Goal: Task Accomplishment & Management: Use online tool/utility

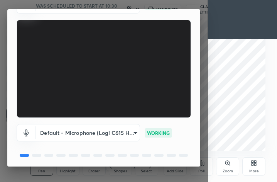
scroll to position [64, 0]
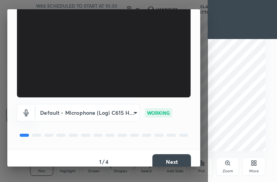
click at [176, 159] on button "Next" at bounding box center [172, 161] width 39 height 15
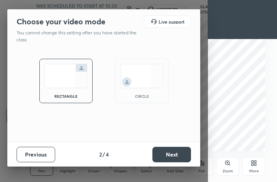
click at [167, 96] on div "circle" at bounding box center [142, 81] width 53 height 44
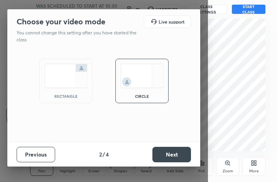
click at [169, 156] on button "Next" at bounding box center [172, 154] width 39 height 15
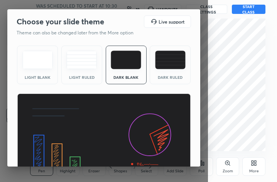
click at [180, 71] on div "Dark Ruled" at bounding box center [170, 65] width 41 height 39
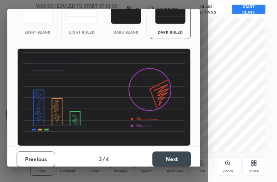
scroll to position [49, 0]
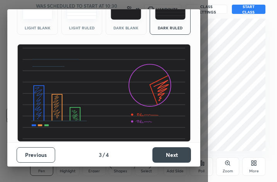
click at [179, 153] on button "Next" at bounding box center [172, 154] width 39 height 15
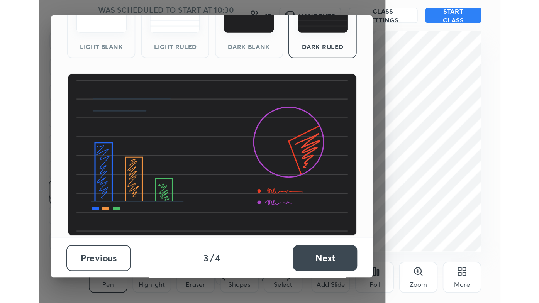
scroll to position [0, 0]
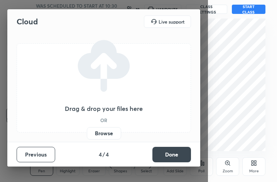
click at [183, 152] on button "Done" at bounding box center [172, 154] width 39 height 15
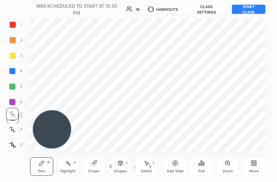
click at [256, 167] on div "More" at bounding box center [254, 166] width 23 height 19
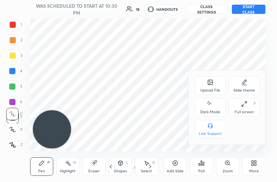
click at [246, 110] on div "Full screen" at bounding box center [244, 112] width 19 height 4
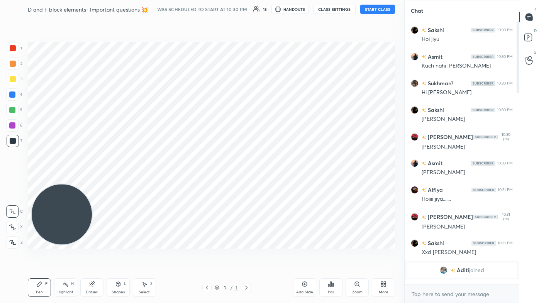
click at [277, 182] on div "More" at bounding box center [384, 293] width 10 height 4
click at [277, 182] on div "Dark Mode" at bounding box center [340, 233] width 20 height 4
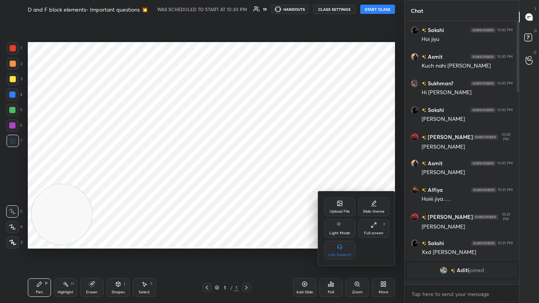
click at [277, 182] on div at bounding box center [269, 151] width 539 height 303
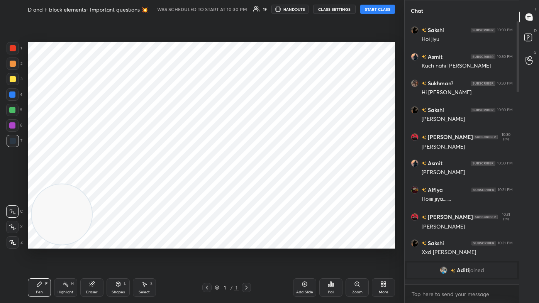
click at [277, 182] on div "Add Slide" at bounding box center [304, 288] width 23 height 19
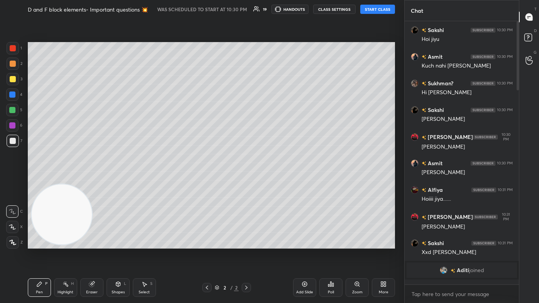
click at [277, 9] on button "START CLASS" at bounding box center [378, 9] width 35 height 9
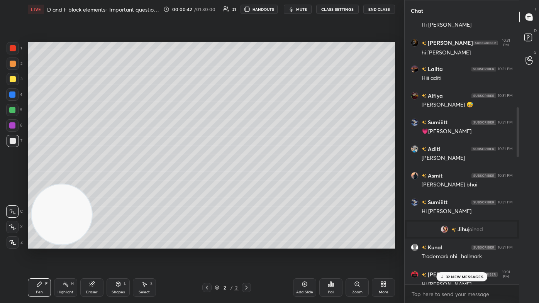
drag, startPoint x: 518, startPoint y: 60, endPoint x: 509, endPoint y: 107, distance: 47.6
click at [277, 96] on div at bounding box center [517, 153] width 5 height 264
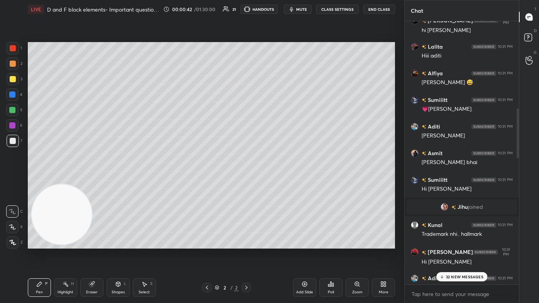
click at [277, 182] on p "32 NEW MESSAGES" at bounding box center [464, 277] width 37 height 5
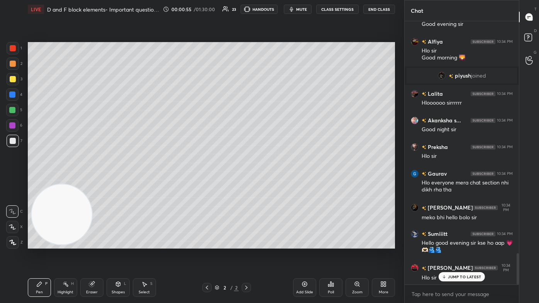
scroll to position [1960, 0]
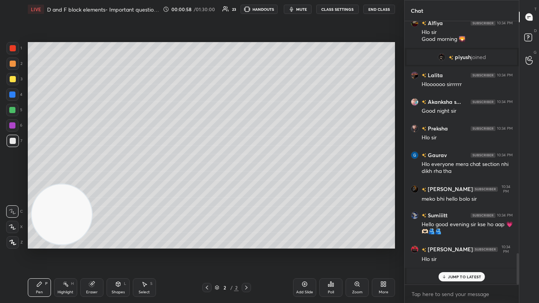
click at [277, 182] on p "JUMP TO LATEST" at bounding box center [464, 277] width 33 height 5
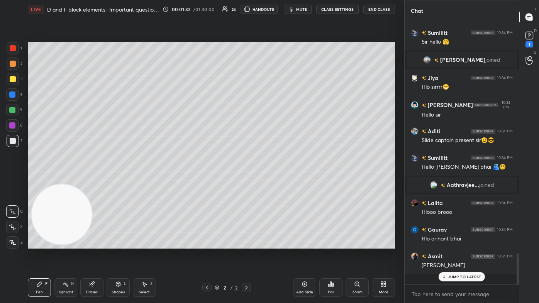
scroll to position [1849, 0]
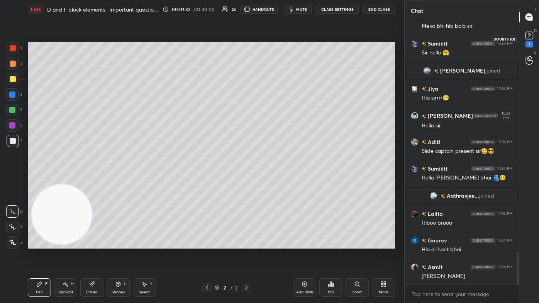
click at [277, 39] on icon at bounding box center [530, 36] width 12 height 12
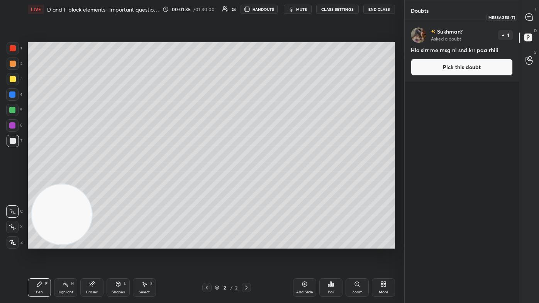
click at [277, 16] on icon at bounding box center [529, 17] width 7 height 7
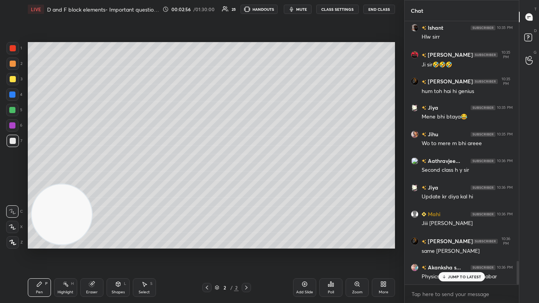
scroll to position [2732, 0]
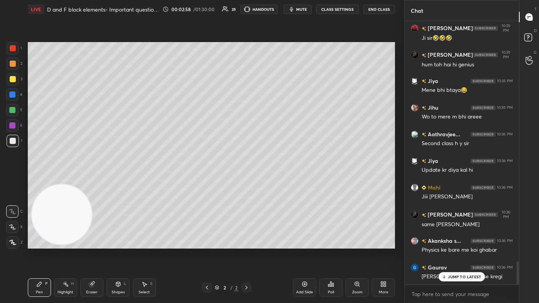
click at [13, 66] on div at bounding box center [13, 64] width 6 height 6
drag, startPoint x: 64, startPoint y: 226, endPoint x: 113, endPoint y: 215, distance: 50.3
click at [93, 182] on video at bounding box center [62, 215] width 61 height 61
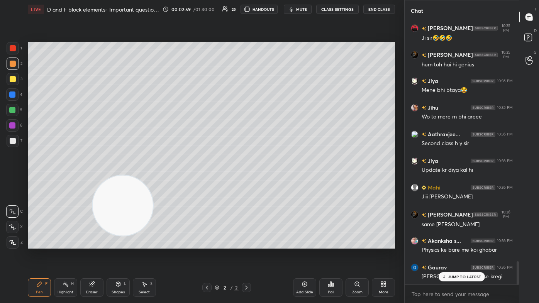
click at [8, 182] on div at bounding box center [12, 227] width 12 height 12
click at [116, 182] on div "Shapes" at bounding box center [118, 293] width 13 height 4
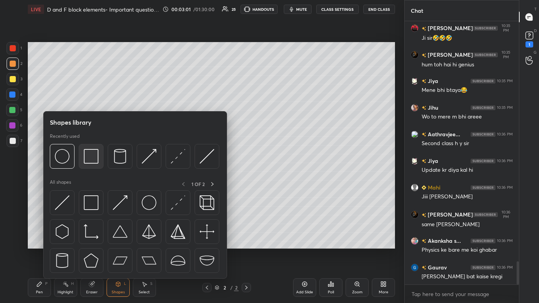
click at [90, 155] on img at bounding box center [91, 156] width 15 height 15
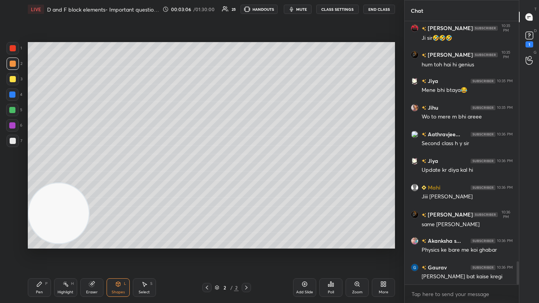
drag, startPoint x: 129, startPoint y: 202, endPoint x: 34, endPoint y: 212, distance: 96.0
click at [34, 182] on video at bounding box center [59, 213] width 61 height 61
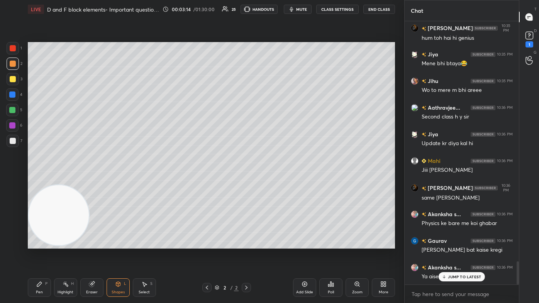
scroll to position [2785, 0]
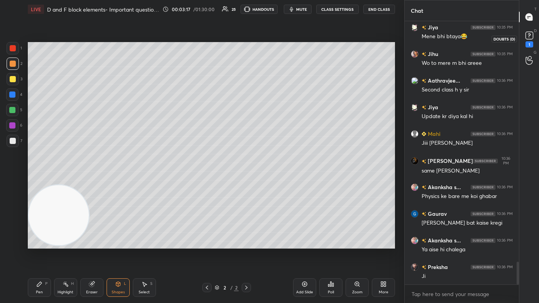
click at [277, 44] on div "1" at bounding box center [530, 44] width 8 height 6
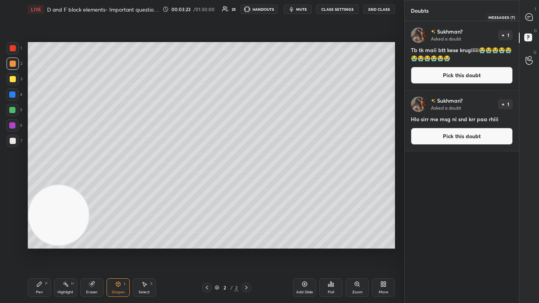
click at [277, 17] on icon at bounding box center [529, 17] width 7 height 7
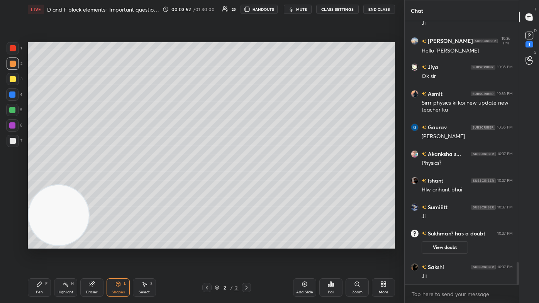
scroll to position [2816, 0]
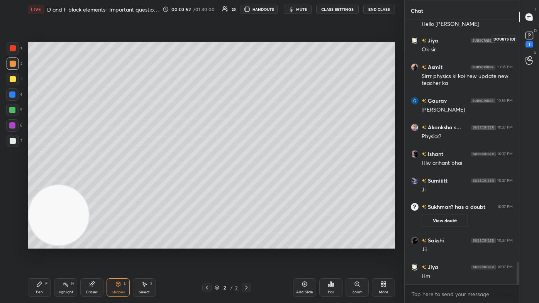
click at [277, 48] on div "D Doubts (D) 1" at bounding box center [530, 39] width 20 height 22
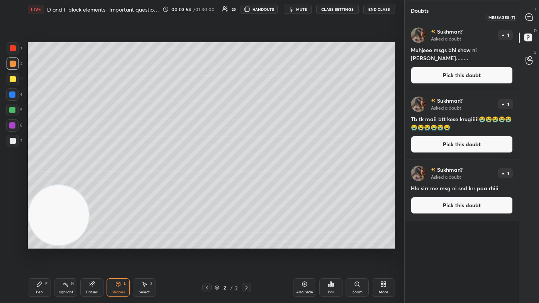
click at [277, 13] on icon at bounding box center [530, 17] width 8 height 8
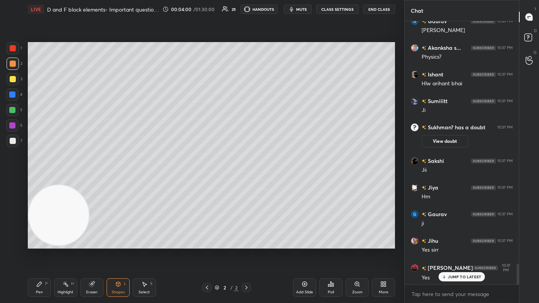
scroll to position [3113, 0]
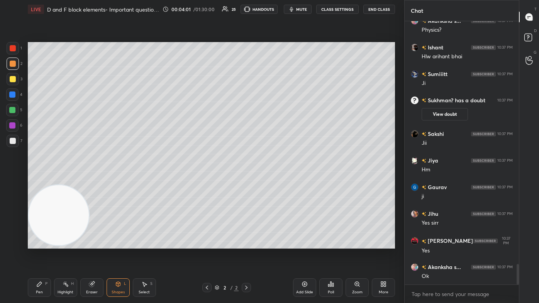
click at [277, 9] on button "CLASS SETTINGS" at bounding box center [337, 9] width 43 height 9
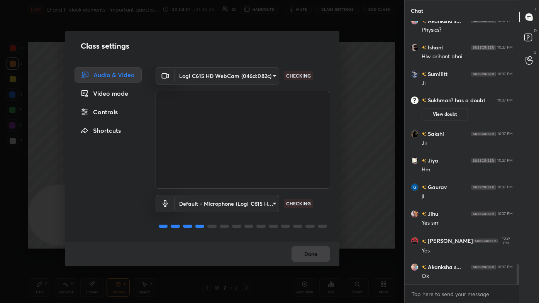
scroll to position [3140, 0]
drag, startPoint x: 109, startPoint y: 114, endPoint x: 116, endPoint y: 113, distance: 6.7
click at [109, 115] on div "Controls" at bounding box center [108, 111] width 67 height 15
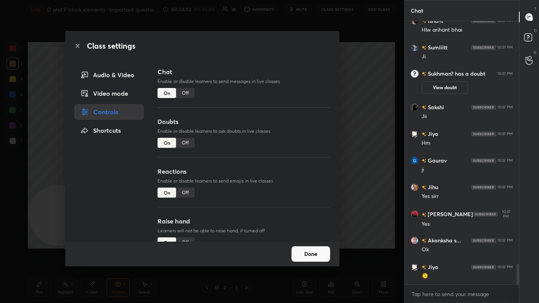
drag, startPoint x: 182, startPoint y: 191, endPoint x: 185, endPoint y: 184, distance: 7.6
click at [182, 182] on div "Off" at bounding box center [185, 193] width 19 height 10
click at [185, 93] on div "Off" at bounding box center [185, 93] width 19 height 10
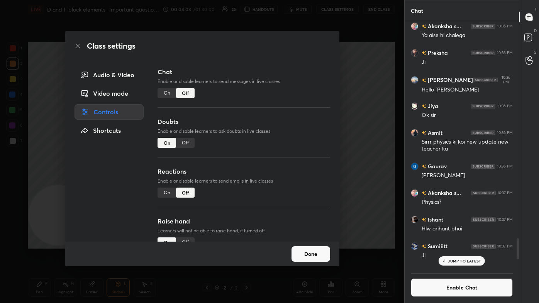
scroll to position [246, 112]
click at [277, 105] on div "Class settings Audio & Video Video mode Controls Shortcuts Chat Enable or disab…" at bounding box center [202, 151] width 405 height 303
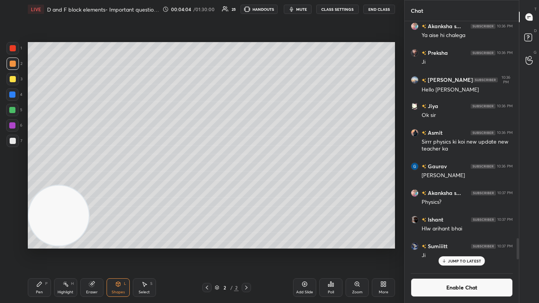
drag, startPoint x: 72, startPoint y: 227, endPoint x: 81, endPoint y: 223, distance: 9.9
click at [81, 182] on video at bounding box center [59, 215] width 61 height 61
click at [11, 82] on div at bounding box center [13, 79] width 12 height 12
click at [34, 182] on div "Pen P" at bounding box center [39, 288] width 23 height 19
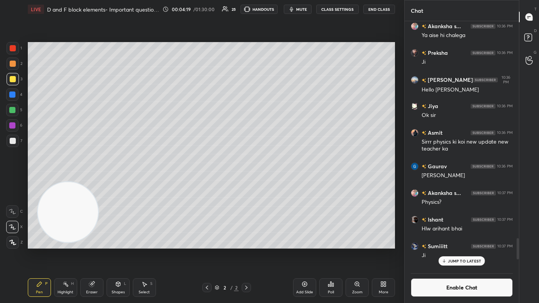
click at [12, 182] on icon at bounding box center [12, 227] width 7 height 5
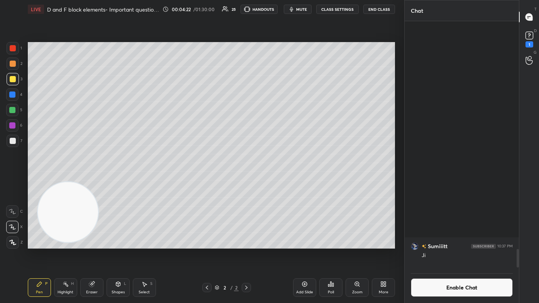
scroll to position [3025, 0]
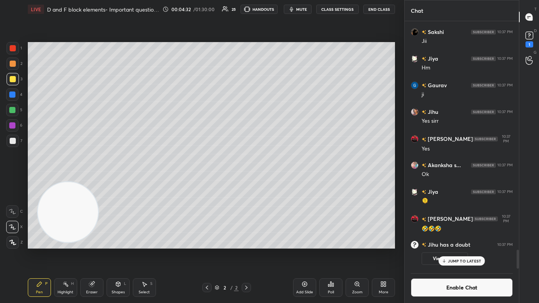
drag, startPoint x: 98, startPoint y: 286, endPoint x: 106, endPoint y: 276, distance: 13.5
click at [98, 182] on div "Eraser" at bounding box center [91, 288] width 23 height 19
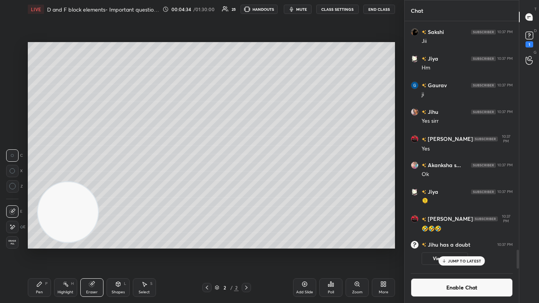
click at [14, 182] on icon at bounding box center [12, 186] width 7 height 7
drag, startPoint x: 29, startPoint y: 286, endPoint x: 38, endPoint y: 263, distance: 25.0
click at [30, 182] on div "Pen P" at bounding box center [39, 288] width 23 height 19
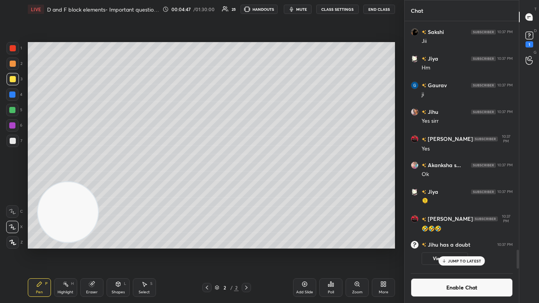
click at [11, 110] on div at bounding box center [12, 110] width 6 height 6
click at [11, 182] on icon at bounding box center [12, 227] width 7 height 5
click at [144, 182] on div "Select" at bounding box center [144, 293] width 11 height 4
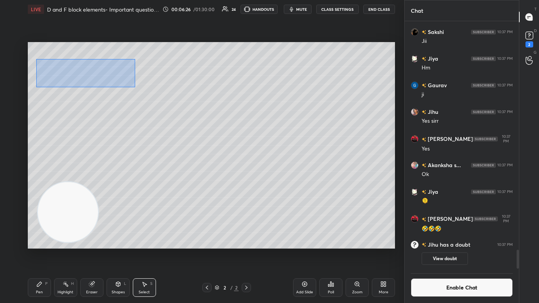
drag, startPoint x: 36, startPoint y: 61, endPoint x: 136, endPoint y: 84, distance: 102.0
click at [138, 87] on div "0 ° Undo Copy Duplicate Duplicate to new slide Delete" at bounding box center [212, 145] width 368 height 207
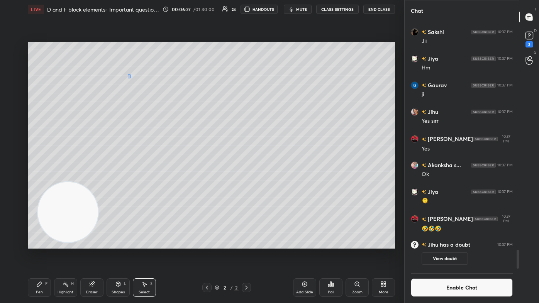
click at [130, 75] on div "0 ° Undo Copy Duplicate Duplicate to new slide Delete" at bounding box center [212, 145] width 368 height 207
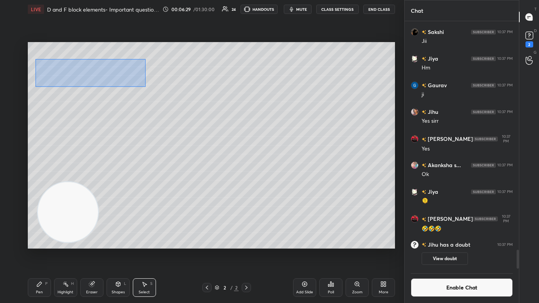
drag, startPoint x: 36, startPoint y: 59, endPoint x: 140, endPoint y: 81, distance: 106.3
click at [146, 86] on div "0 ° Undo Copy Duplicate Duplicate to new slide Delete" at bounding box center [212, 145] width 368 height 207
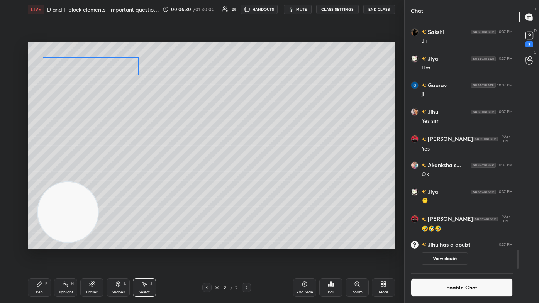
click at [130, 74] on div "0 ° Undo Copy Duplicate Duplicate to new slide Delete" at bounding box center [212, 145] width 368 height 207
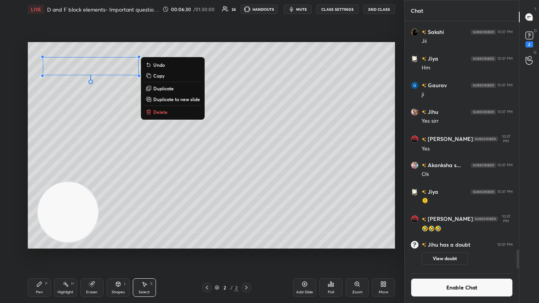
click at [62, 128] on div "0 ° Undo Copy Duplicate Duplicate to new slide Delete" at bounding box center [212, 145] width 368 height 207
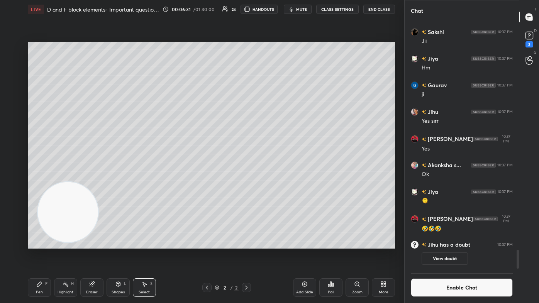
click at [40, 182] on div "Pen" at bounding box center [39, 293] width 7 height 4
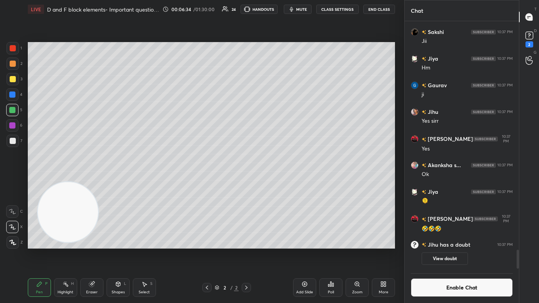
click at [11, 76] on div at bounding box center [13, 79] width 12 height 12
click at [277, 182] on button "Enable Chat" at bounding box center [462, 288] width 102 height 19
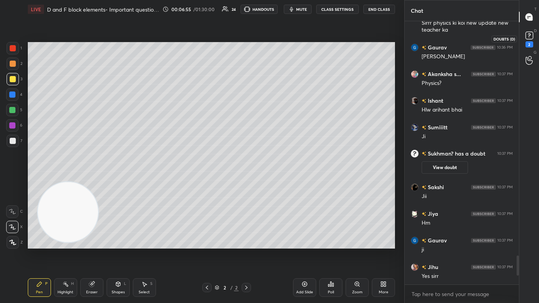
click at [277, 43] on div "2" at bounding box center [530, 44] width 8 height 6
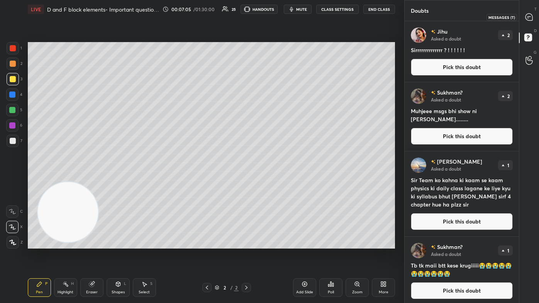
click at [277, 17] on icon at bounding box center [530, 17] width 8 height 8
type textarea "x"
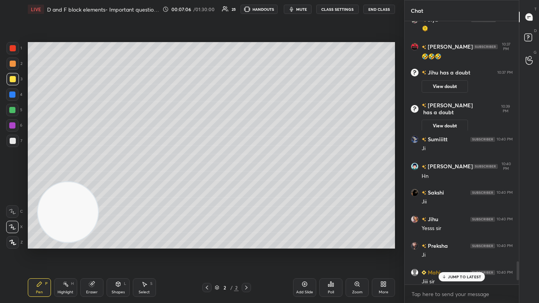
click at [277, 182] on div "JUMP TO LATEST" at bounding box center [462, 276] width 46 height 9
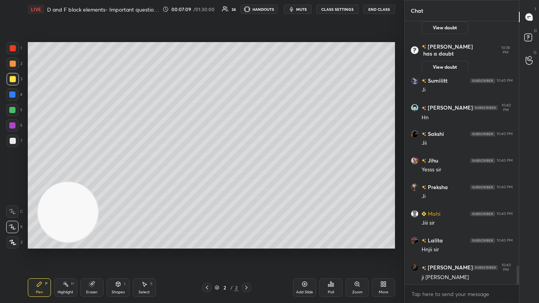
click at [12, 94] on div at bounding box center [12, 95] width 6 height 6
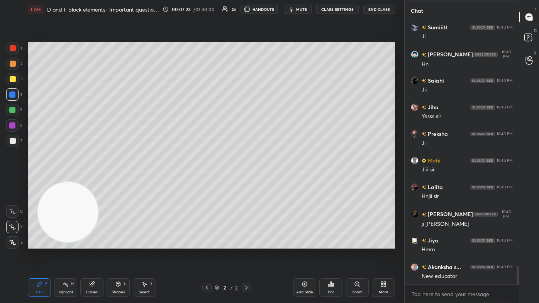
scroll to position [3503, 0]
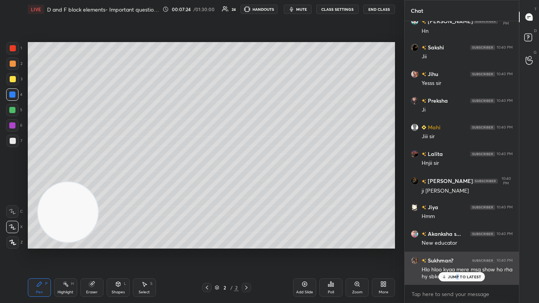
click at [277, 182] on p "JUMP TO LATEST" at bounding box center [464, 277] width 33 height 5
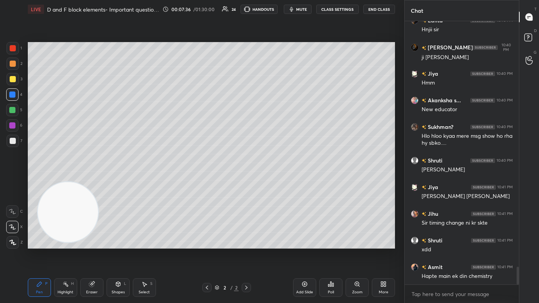
scroll to position [3663, 0]
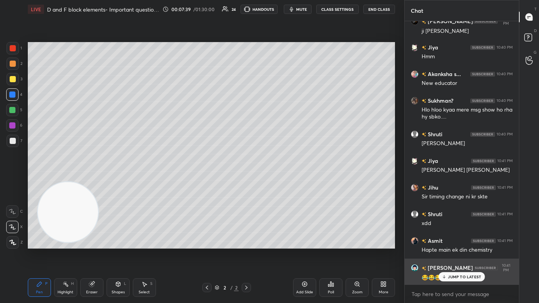
click at [277, 182] on p "JUMP TO LATEST" at bounding box center [464, 277] width 33 height 5
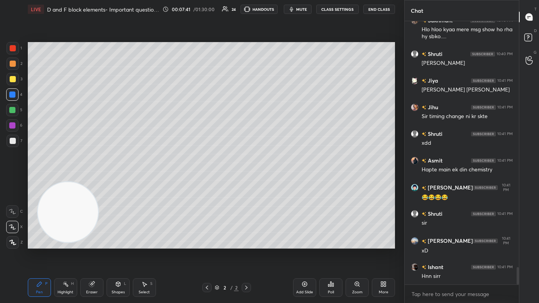
scroll to position [3770, 0]
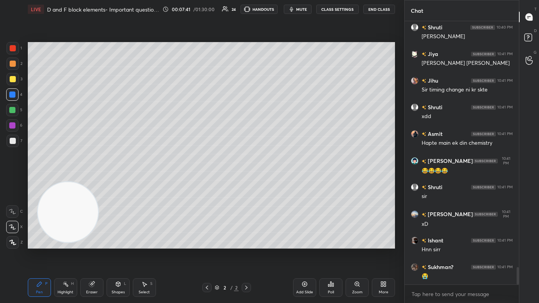
click at [14, 65] on div at bounding box center [13, 64] width 6 height 6
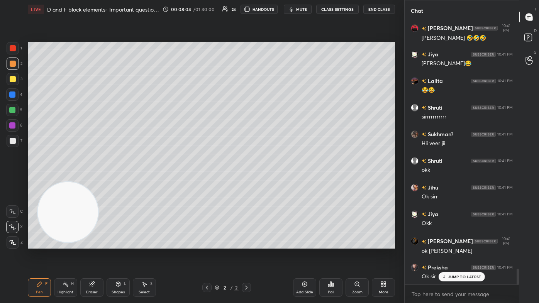
scroll to position [4117, 0]
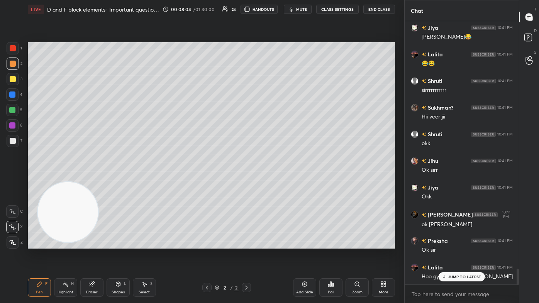
click at [90, 182] on div "Eraser" at bounding box center [92, 293] width 12 height 4
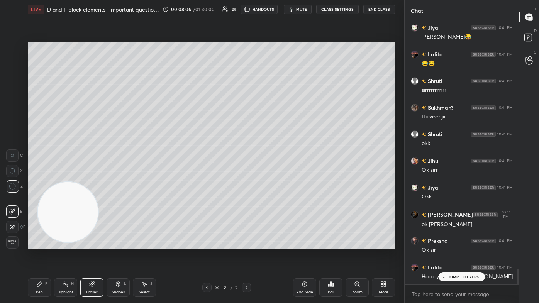
click at [40, 182] on icon at bounding box center [39, 284] width 5 height 5
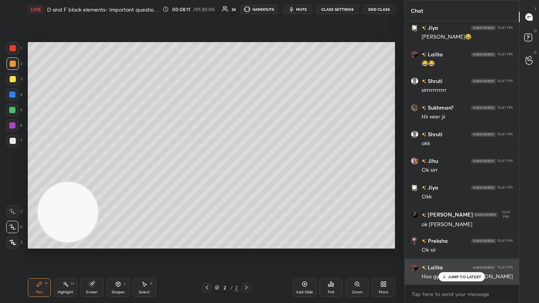
click at [277, 182] on p "JUMP TO LATEST" at bounding box center [464, 277] width 33 height 5
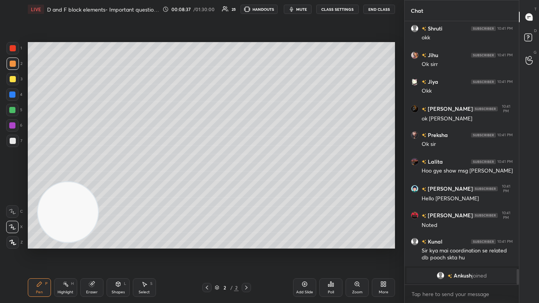
scroll to position [3710, 0]
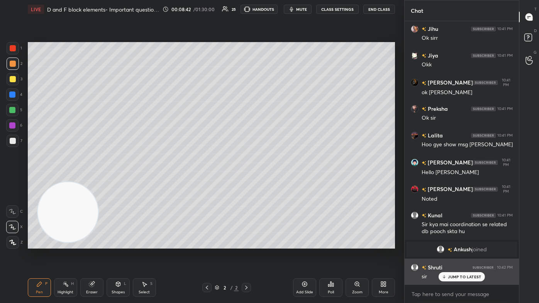
click at [277, 182] on p "JUMP TO LATEST" at bounding box center [464, 277] width 33 height 5
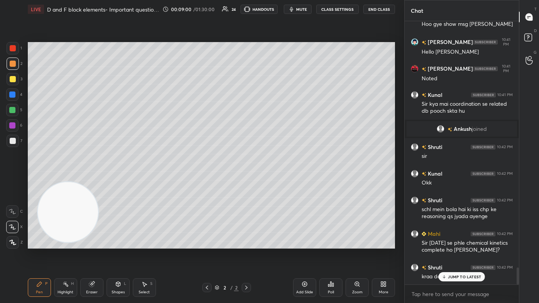
scroll to position [3857, 0]
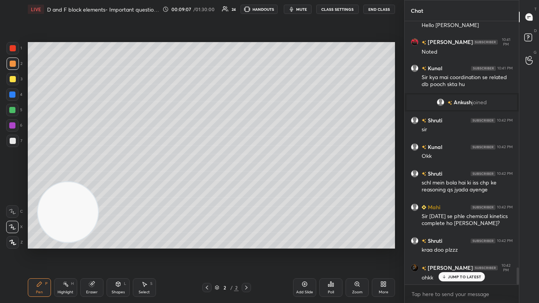
drag, startPoint x: 306, startPoint y: 289, endPoint x: 312, endPoint y: 284, distance: 8.8
click at [277, 182] on div "Add Slide" at bounding box center [304, 288] width 23 height 19
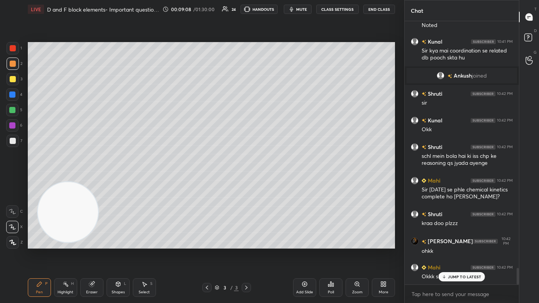
click at [10, 79] on div at bounding box center [13, 79] width 6 height 6
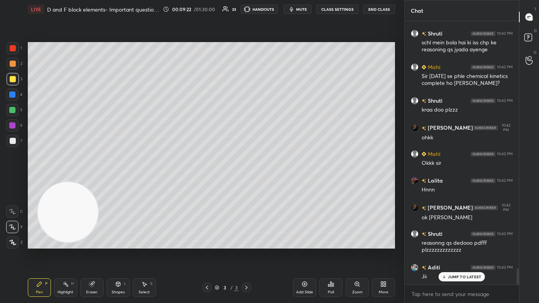
scroll to position [4024, 0]
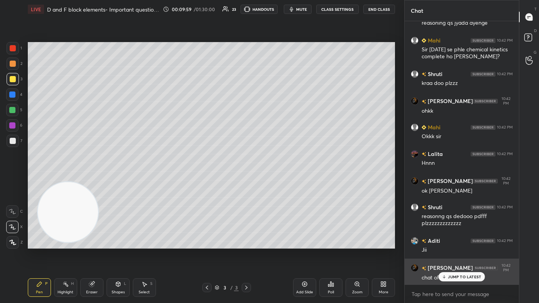
click at [277, 182] on p "JUMP TO LATEST" at bounding box center [464, 277] width 33 height 5
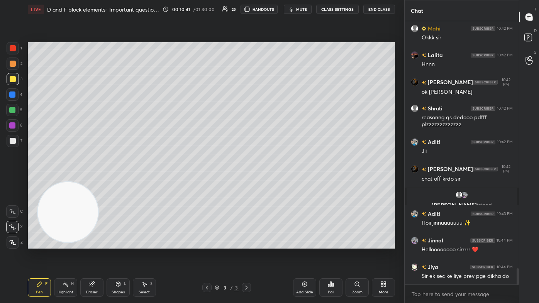
scroll to position [4039, 0]
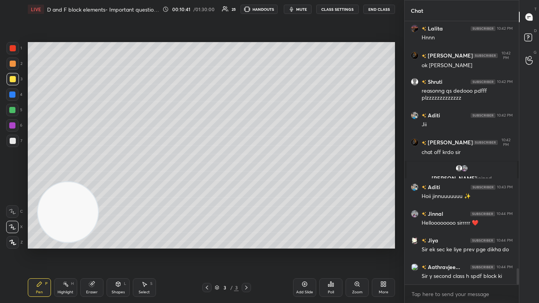
click at [98, 182] on div "Eraser" at bounding box center [91, 288] width 23 height 19
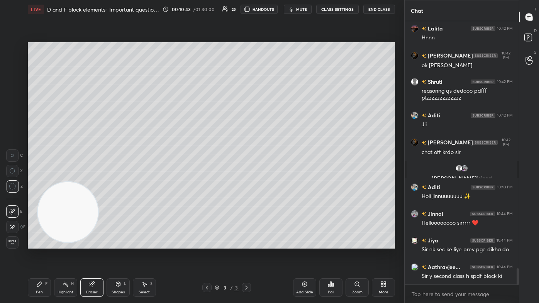
click at [39, 182] on icon at bounding box center [39, 284] width 5 height 5
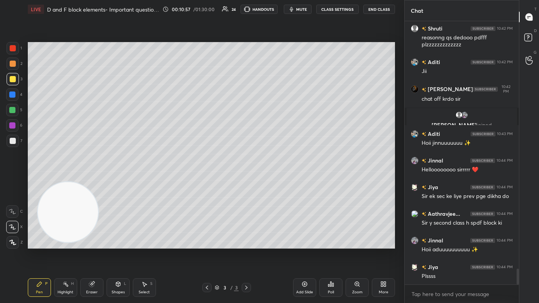
scroll to position [4119, 0]
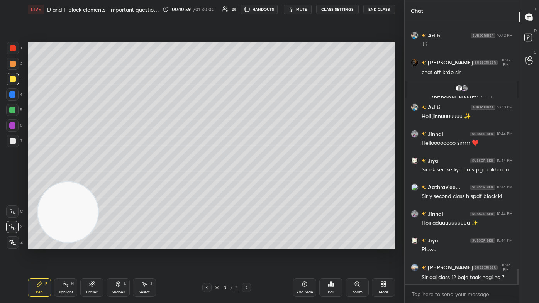
click at [14, 49] on div at bounding box center [13, 48] width 6 height 6
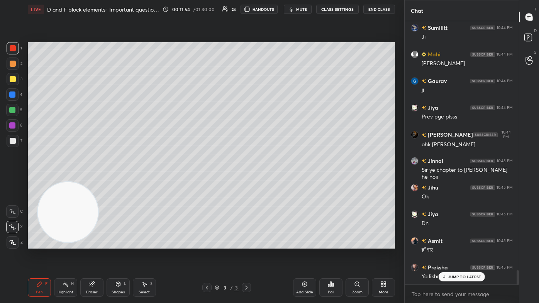
scroll to position [4599, 0]
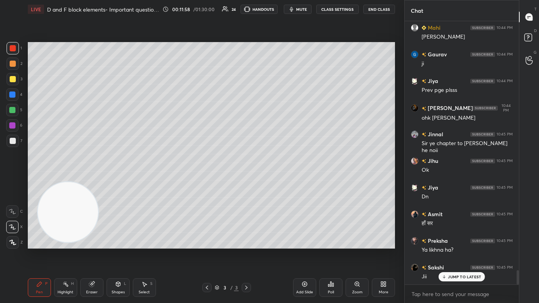
click at [14, 109] on div at bounding box center [12, 110] width 6 height 6
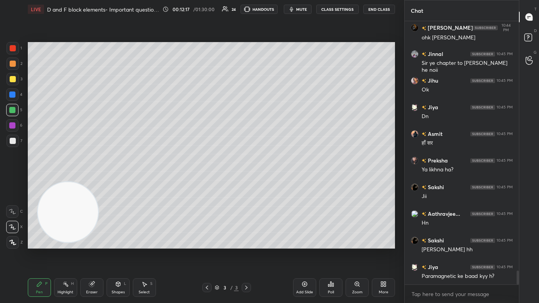
scroll to position [4706, 0]
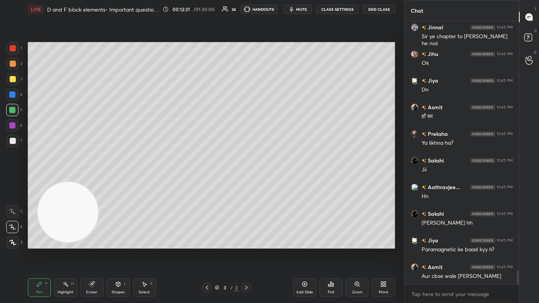
drag, startPoint x: 89, startPoint y: 289, endPoint x: 94, endPoint y: 285, distance: 6.0
click at [89, 182] on div "Eraser" at bounding box center [91, 288] width 23 height 19
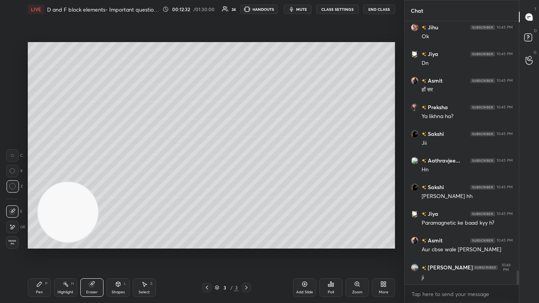
scroll to position [4759, 0]
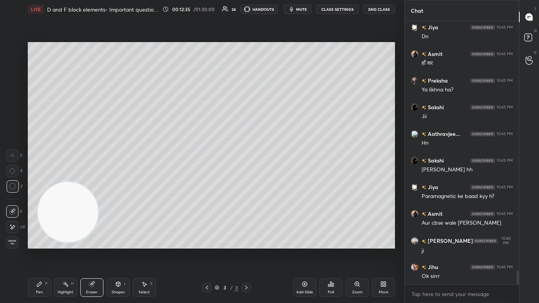
drag, startPoint x: 31, startPoint y: 291, endPoint x: 41, endPoint y: 282, distance: 13.7
click at [31, 182] on div "Pen P" at bounding box center [39, 288] width 23 height 19
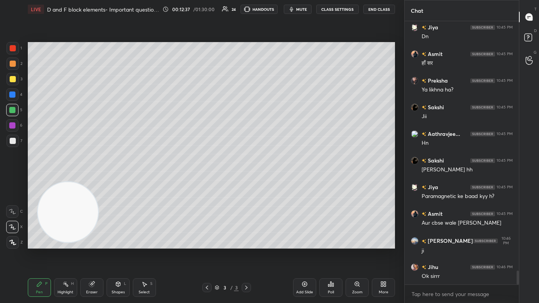
scroll to position [4786, 0]
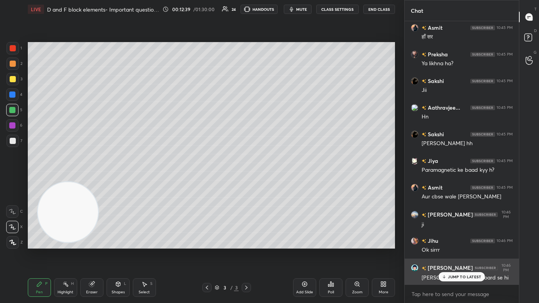
click at [277, 182] on div "JUMP TO LATEST" at bounding box center [462, 276] width 46 height 9
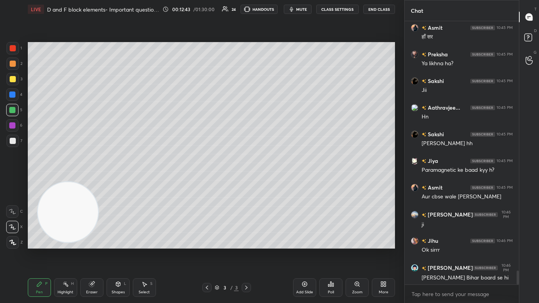
click at [277, 8] on button "CLASS SETTINGS" at bounding box center [337, 9] width 43 height 9
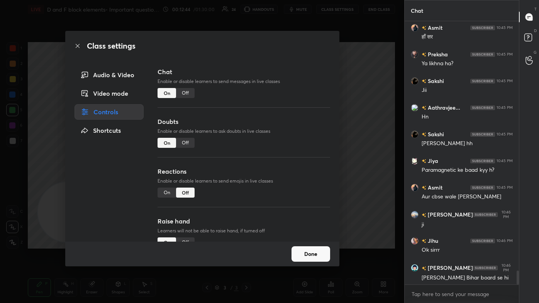
click at [183, 89] on div "Off" at bounding box center [185, 93] width 19 height 10
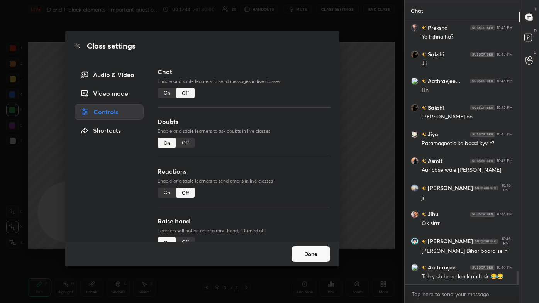
scroll to position [246, 112]
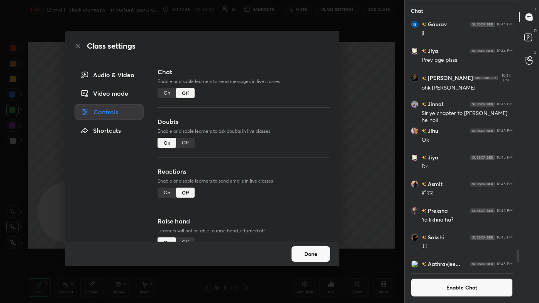
click at [277, 166] on div "Class settings Audio & Video Video mode Controls Shortcuts Chat Enable or disab…" at bounding box center [202, 151] width 405 height 303
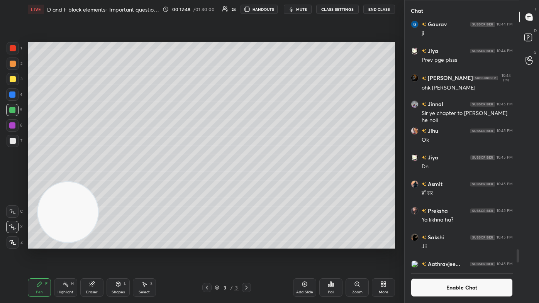
click at [277, 182] on div "Add Slide" at bounding box center [304, 293] width 17 height 4
drag, startPoint x: 14, startPoint y: 82, endPoint x: 25, endPoint y: 75, distance: 12.8
click at [13, 82] on div at bounding box center [13, 79] width 12 height 12
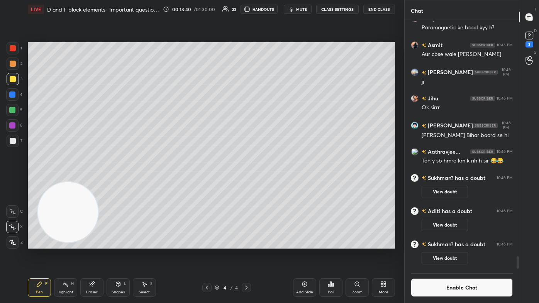
scroll to position [4678, 0]
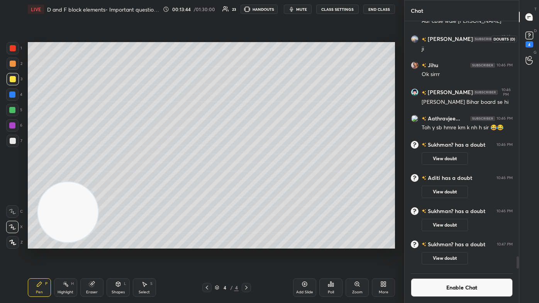
click at [277, 41] on div "4" at bounding box center [530, 44] width 8 height 6
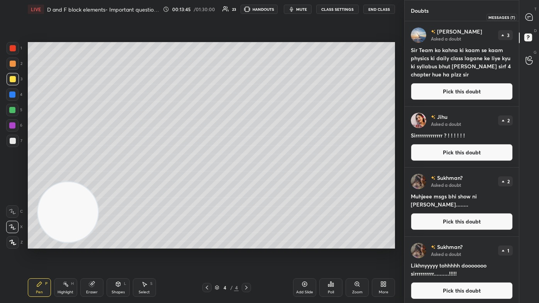
click at [277, 19] on icon at bounding box center [530, 17] width 8 height 8
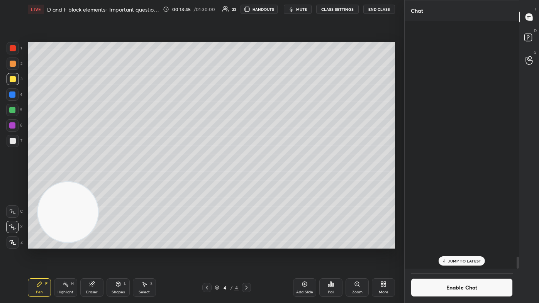
scroll to position [246, 112]
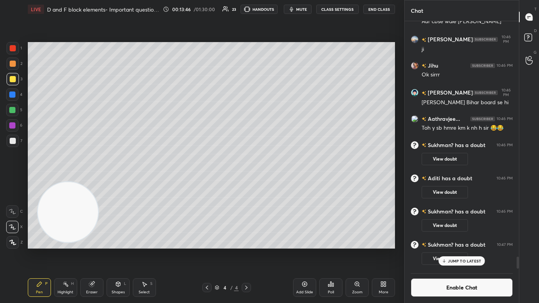
click at [277, 182] on button "Enable Chat" at bounding box center [462, 288] width 102 height 19
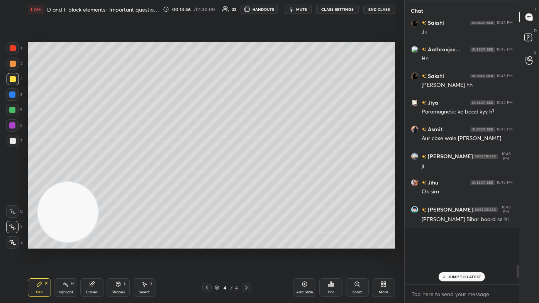
scroll to position [262, 112]
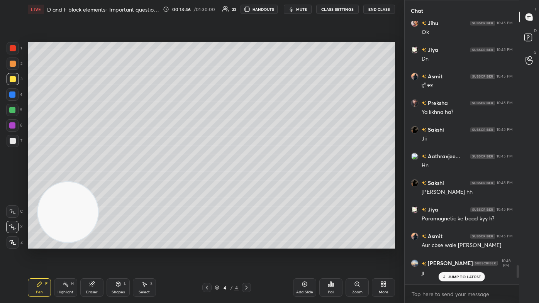
click at [277, 182] on p "JUMP TO LATEST" at bounding box center [464, 277] width 33 height 5
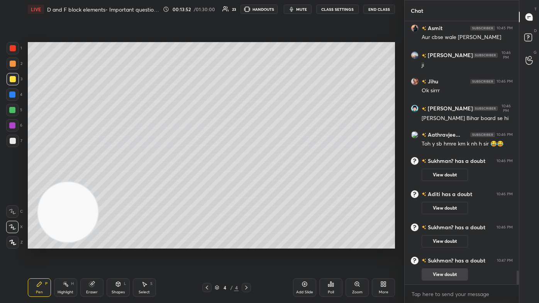
scroll to position [4740, 0]
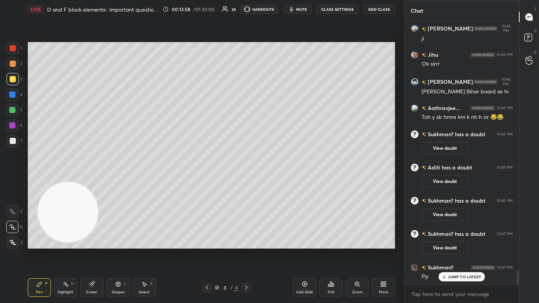
click at [277, 34] on rect at bounding box center [528, 37] width 7 height 7
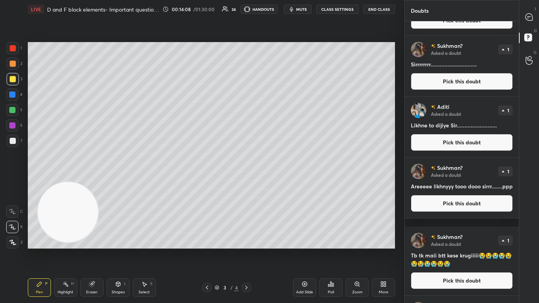
scroll to position [269, 0]
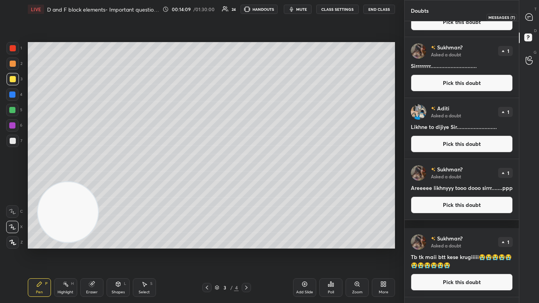
click at [277, 14] on icon at bounding box center [529, 17] width 7 height 7
type textarea "x"
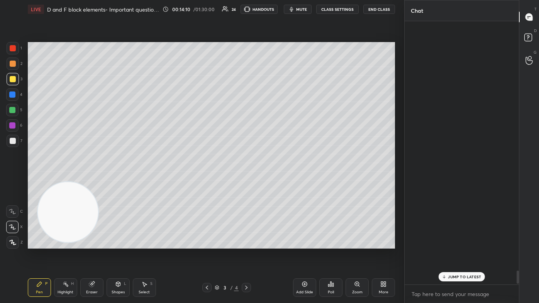
scroll to position [262, 112]
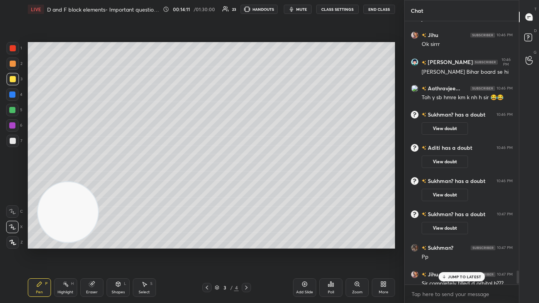
click at [277, 182] on p "JUMP TO LATEST" at bounding box center [464, 277] width 33 height 5
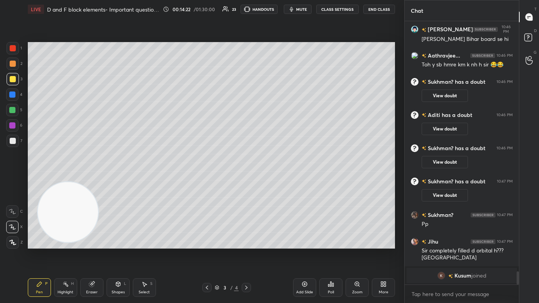
scroll to position [4745, 0]
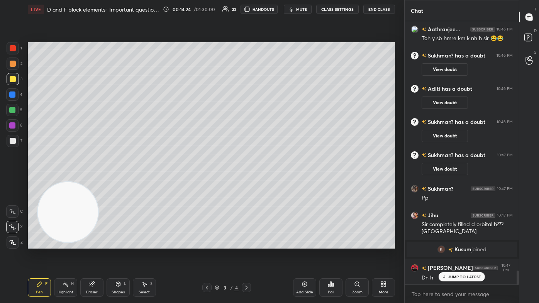
click at [277, 182] on div "JUMP TO LATEST" at bounding box center [462, 276] width 46 height 9
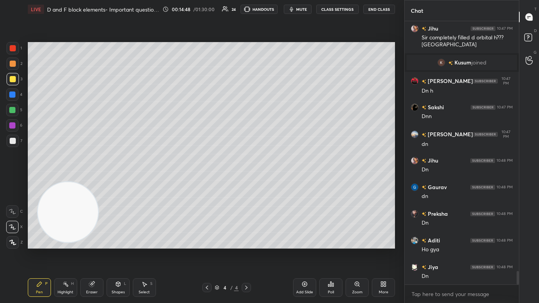
scroll to position [4959, 0]
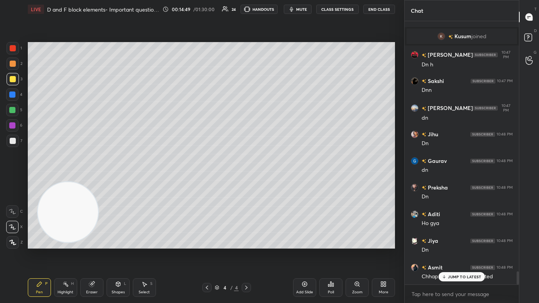
click at [13, 146] on div at bounding box center [13, 141] width 12 height 12
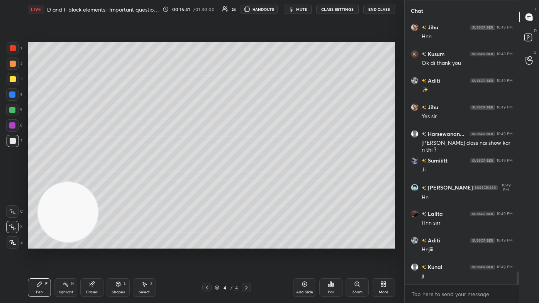
scroll to position [5404, 0]
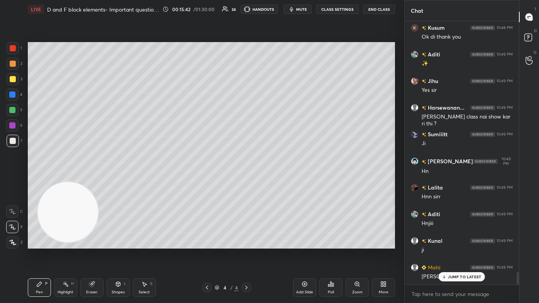
click at [12, 80] on div at bounding box center [13, 79] width 6 height 6
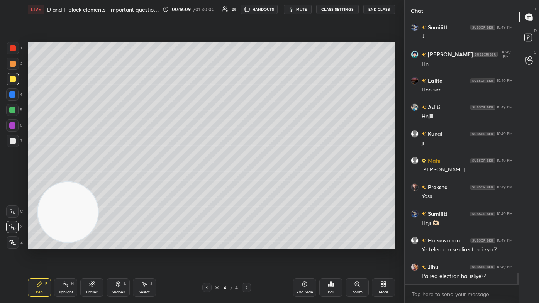
scroll to position [5538, 0]
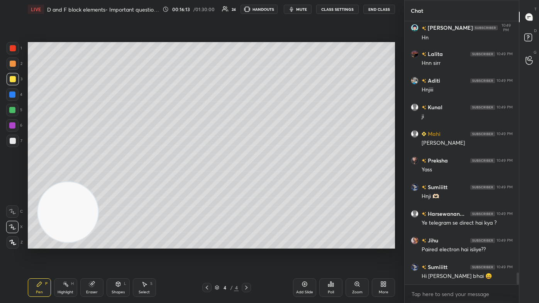
click at [11, 141] on div at bounding box center [13, 141] width 6 height 6
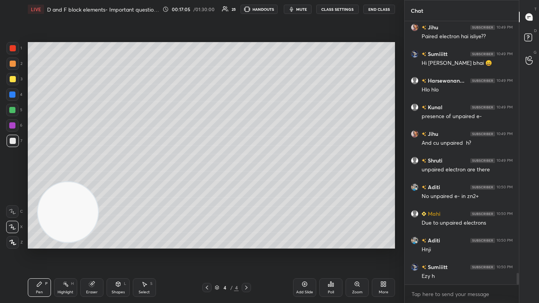
scroll to position [5784, 0]
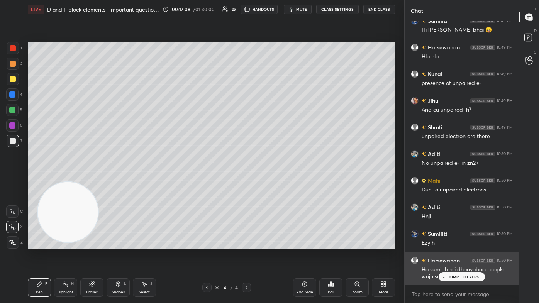
click at [277, 182] on p "JUMP TO LATEST" at bounding box center [464, 277] width 33 height 5
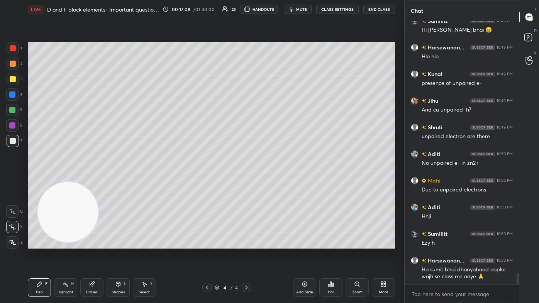
click at [277, 182] on div "Add Slide" at bounding box center [304, 288] width 23 height 19
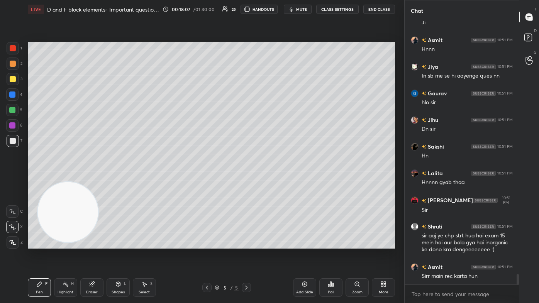
scroll to position [6419, 0]
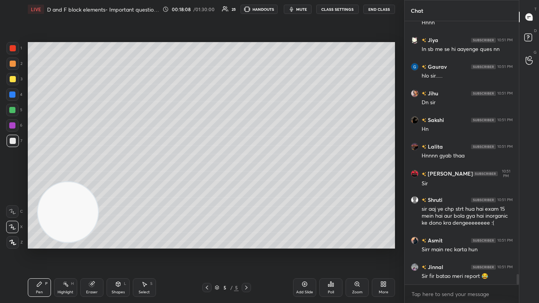
click at [12, 145] on div at bounding box center [13, 141] width 12 height 12
click at [94, 182] on icon at bounding box center [92, 284] width 6 height 6
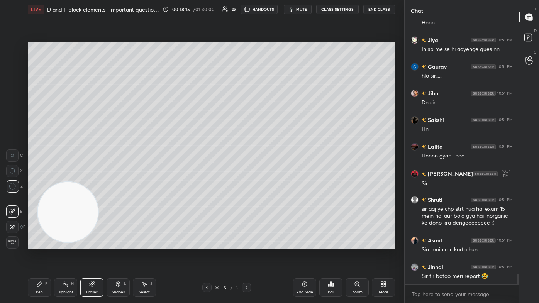
scroll to position [6445, 0]
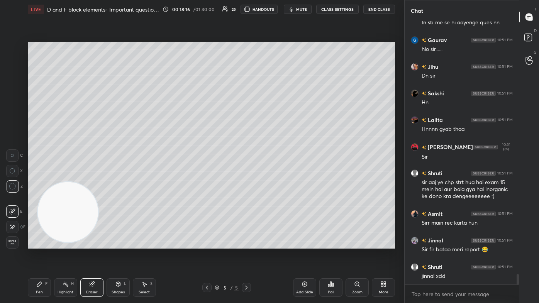
drag, startPoint x: 42, startPoint y: 289, endPoint x: 69, endPoint y: 250, distance: 47.2
click at [42, 182] on div "Pen P" at bounding box center [39, 288] width 23 height 19
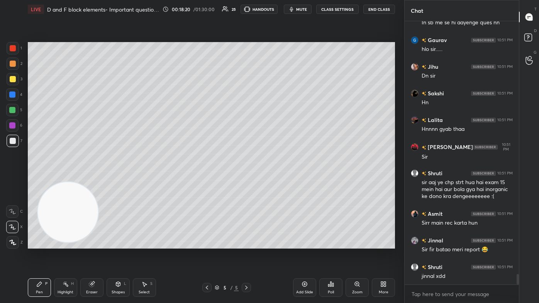
click at [93, 182] on div "Eraser" at bounding box center [92, 293] width 12 height 4
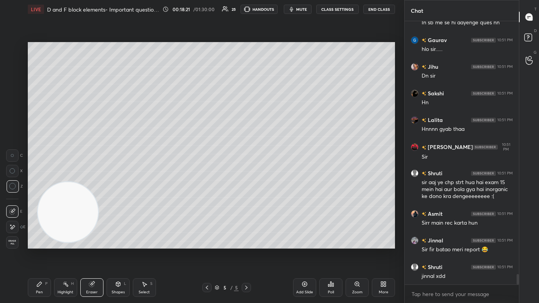
scroll to position [6472, 0]
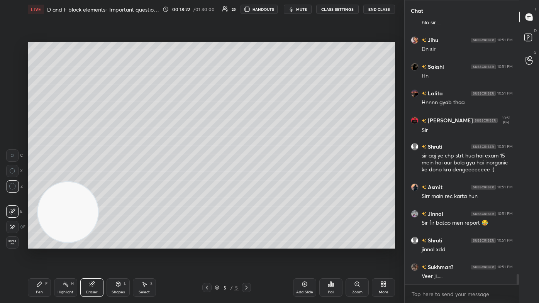
click at [36, 182] on div "Pen P" at bounding box center [39, 288] width 23 height 19
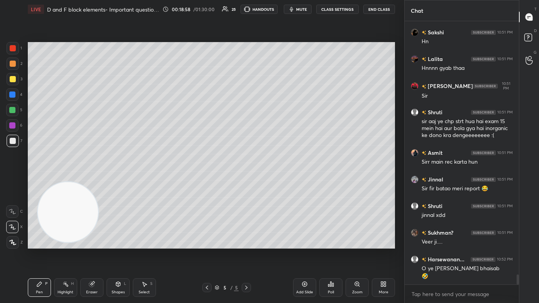
scroll to position [6533, 0]
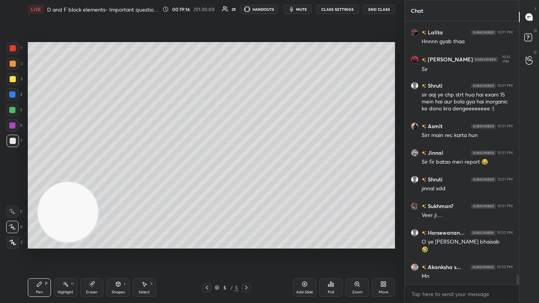
click at [14, 81] on div at bounding box center [13, 79] width 6 height 6
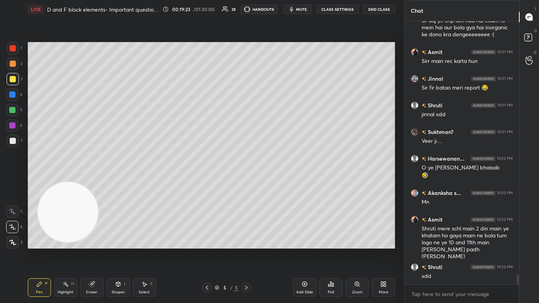
scroll to position [6634, 0]
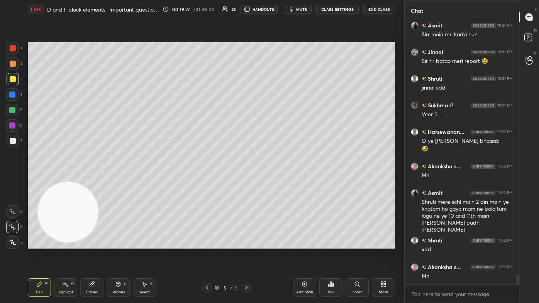
click at [14, 79] on div at bounding box center [13, 79] width 6 height 6
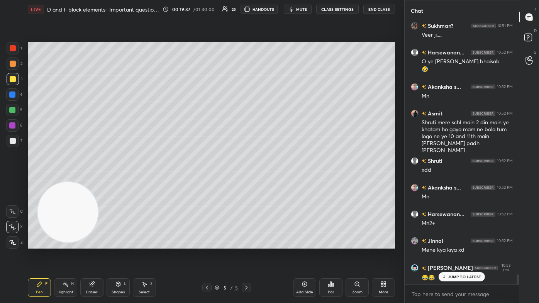
scroll to position [6732, 0]
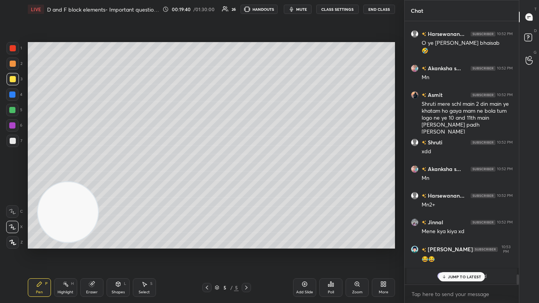
click at [96, 182] on div "Eraser" at bounding box center [91, 288] width 23 height 19
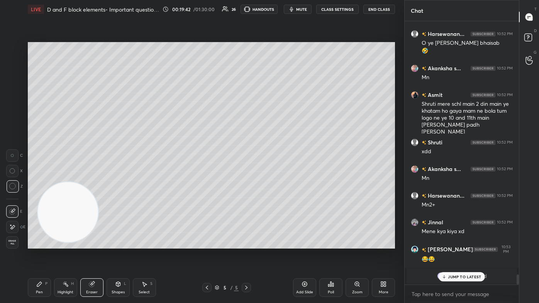
scroll to position [6766, 0]
drag, startPoint x: 37, startPoint y: 291, endPoint x: 45, endPoint y: 284, distance: 11.0
click at [36, 182] on div "Pen" at bounding box center [39, 293] width 7 height 4
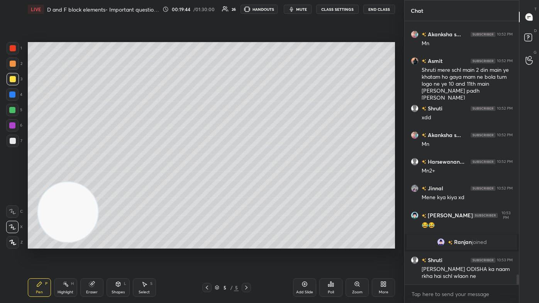
click at [93, 182] on div "Eraser" at bounding box center [91, 288] width 23 height 19
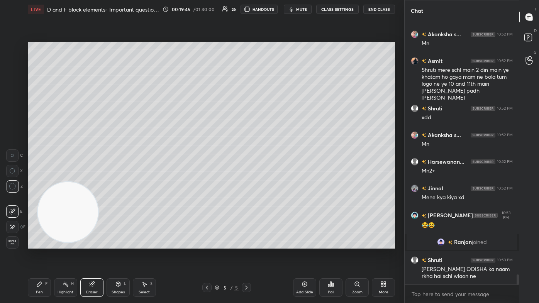
click at [39, 182] on div "Pen" at bounding box center [39, 293] width 7 height 4
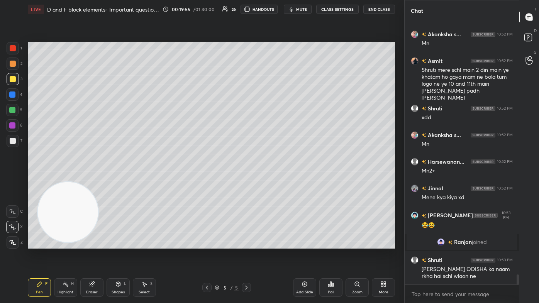
click at [89, 182] on div "Eraser" at bounding box center [91, 288] width 23 height 19
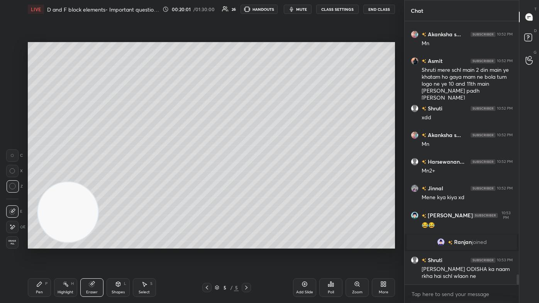
scroll to position [6793, 0]
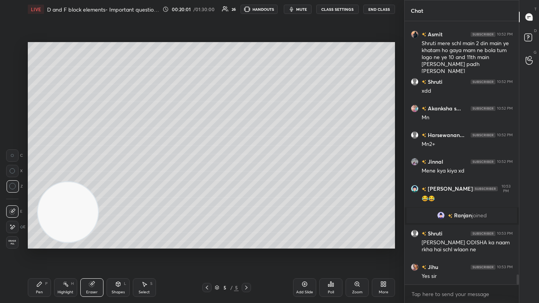
click at [43, 182] on div "Pen P" at bounding box center [39, 288] width 23 height 19
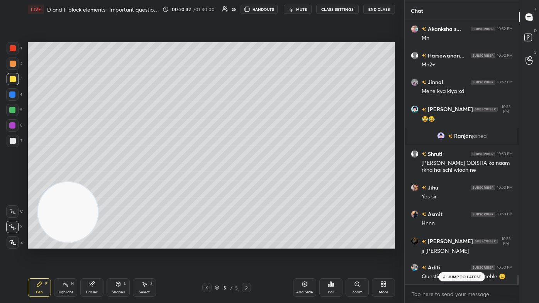
scroll to position [6899, 0]
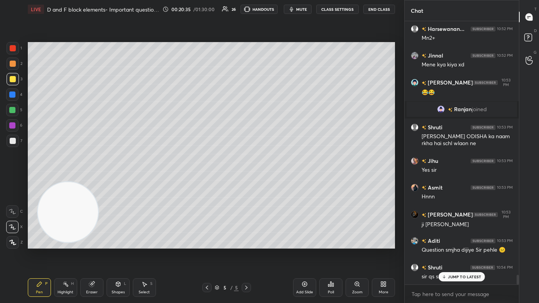
click at [16, 114] on div at bounding box center [12, 110] width 12 height 12
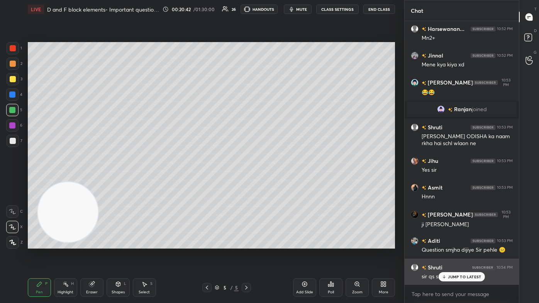
click at [277, 182] on p "JUMP TO LATEST" at bounding box center [464, 277] width 33 height 5
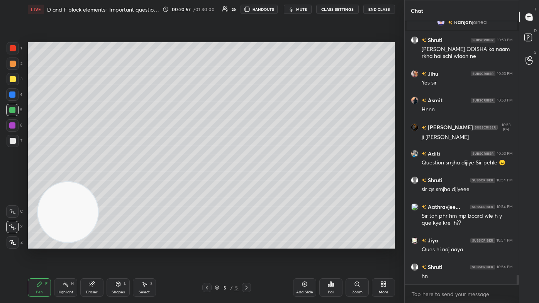
scroll to position [7013, 0]
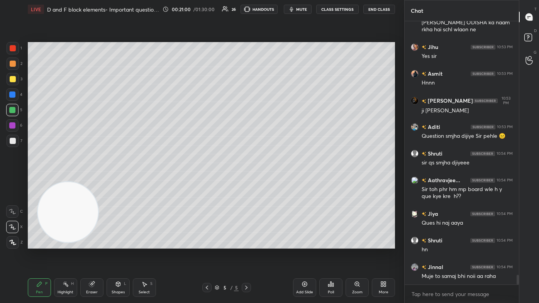
click at [277, 10] on button "CLASS SETTINGS" at bounding box center [337, 9] width 43 height 9
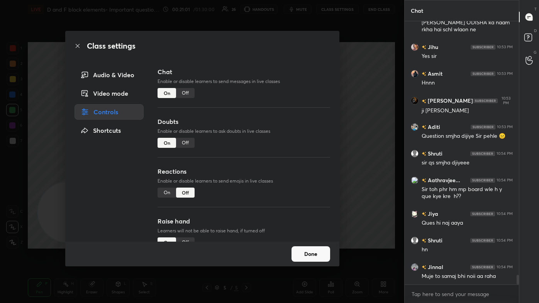
click at [187, 94] on div "Off" at bounding box center [185, 93] width 19 height 10
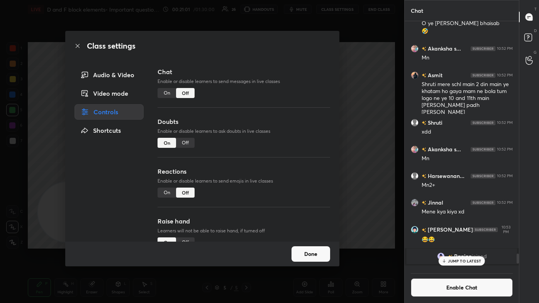
click at [277, 97] on div "Class settings Audio & Video Video mode Controls Shortcuts Chat Enable or disab…" at bounding box center [202, 151] width 405 height 303
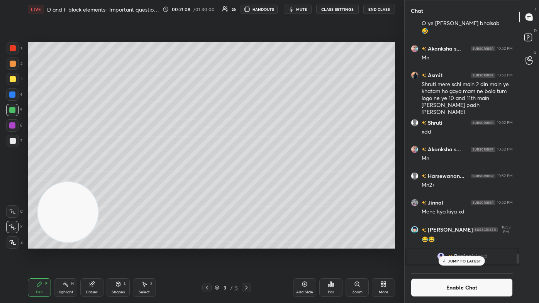
click at [11, 78] on div at bounding box center [13, 79] width 6 height 6
click at [96, 182] on div "Eraser" at bounding box center [91, 288] width 23 height 19
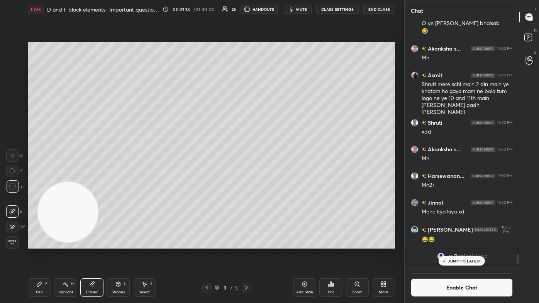
click at [36, 182] on div "Pen P" at bounding box center [39, 288] width 23 height 19
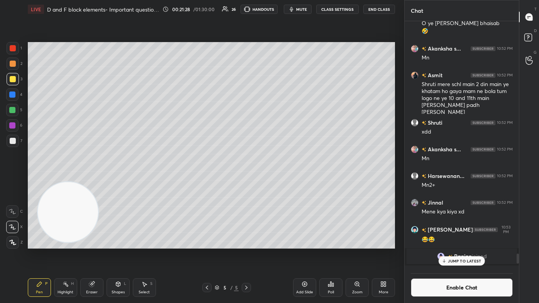
click at [277, 182] on p "JUMP TO LATEST" at bounding box center [464, 261] width 33 height 5
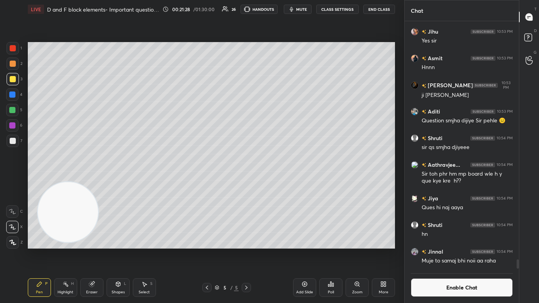
click at [277, 182] on button "Enable Chat" at bounding box center [462, 288] width 102 height 19
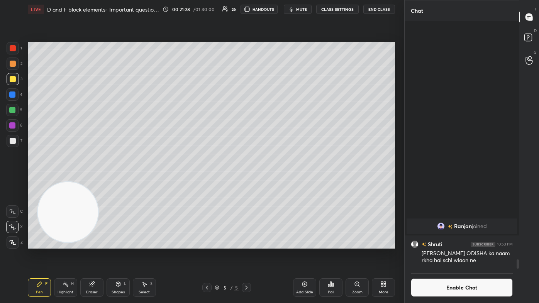
scroll to position [262, 112]
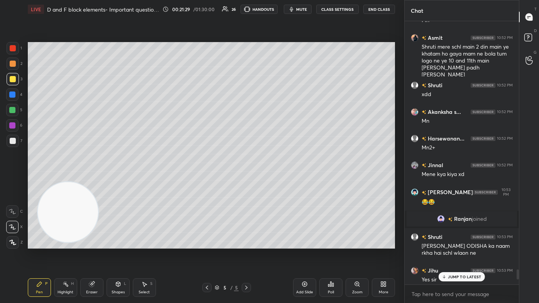
click at [277, 182] on div "JUMP TO LATEST" at bounding box center [462, 276] width 46 height 9
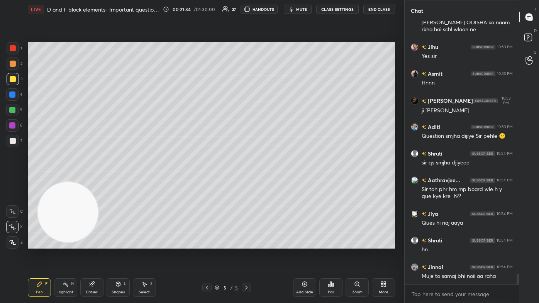
scroll to position [6451, 0]
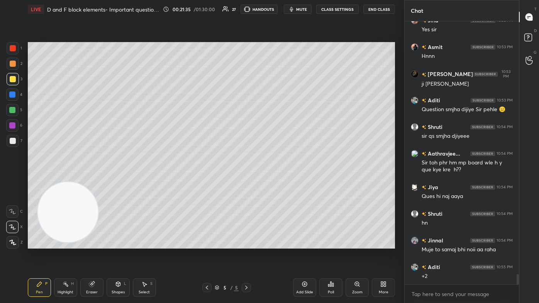
drag, startPoint x: 12, startPoint y: 109, endPoint x: 16, endPoint y: 116, distance: 8.0
click at [12, 110] on div at bounding box center [12, 110] width 6 height 6
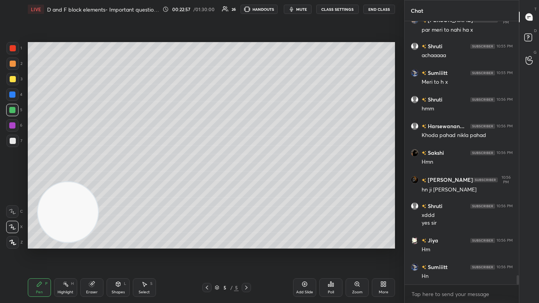
scroll to position [7193, 0]
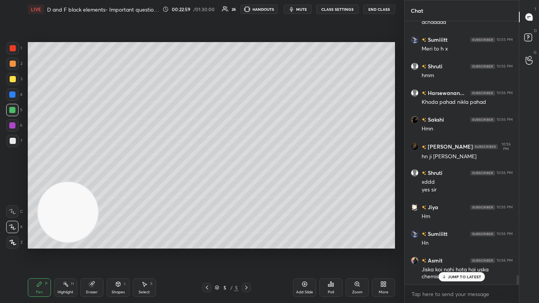
click at [277, 182] on p "JUMP TO LATEST" at bounding box center [464, 277] width 33 height 5
click at [95, 182] on div "Eraser" at bounding box center [91, 288] width 23 height 19
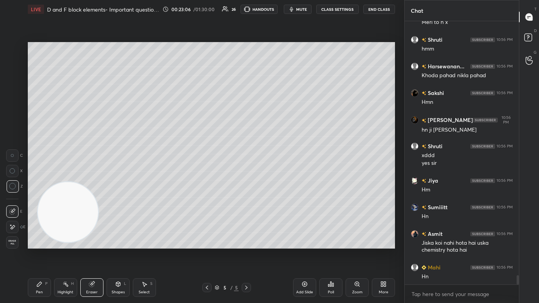
click at [39, 182] on div "Pen P" at bounding box center [39, 288] width 23 height 19
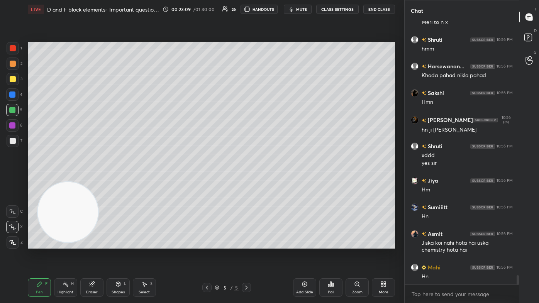
click at [12, 75] on div at bounding box center [13, 79] width 12 height 12
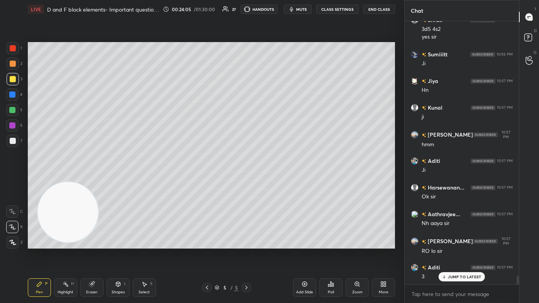
scroll to position [7521, 0]
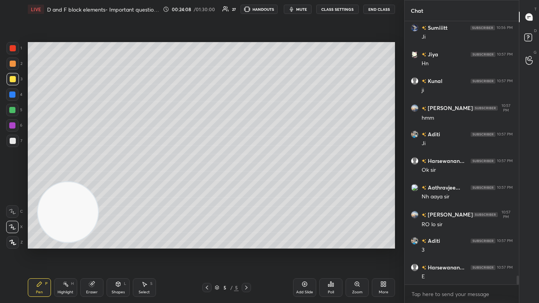
drag, startPoint x: 88, startPoint y: 289, endPoint x: 93, endPoint y: 288, distance: 4.4
click at [89, 182] on div "Eraser" at bounding box center [91, 288] width 23 height 19
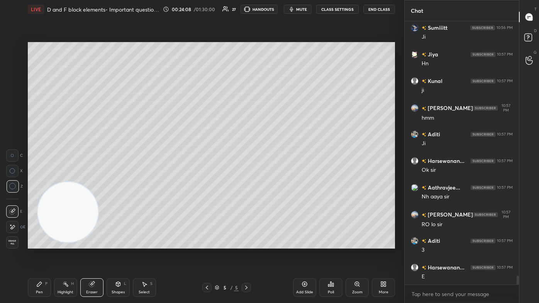
scroll to position [7547, 0]
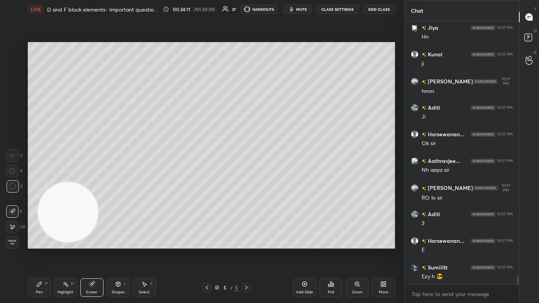
drag, startPoint x: 39, startPoint y: 291, endPoint x: 48, endPoint y: 282, distance: 12.6
click at [38, 182] on div "Pen" at bounding box center [39, 293] width 7 height 4
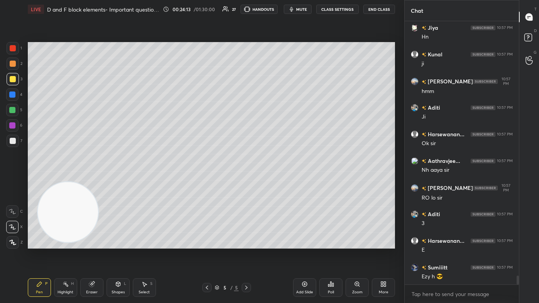
click at [15, 52] on div at bounding box center [13, 48] width 12 height 12
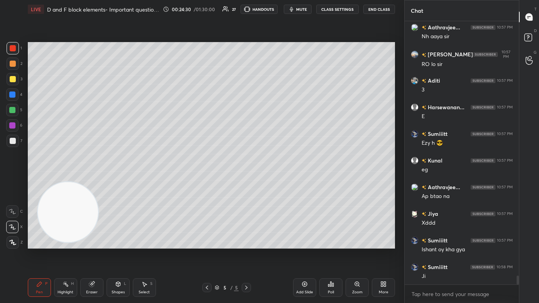
scroll to position [7707, 0]
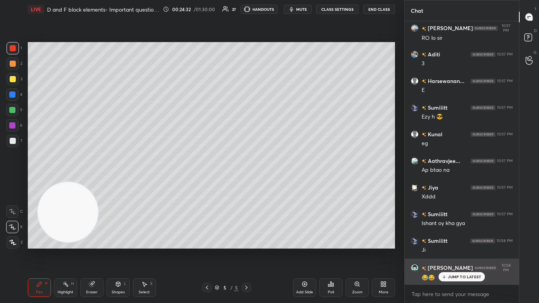
click at [277, 182] on div "JUMP TO LATEST" at bounding box center [462, 276] width 46 height 9
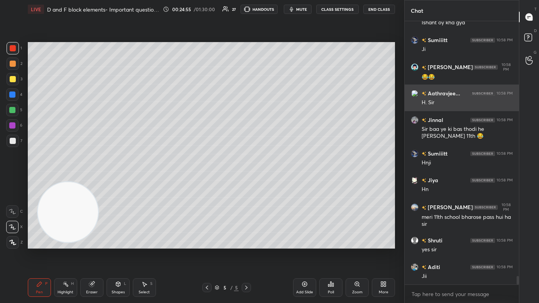
scroll to position [7935, 0]
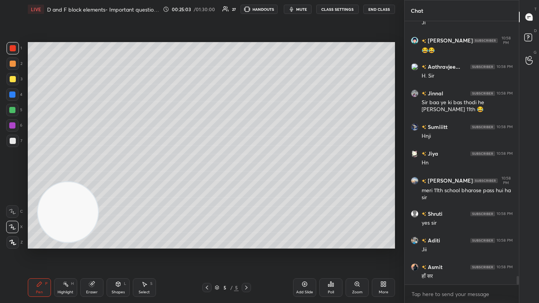
click at [277, 182] on div "Add Slide" at bounding box center [304, 288] width 23 height 19
click at [14, 64] on div at bounding box center [13, 64] width 6 height 6
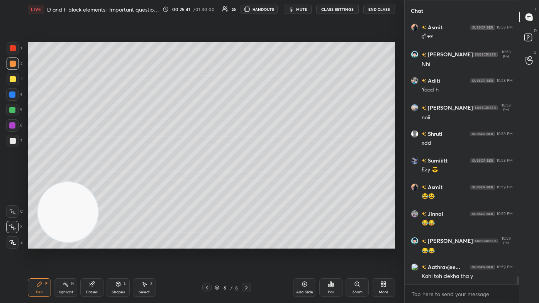
scroll to position [8201, 0]
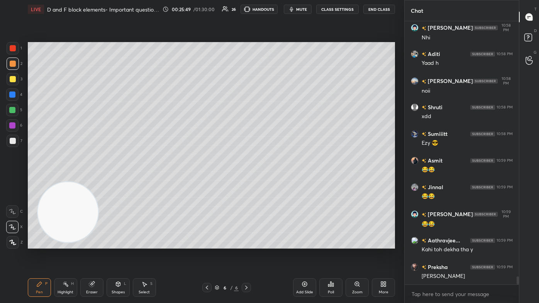
drag, startPoint x: 11, startPoint y: 107, endPoint x: 27, endPoint y: 128, distance: 25.6
click at [10, 108] on div at bounding box center [12, 110] width 6 height 6
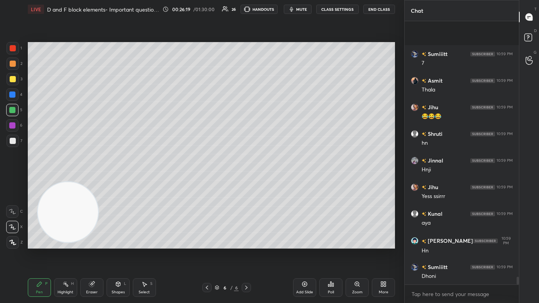
scroll to position [8628, 0]
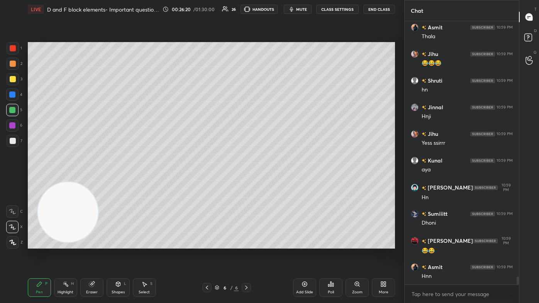
click at [13, 145] on div at bounding box center [13, 141] width 12 height 12
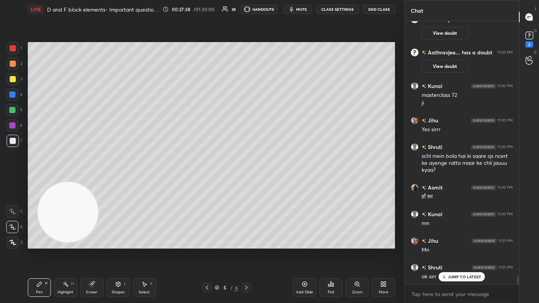
scroll to position [8318, 0]
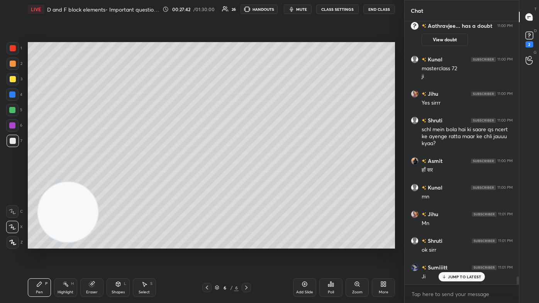
click at [277, 182] on div "Add Slide" at bounding box center [304, 288] width 23 height 19
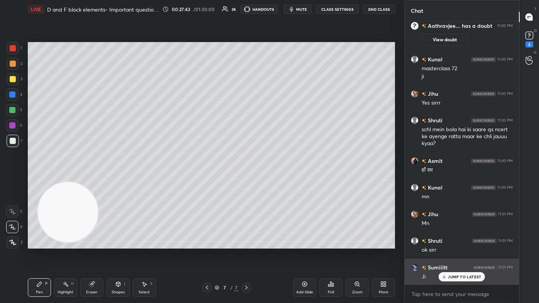
click at [277, 182] on p "JUMP TO LATEST" at bounding box center [464, 277] width 33 height 5
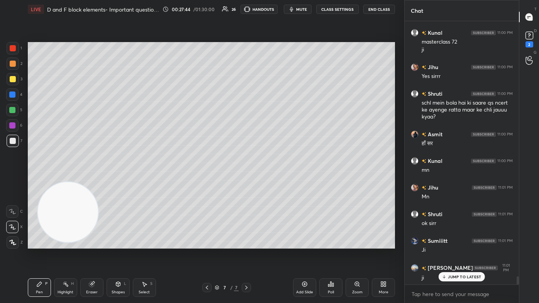
click at [12, 77] on div at bounding box center [13, 79] width 6 height 6
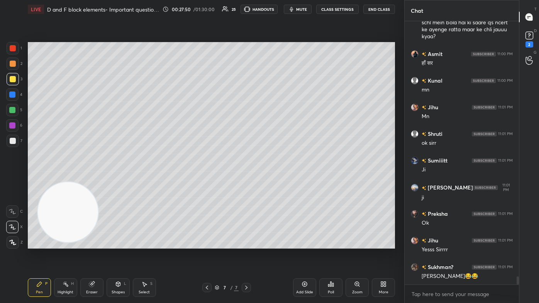
scroll to position [8452, 0]
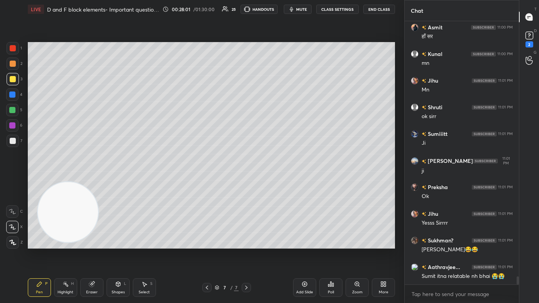
click at [11, 143] on div at bounding box center [13, 141] width 12 height 12
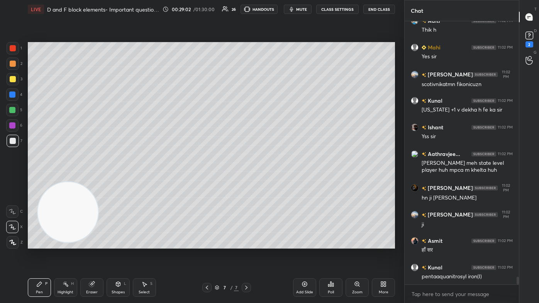
scroll to position [8919, 0]
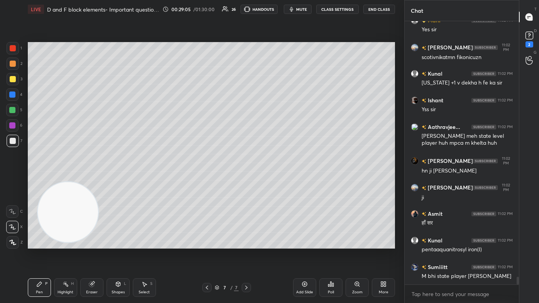
click at [96, 182] on div "Eraser" at bounding box center [91, 288] width 23 height 19
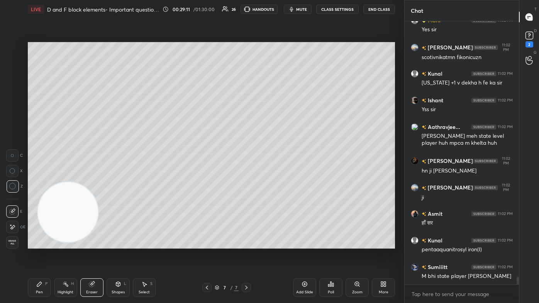
click at [37, 182] on div "Pen" at bounding box center [39, 293] width 7 height 4
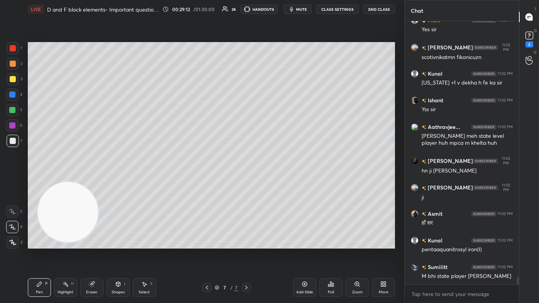
click at [54, 182] on video at bounding box center [68, 212] width 61 height 61
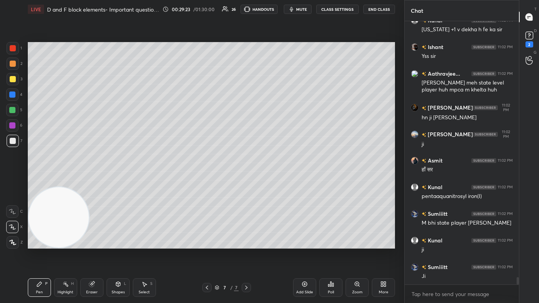
scroll to position [8999, 0]
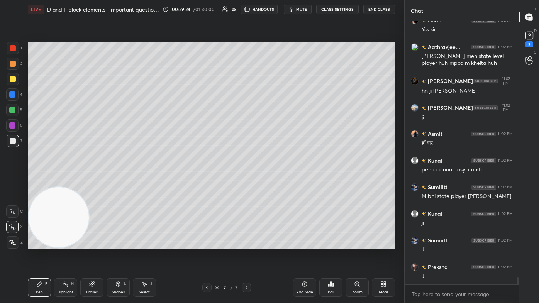
drag, startPoint x: 304, startPoint y: 291, endPoint x: 316, endPoint y: 285, distance: 13.8
click at [277, 182] on div "Add Slide" at bounding box center [304, 293] width 17 height 4
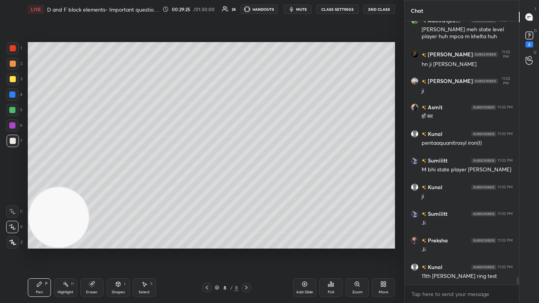
scroll to position [9052, 0]
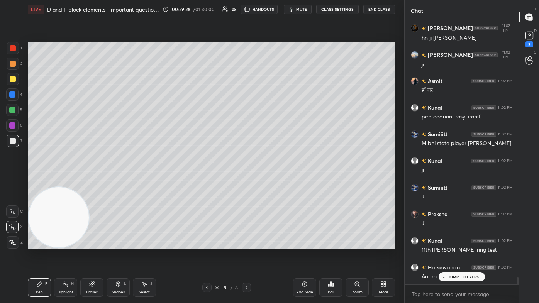
click at [11, 82] on div at bounding box center [13, 79] width 6 height 6
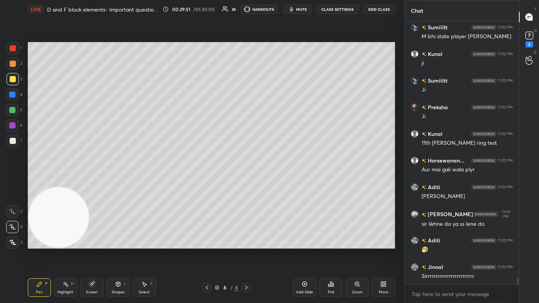
scroll to position [9186, 0]
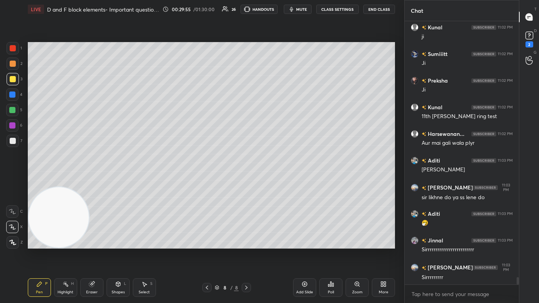
drag, startPoint x: 91, startPoint y: 288, endPoint x: 95, endPoint y: 275, distance: 13.6
click at [90, 182] on div "Eraser" at bounding box center [91, 288] width 23 height 19
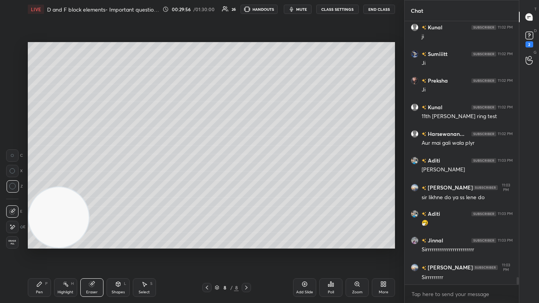
scroll to position [9212, 0]
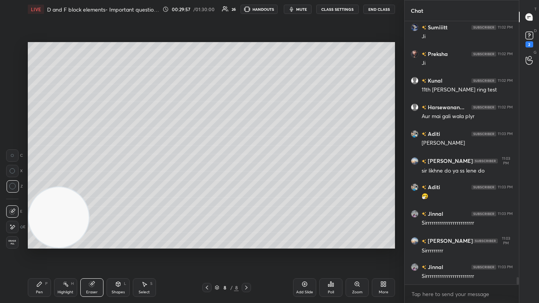
click at [36, 182] on div "Pen" at bounding box center [39, 293] width 7 height 4
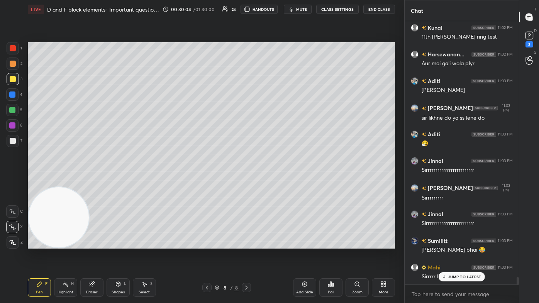
scroll to position [9292, 0]
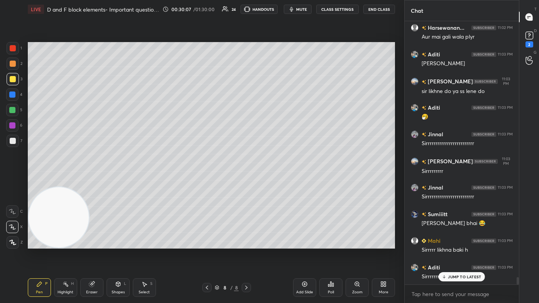
drag, startPoint x: 92, startPoint y: 288, endPoint x: 97, endPoint y: 260, distance: 28.4
click at [92, 182] on div "Eraser" at bounding box center [91, 288] width 23 height 19
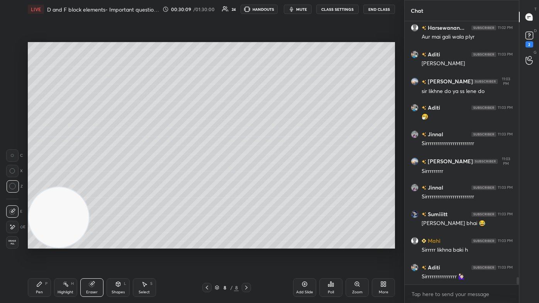
scroll to position [9326, 0]
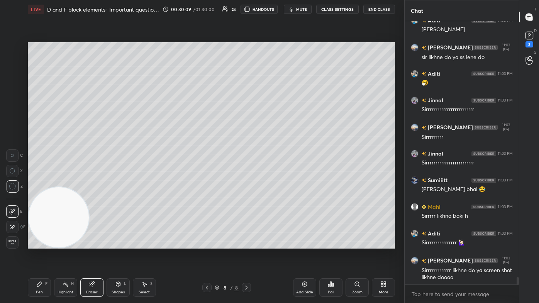
click at [37, 182] on icon at bounding box center [39, 284] width 5 height 5
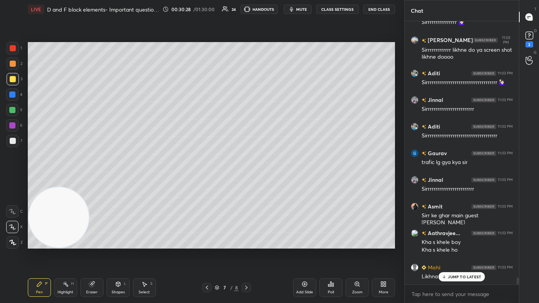
scroll to position [9573, 0]
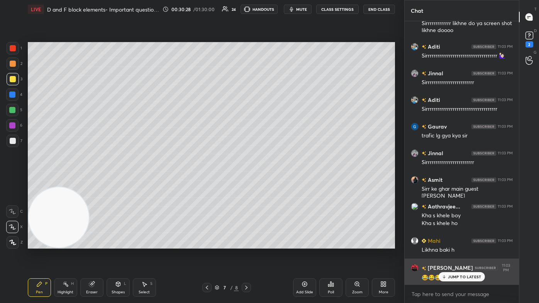
click at [277, 182] on div "JUMP TO LATEST" at bounding box center [462, 276] width 46 height 9
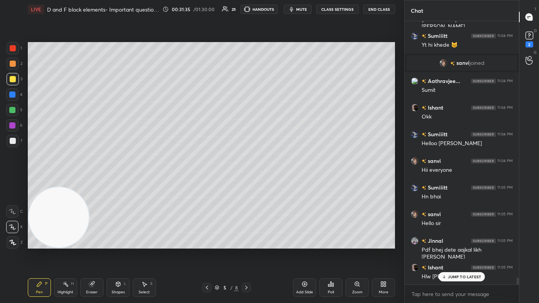
scroll to position [9739, 0]
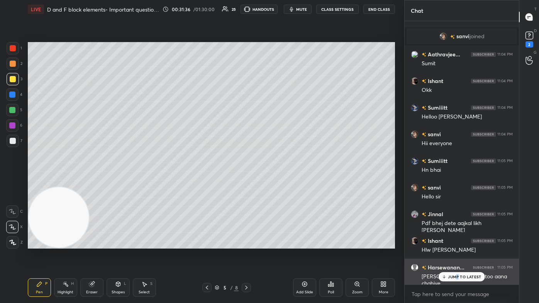
click at [277, 182] on div "JUMP TO LATEST" at bounding box center [462, 276] width 46 height 9
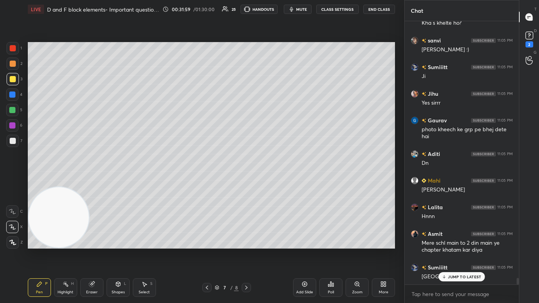
scroll to position [10073, 0]
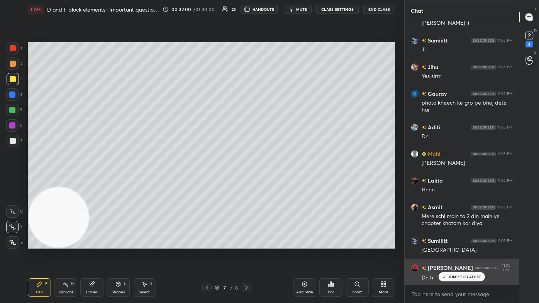
click at [277, 182] on p "JUMP TO LATEST" at bounding box center [464, 277] width 33 height 5
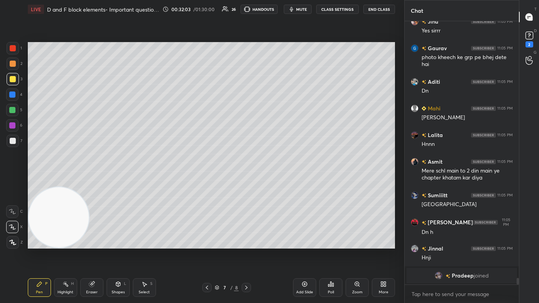
scroll to position [9977, 0]
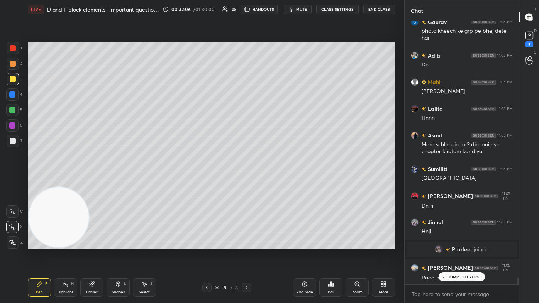
click at [277, 11] on button "CLASS SETTINGS" at bounding box center [337, 9] width 43 height 9
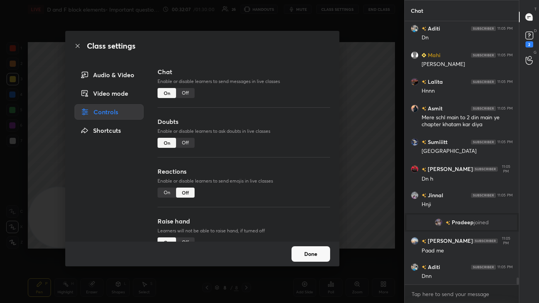
click at [185, 90] on div "Off" at bounding box center [185, 93] width 19 height 10
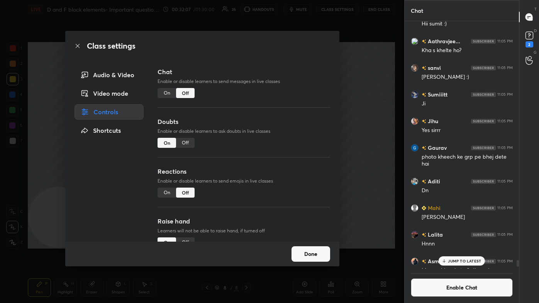
click at [277, 89] on div "Class settings Audio & Video Video mode Controls Shortcuts Chat Enable or disab…" at bounding box center [202, 151] width 405 height 303
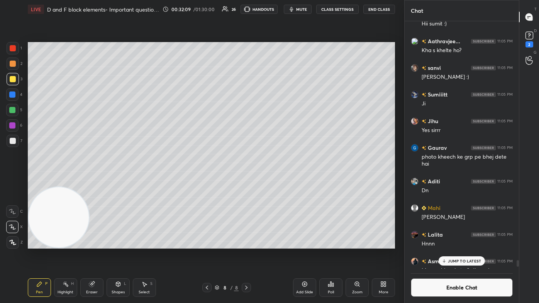
click at [15, 146] on div at bounding box center [13, 141] width 12 height 12
click at [277, 182] on p "JUMP TO LATEST" at bounding box center [464, 261] width 33 height 5
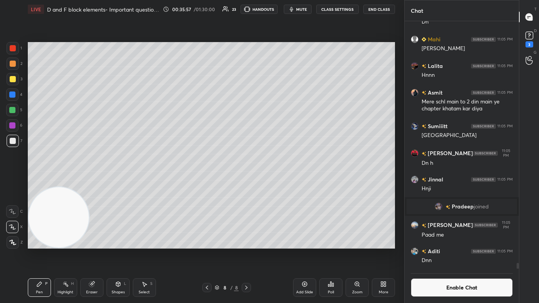
scroll to position [10060, 0]
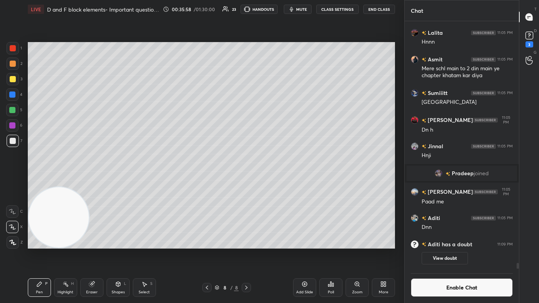
click at [277, 8] on span "mute" at bounding box center [301, 9] width 11 height 5
click at [277, 36] on rect at bounding box center [529, 35] width 7 height 7
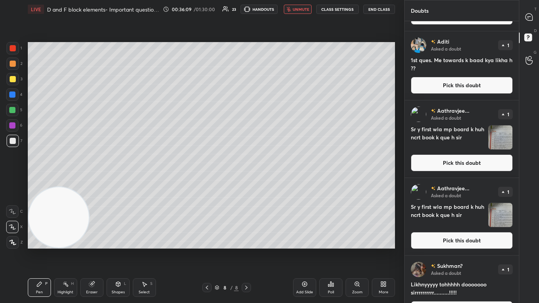
scroll to position [332, 0]
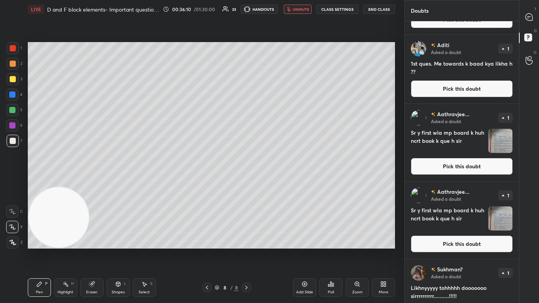
click at [277, 143] on img "grid" at bounding box center [501, 141] width 24 height 24
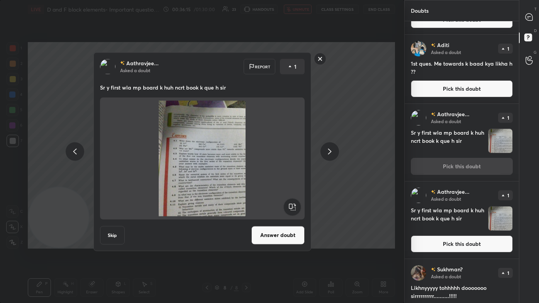
click at [277, 59] on rect at bounding box center [320, 59] width 12 height 12
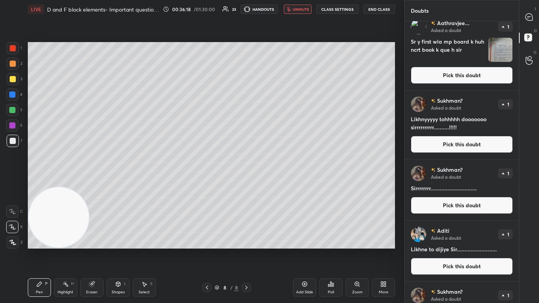
scroll to position [503, 0]
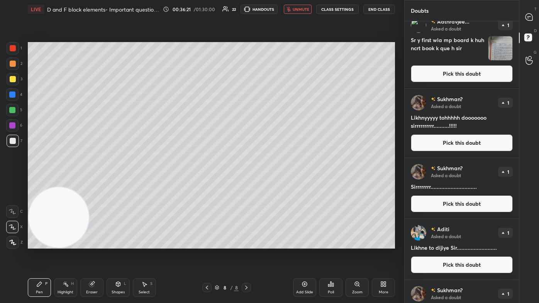
drag, startPoint x: 520, startPoint y: 208, endPoint x: 518, endPoint y: 243, distance: 35.2
click at [277, 182] on div "Doubts Enable Chat Aathravjee... Asked a doubt 1 Sr y first wla mp board k huh …" at bounding box center [472, 151] width 135 height 303
drag, startPoint x: 519, startPoint y: 245, endPoint x: 515, endPoint y: 275, distance: 30.0
click at [277, 182] on div "Doubts Enable Chat Aathravjee... Asked a doubt 1 Sr y first wla mp board k huh …" at bounding box center [472, 151] width 135 height 303
click at [277, 15] on icon at bounding box center [530, 17] width 8 height 8
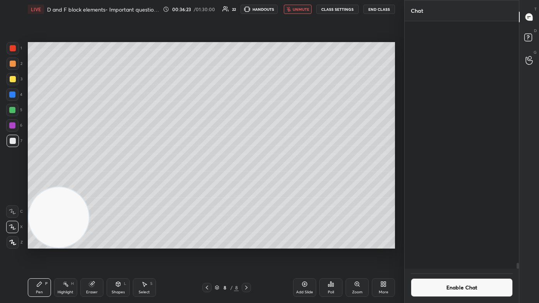
scroll to position [246, 112]
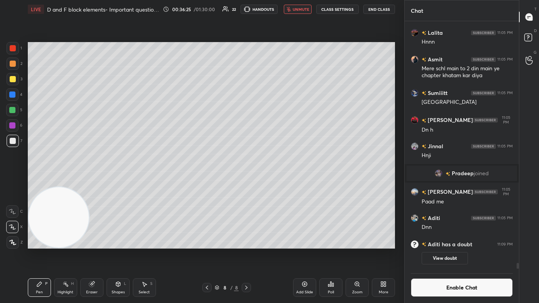
click at [277, 182] on button "Enable Chat" at bounding box center [462, 288] width 102 height 19
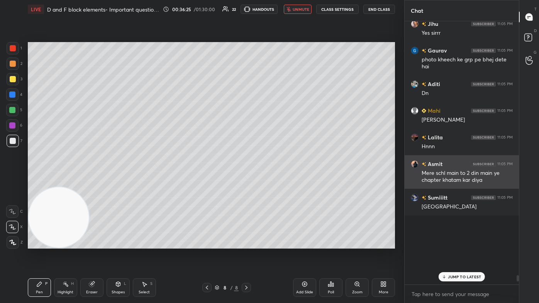
scroll to position [262, 112]
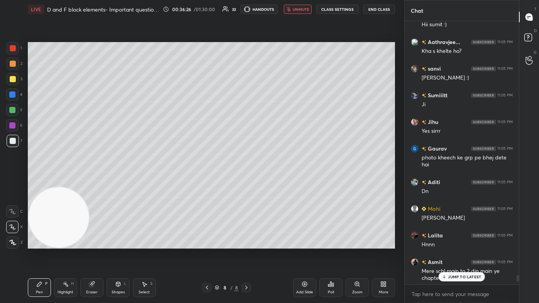
click at [277, 182] on p "JUMP TO LATEST" at bounding box center [464, 277] width 33 height 5
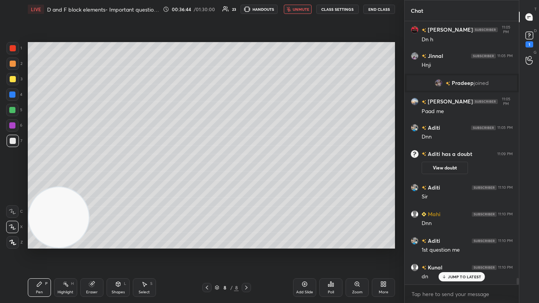
scroll to position [10177, 0]
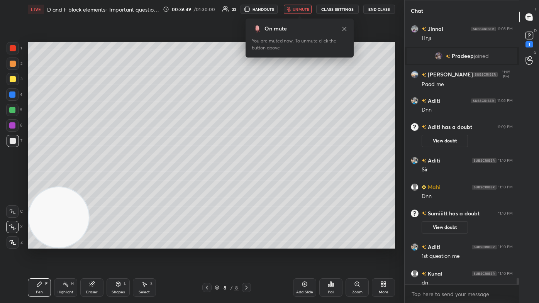
drag, startPoint x: 302, startPoint y: 7, endPoint x: 306, endPoint y: 8, distance: 3.9
click at [277, 8] on span "unmute" at bounding box center [301, 9] width 17 height 5
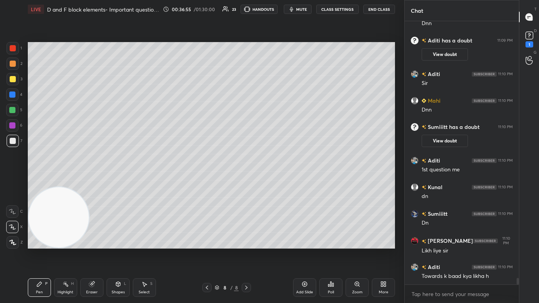
scroll to position [10217, 0]
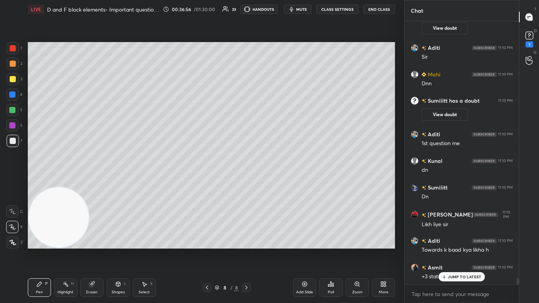
click at [89, 182] on div "Eraser" at bounding box center [92, 293] width 12 height 4
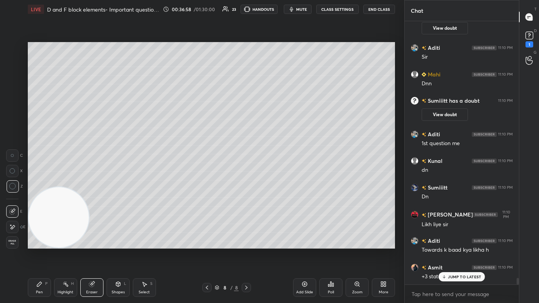
click at [38, 182] on icon at bounding box center [39, 284] width 6 height 6
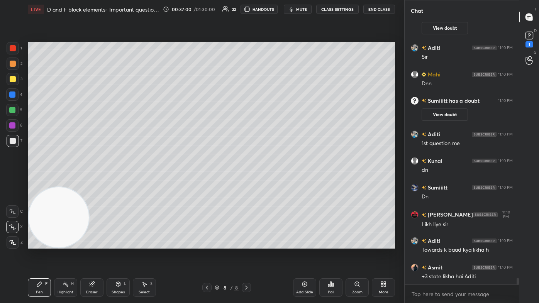
scroll to position [10244, 0]
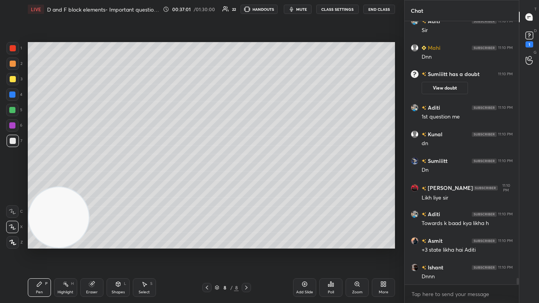
click at [10, 78] on div at bounding box center [13, 79] width 6 height 6
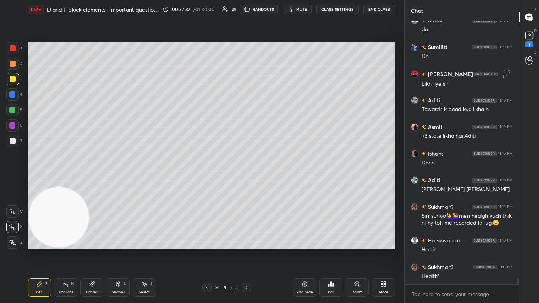
scroll to position [10384, 0]
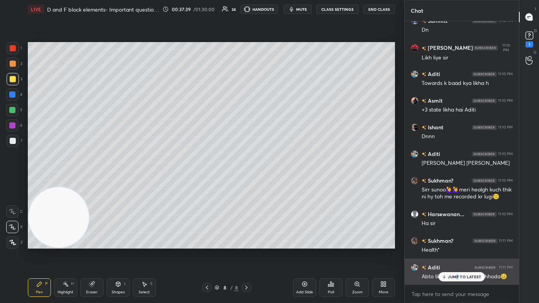
click at [277, 182] on p "JUMP TO LATEST" at bounding box center [464, 277] width 33 height 5
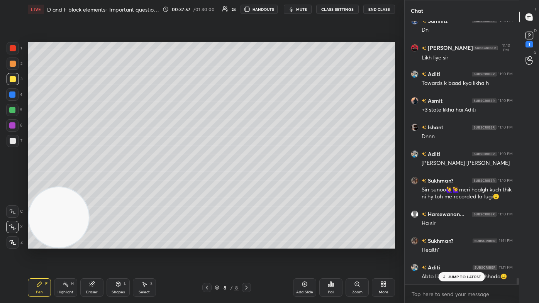
scroll to position [10403, 0]
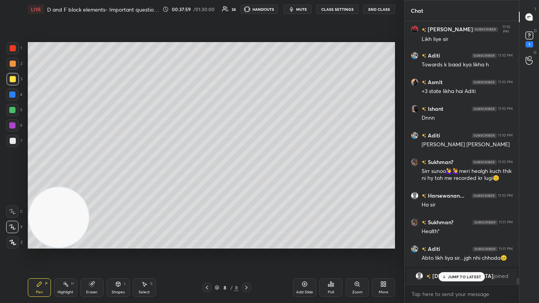
click at [277, 182] on div "JUMP TO LATEST" at bounding box center [462, 276] width 46 height 9
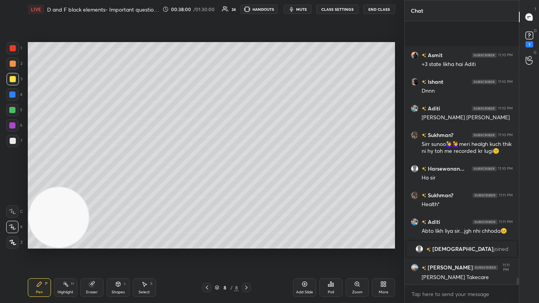
scroll to position [10328, 0]
click at [12, 111] on div at bounding box center [12, 110] width 6 height 6
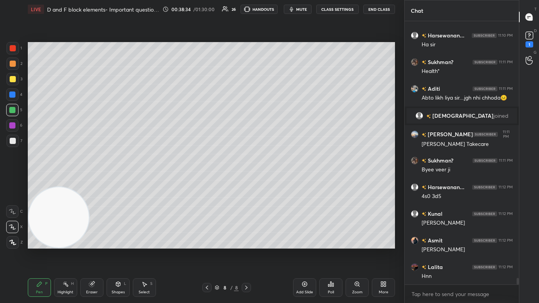
scroll to position [10522, 0]
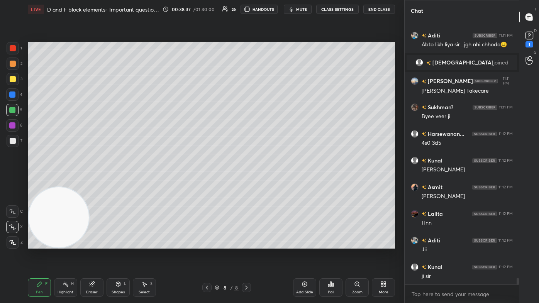
click at [13, 50] on div at bounding box center [13, 48] width 6 height 6
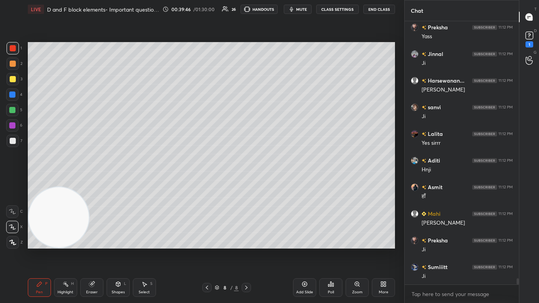
scroll to position [10922, 0]
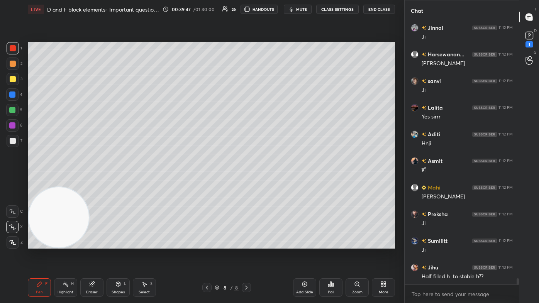
click at [90, 182] on icon at bounding box center [92, 284] width 6 height 6
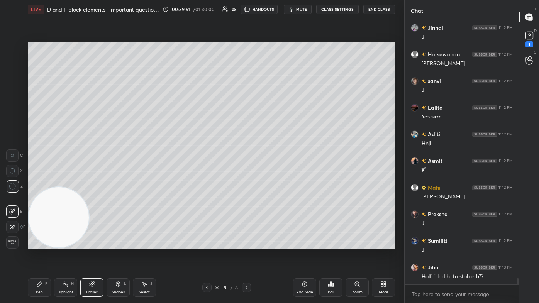
click at [38, 182] on icon at bounding box center [39, 284] width 5 height 5
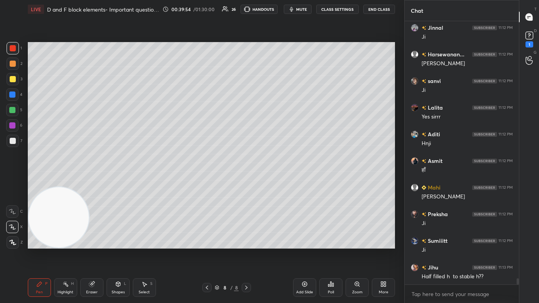
scroll to position [10956, 0]
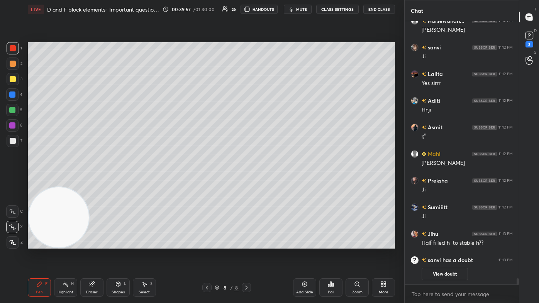
click at [95, 182] on div "Eraser" at bounding box center [91, 288] width 23 height 19
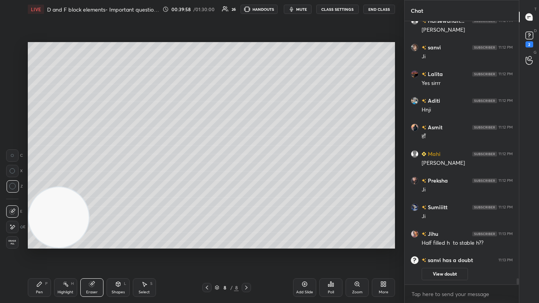
click at [38, 182] on div "Pen P" at bounding box center [39, 288] width 23 height 19
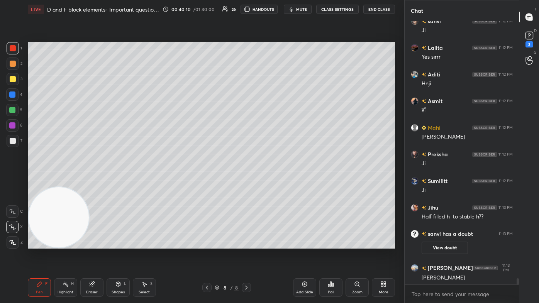
scroll to position [10871, 0]
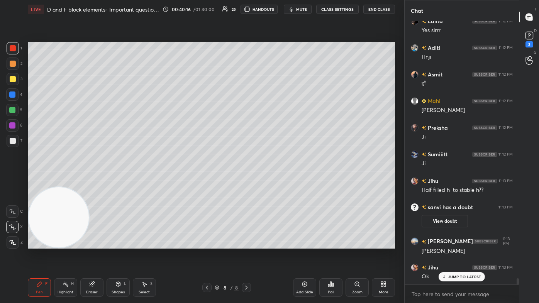
click at [91, 182] on div "Eraser" at bounding box center [92, 293] width 12 height 4
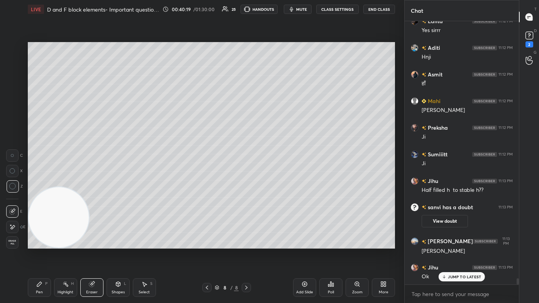
click at [37, 182] on icon at bounding box center [39, 284] width 6 height 6
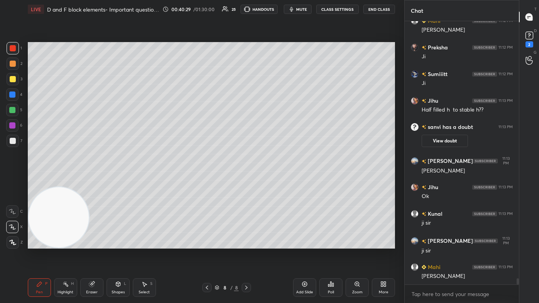
scroll to position [10978, 0]
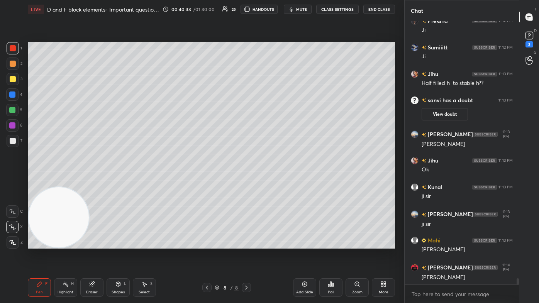
click at [11, 109] on div at bounding box center [12, 110] width 6 height 6
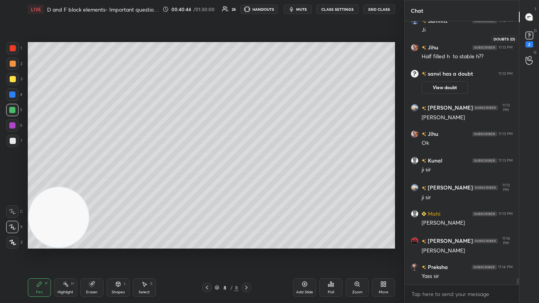
click at [277, 39] on icon at bounding box center [530, 36] width 12 height 12
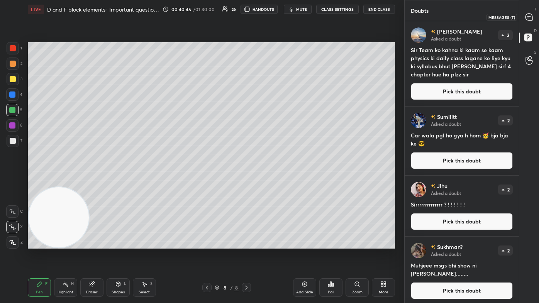
click at [277, 14] on icon at bounding box center [529, 17] width 7 height 7
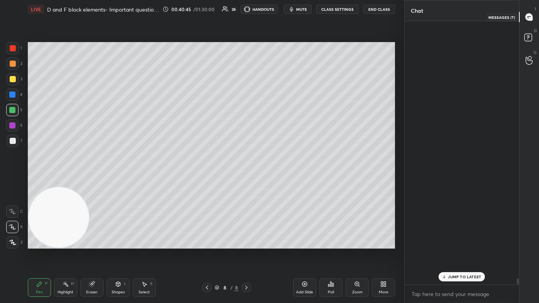
scroll to position [262, 112]
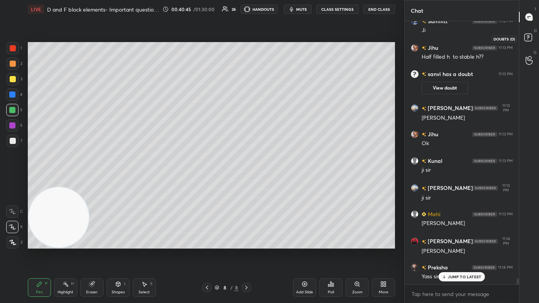
click at [277, 39] on rect at bounding box center [528, 37] width 7 height 7
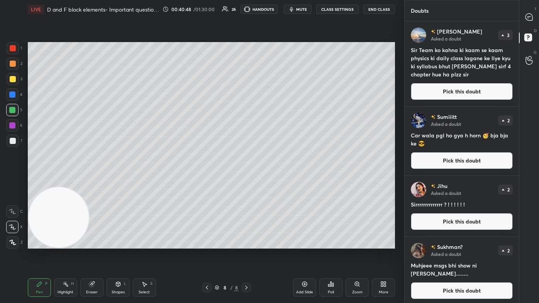
drag, startPoint x: 519, startPoint y: 152, endPoint x: 518, endPoint y: 158, distance: 6.2
click at [277, 162] on div "Doubts Enable hand raising Enable raise hand to speak to learners. Once enabled…" at bounding box center [472, 151] width 135 height 303
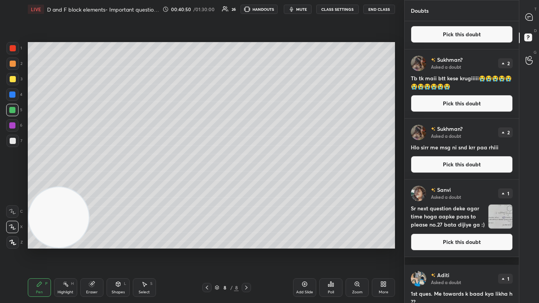
scroll to position [256, 0]
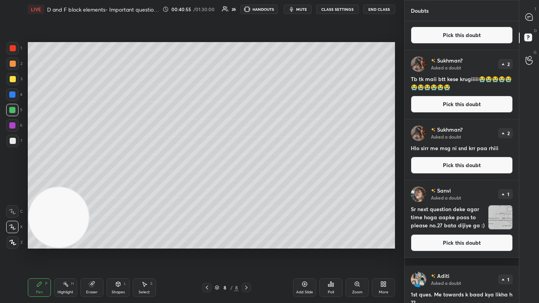
click at [277, 182] on img "grid" at bounding box center [501, 218] width 24 height 24
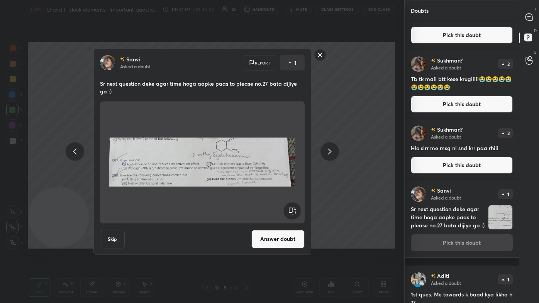
click at [277, 54] on rect at bounding box center [320, 55] width 12 height 12
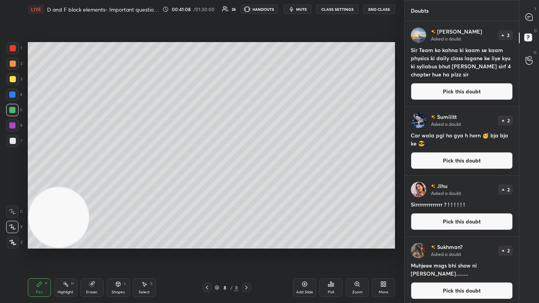
click at [277, 16] on div at bounding box center [529, 17] width 15 height 14
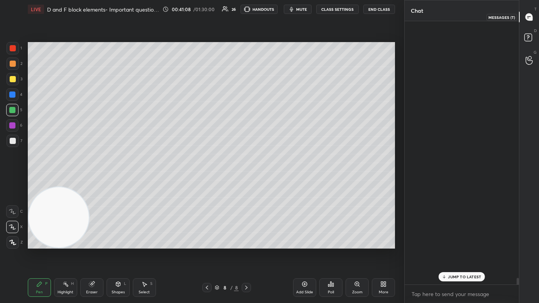
scroll to position [262, 112]
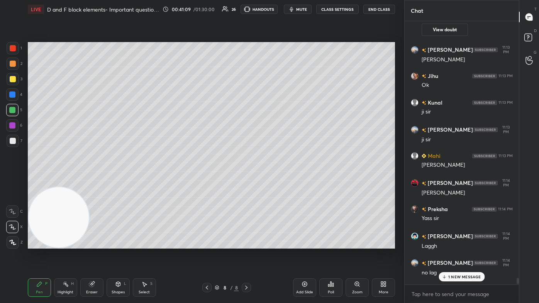
click at [277, 182] on div "1 NEW MESSAGE" at bounding box center [462, 276] width 46 height 9
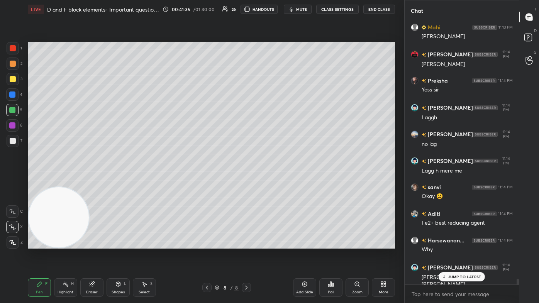
scroll to position [11408, 0]
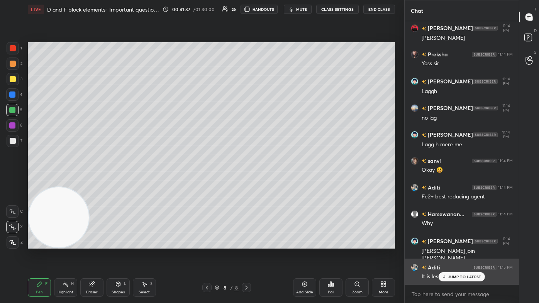
click at [277, 182] on icon at bounding box center [444, 277] width 5 height 5
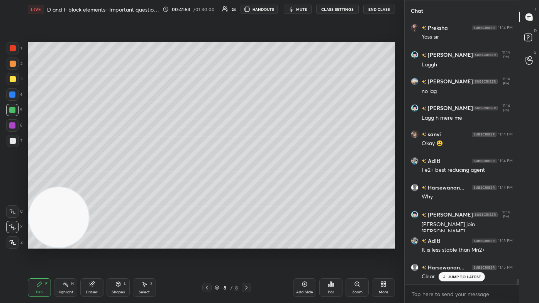
scroll to position [11461, 0]
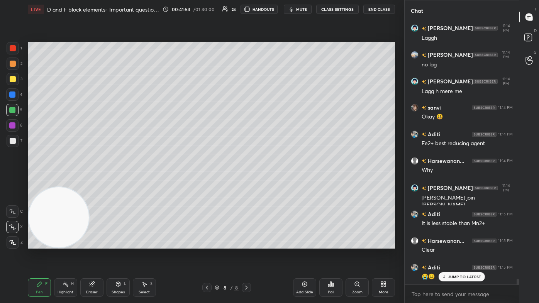
click at [277, 182] on div "JUMP TO LATEST" at bounding box center [462, 276] width 46 height 9
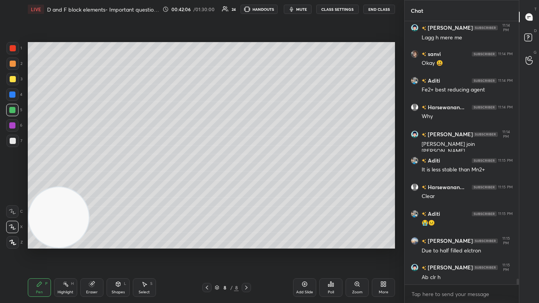
scroll to position [11555, 0]
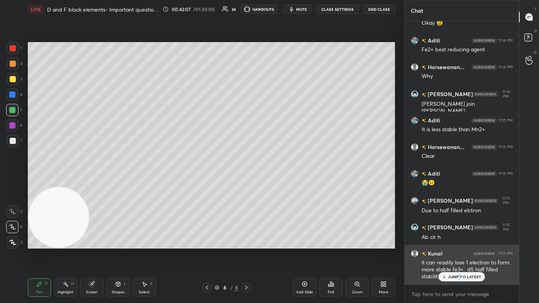
drag, startPoint x: 460, startPoint y: 281, endPoint x: 456, endPoint y: 280, distance: 4.7
click at [277, 182] on div "JUMP TO LATEST" at bounding box center [462, 276] width 46 height 9
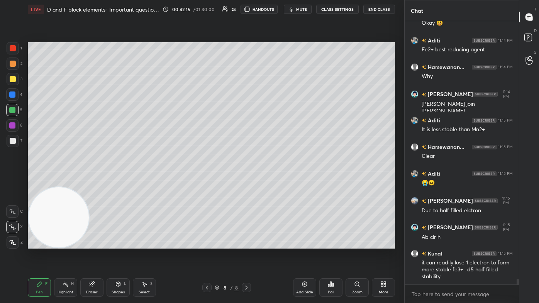
scroll to position [11582, 0]
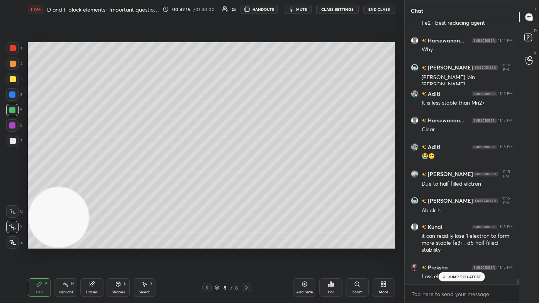
click at [277, 182] on div "Add Slide" at bounding box center [304, 288] width 23 height 19
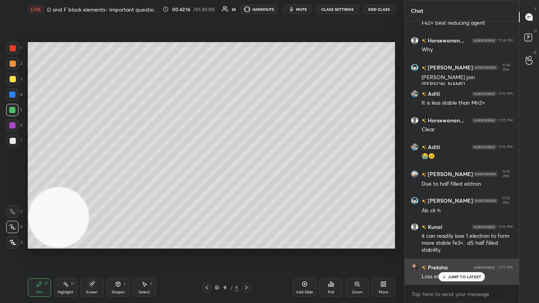
click at [277, 182] on p "JUMP TO LATEST" at bounding box center [464, 277] width 33 height 5
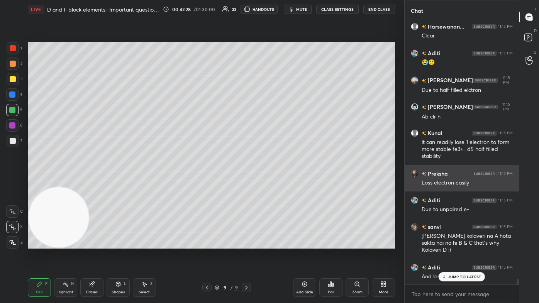
scroll to position [11702, 0]
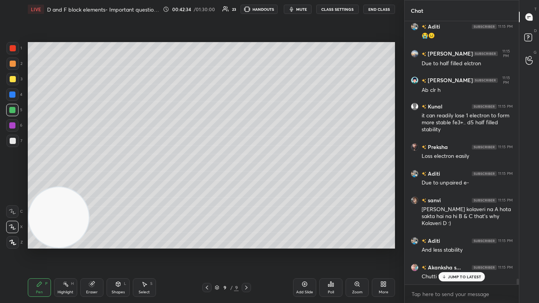
click at [17, 80] on div at bounding box center [13, 79] width 12 height 12
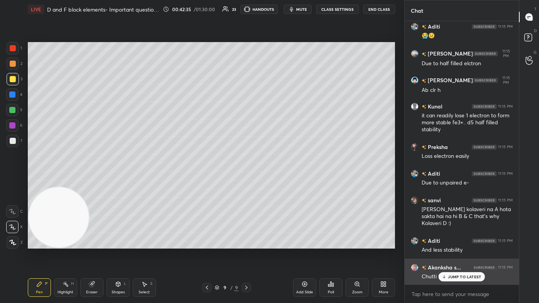
click at [277, 182] on div "JUMP TO LATEST" at bounding box center [462, 276] width 46 height 9
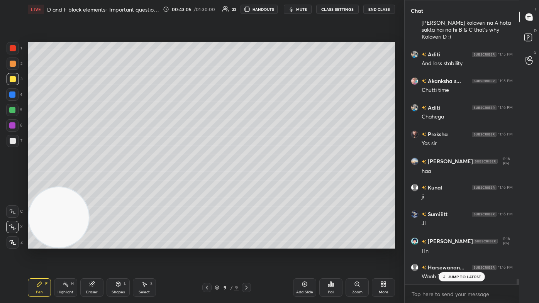
scroll to position [11916, 0]
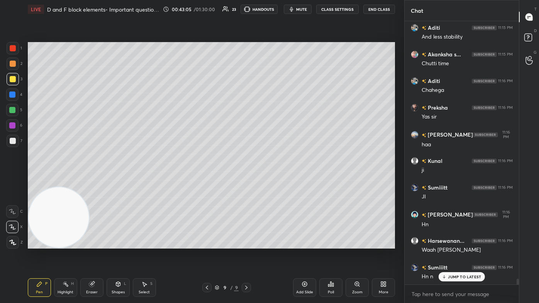
click at [11, 95] on div at bounding box center [12, 95] width 6 height 6
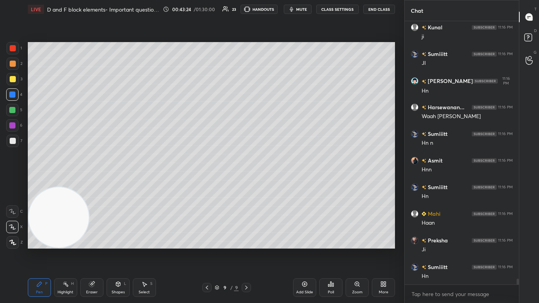
scroll to position [12057, 0]
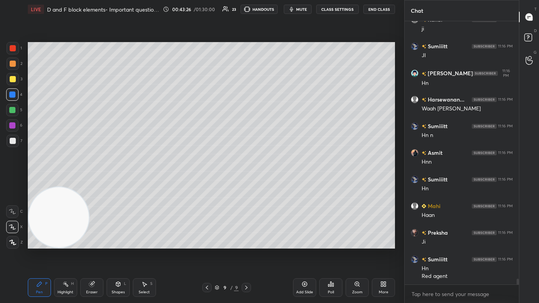
click at [12, 80] on div at bounding box center [13, 79] width 6 height 6
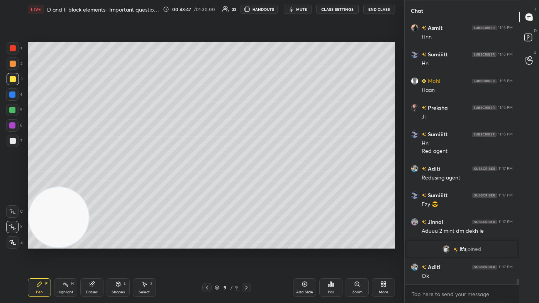
scroll to position [11678, 0]
click at [277, 182] on img "grid" at bounding box center [447, 249] width 8 height 8
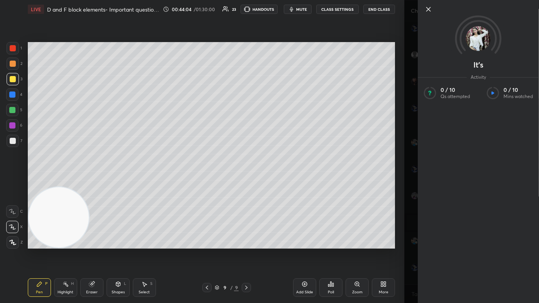
scroll to position [11731, 0]
click at [277, 182] on div "It's Activity 0 / 10 Qs attempted 0 / 10 Mins watched" at bounding box center [472, 151] width 135 height 303
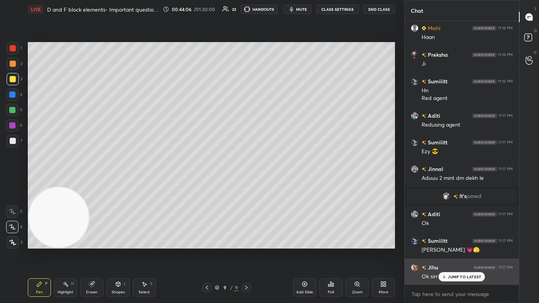
click at [277, 182] on div "Ok sirr" at bounding box center [467, 276] width 91 height 9
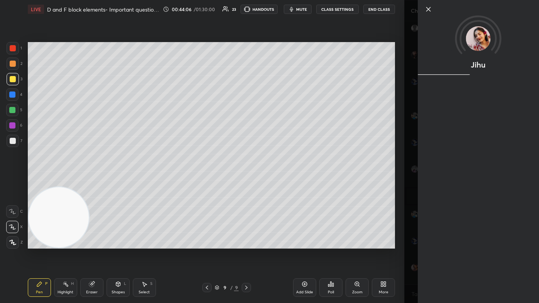
scroll to position [11758, 0]
click at [277, 182] on div "Jihu" at bounding box center [472, 151] width 135 height 303
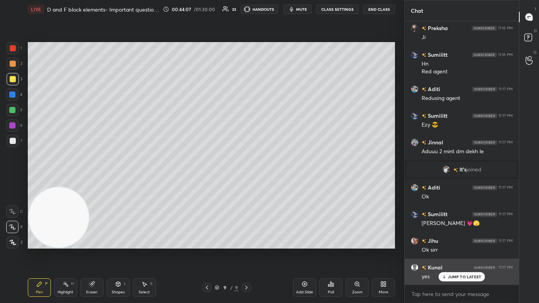
click at [277, 182] on div "JUMP TO LATEST" at bounding box center [462, 276] width 46 height 9
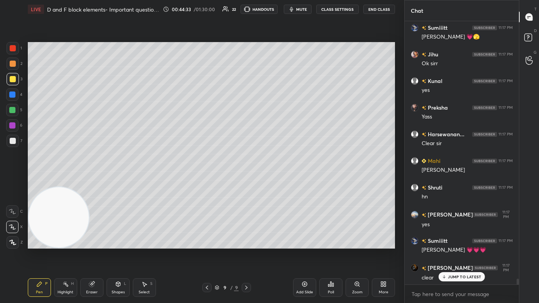
scroll to position [11971, 0]
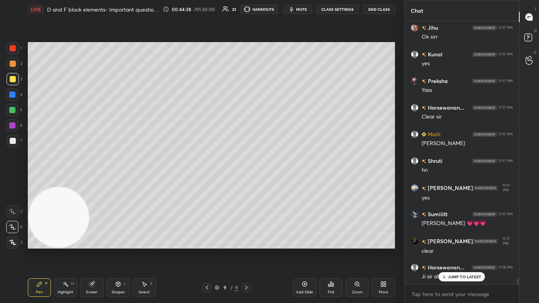
click at [277, 182] on div "JUMP TO LATEST" at bounding box center [462, 276] width 46 height 9
drag, startPoint x: 11, startPoint y: 142, endPoint x: 14, endPoint y: 134, distance: 8.7
click at [12, 142] on div at bounding box center [13, 141] width 6 height 6
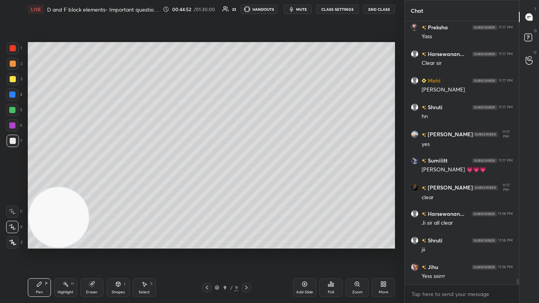
scroll to position [12052, 0]
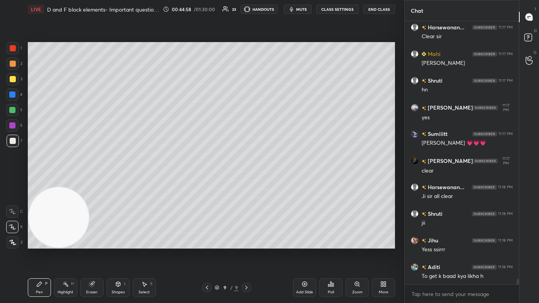
click at [90, 182] on div "Eraser" at bounding box center [91, 288] width 23 height 19
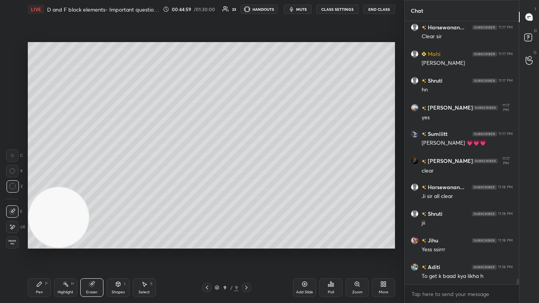
scroll to position [12078, 0]
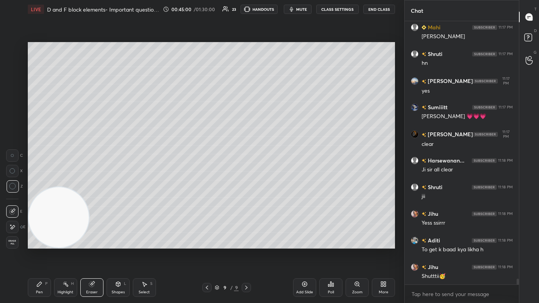
drag, startPoint x: 30, startPoint y: 287, endPoint x: 40, endPoint y: 278, distance: 13.4
click at [31, 182] on div "Pen P" at bounding box center [39, 288] width 23 height 19
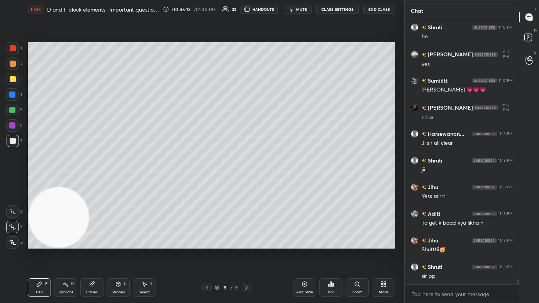
scroll to position [12131, 0]
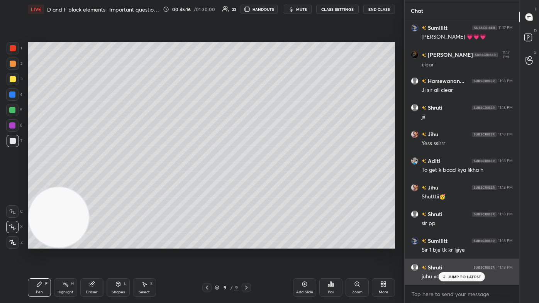
click at [277, 182] on p "JUMP TO LATEST" at bounding box center [464, 277] width 33 height 5
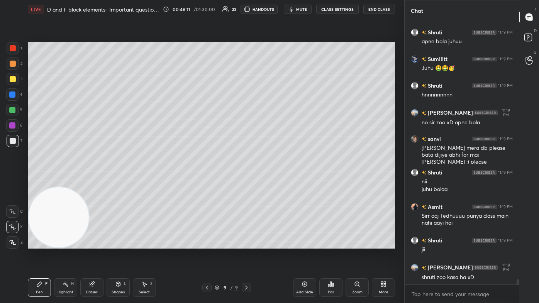
scroll to position [12880, 0]
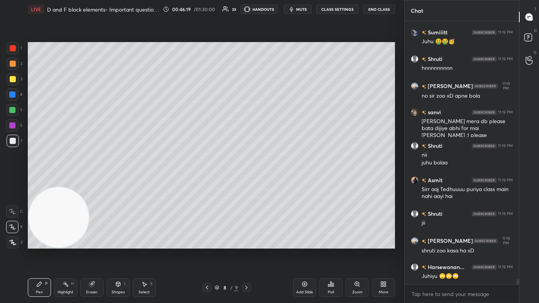
click at [11, 106] on div at bounding box center [12, 110] width 12 height 12
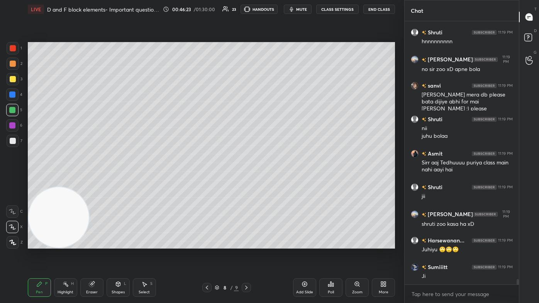
scroll to position [12933, 0]
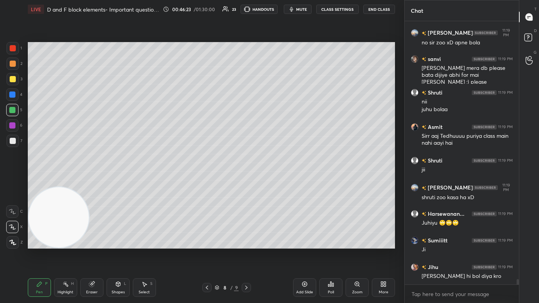
click at [10, 182] on icon at bounding box center [12, 242] width 7 height 5
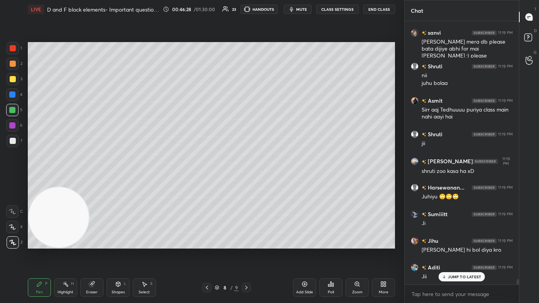
scroll to position [12986, 0]
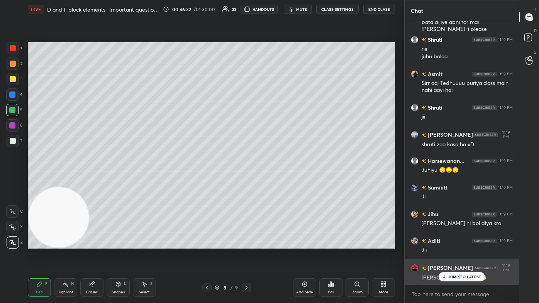
click at [277, 182] on p "JUMP TO LATEST" at bounding box center [464, 277] width 33 height 5
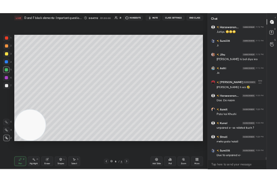
scroll to position [13147, 0]
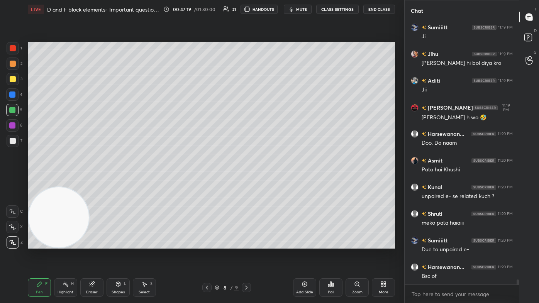
click at [277, 182] on div "More" at bounding box center [384, 293] width 10 height 4
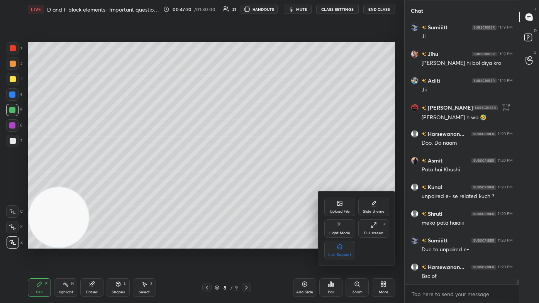
click at [277, 182] on div "Upload File" at bounding box center [340, 207] width 31 height 19
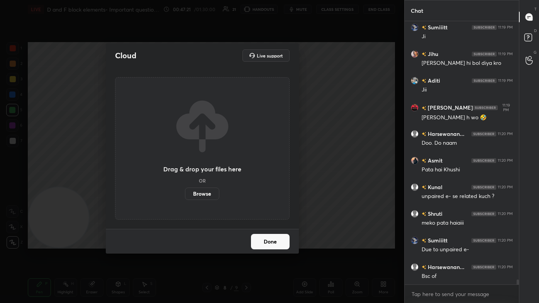
click at [201, 182] on label "Browse" at bounding box center [202, 194] width 34 height 12
click at [185, 182] on input "Browse" at bounding box center [185, 194] width 0 height 12
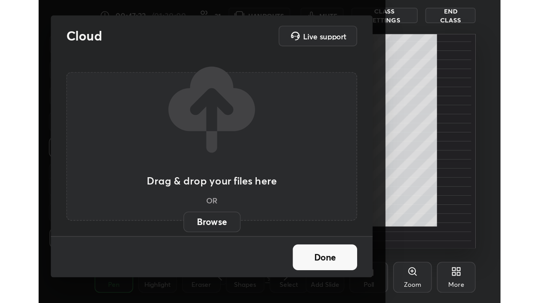
scroll to position [133, 247]
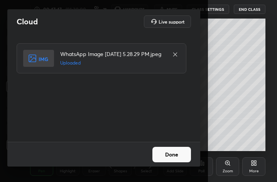
click at [161, 161] on button "Done" at bounding box center [172, 154] width 39 height 15
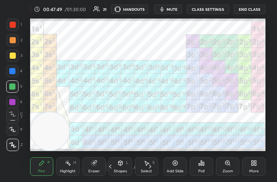
click at [253, 172] on div "More" at bounding box center [255, 171] width 10 height 4
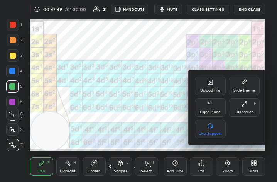
click at [247, 108] on div "Full screen F" at bounding box center [244, 107] width 31 height 19
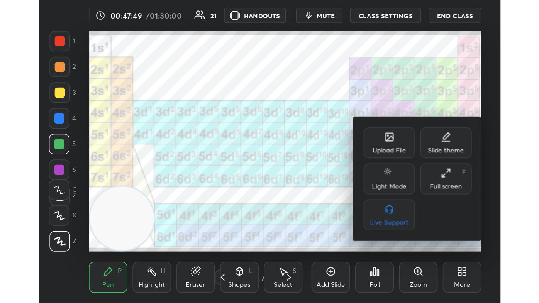
scroll to position [38390, 38148]
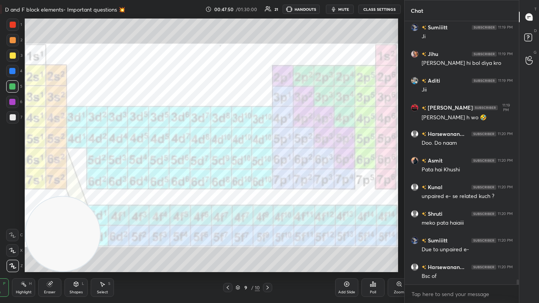
type textarea "x"
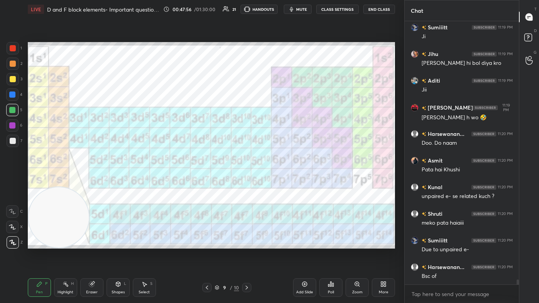
scroll to position [13173, 0]
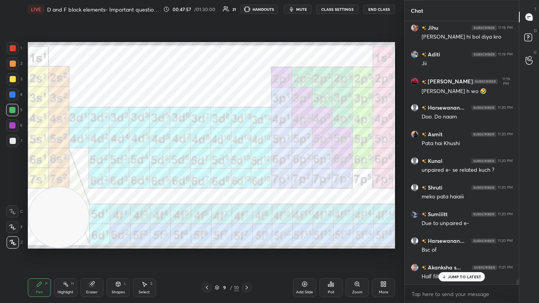
click at [15, 49] on div at bounding box center [13, 48] width 6 height 6
click at [12, 140] on div at bounding box center [13, 141] width 6 height 6
drag, startPoint x: 11, startPoint y: 50, endPoint x: 22, endPoint y: 66, distance: 19.2
click at [12, 50] on div at bounding box center [13, 48] width 6 height 6
click at [9, 182] on div at bounding box center [13, 243] width 12 height 12
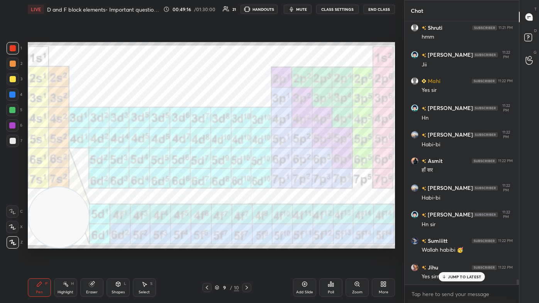
scroll to position [14107, 0]
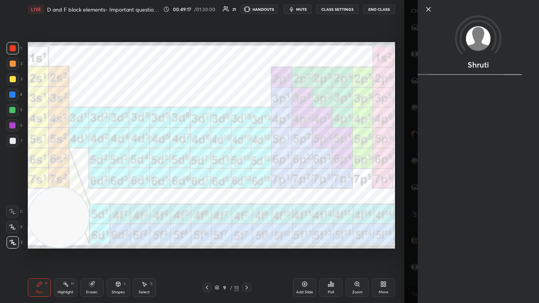
click at [277, 182] on div "1 2 3 4 5 6 7 C X Z C X Z E E Erase all H H LIVE D and F block elements- Import…" at bounding box center [202, 151] width 405 height 303
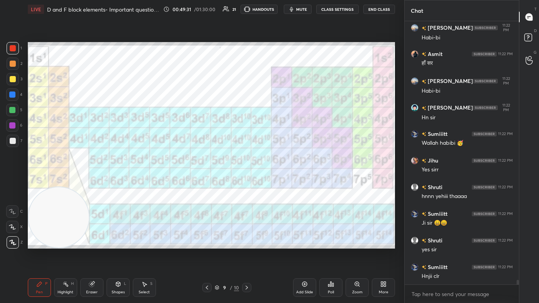
scroll to position [14213, 0]
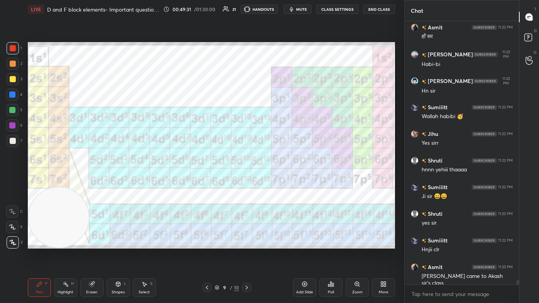
click at [96, 182] on div "Eraser" at bounding box center [91, 288] width 23 height 19
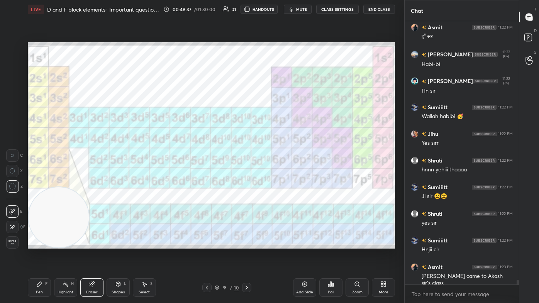
click at [40, 182] on icon at bounding box center [39, 284] width 6 height 6
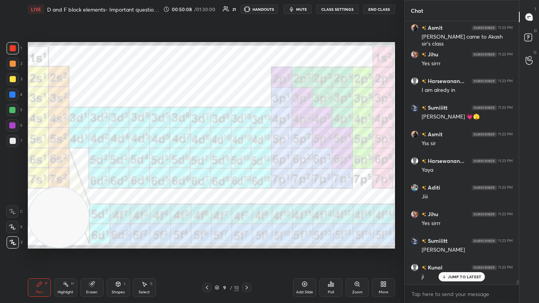
scroll to position [14480, 0]
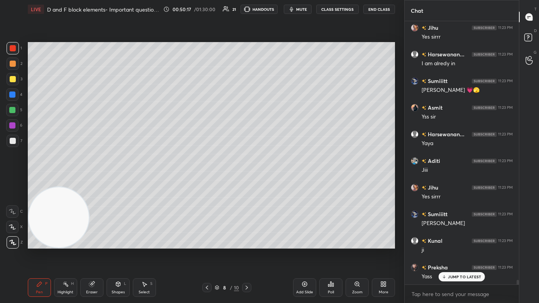
drag, startPoint x: 11, startPoint y: 79, endPoint x: 18, endPoint y: 119, distance: 40.8
click at [11, 79] on div at bounding box center [13, 79] width 6 height 6
click at [277, 182] on p "JUMP TO LATEST" at bounding box center [464, 277] width 33 height 5
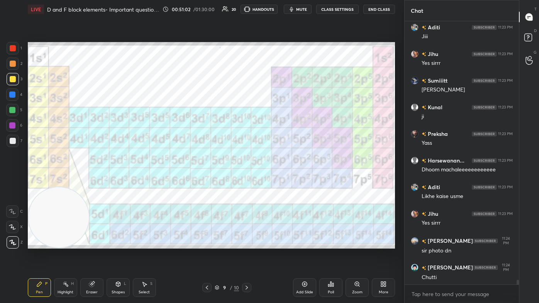
scroll to position [14640, 0]
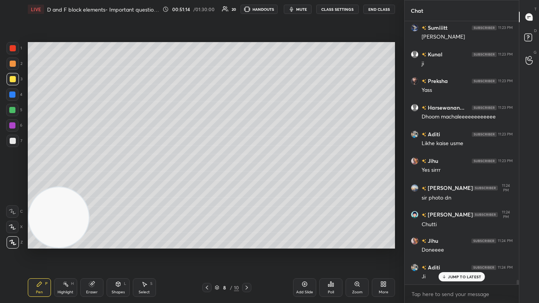
click at [12, 143] on div at bounding box center [13, 141] width 6 height 6
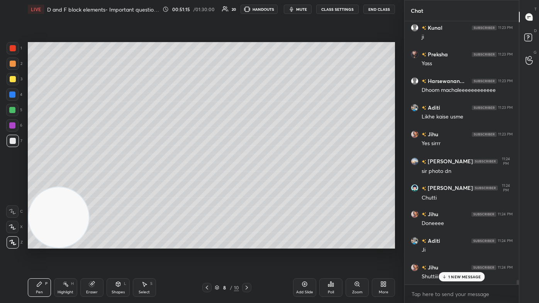
scroll to position [14734, 0]
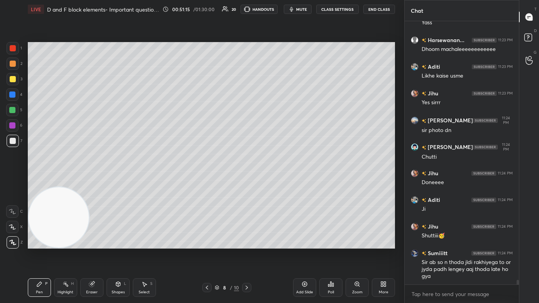
click at [14, 116] on div "5" at bounding box center [14, 111] width 16 height 15
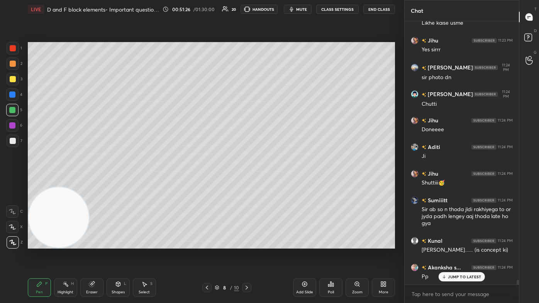
scroll to position [14813, 0]
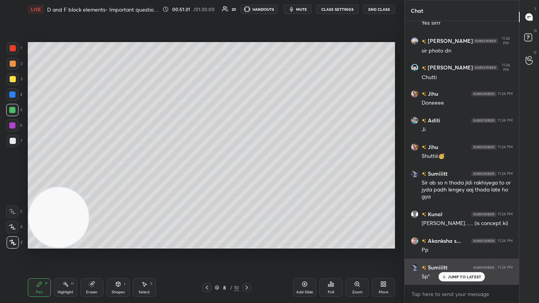
click at [277, 182] on div "Sumiiitt 11:24 PM Sp*" at bounding box center [462, 272] width 114 height 27
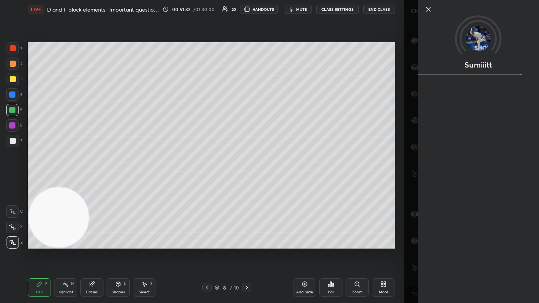
click at [277, 182] on div "Sumiiitt" at bounding box center [472, 151] width 135 height 303
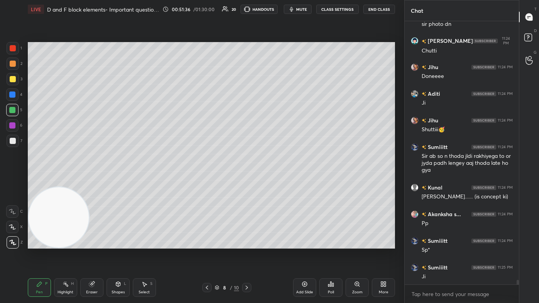
scroll to position [14867, 0]
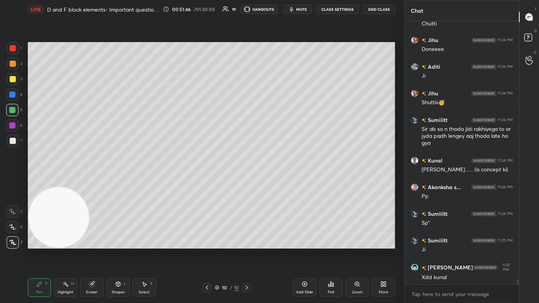
click at [277, 182] on div "Add Slide" at bounding box center [304, 288] width 23 height 19
click at [12, 81] on div at bounding box center [13, 79] width 6 height 6
click at [13, 117] on div "5" at bounding box center [14, 111] width 16 height 15
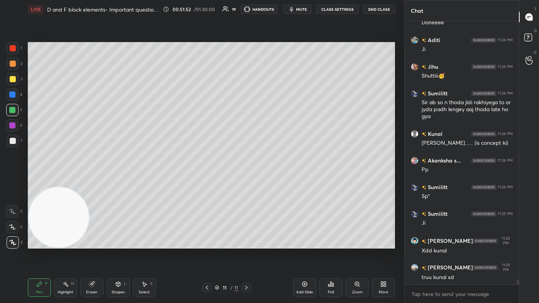
click at [277, 11] on button "CLASS SETTINGS" at bounding box center [337, 9] width 43 height 9
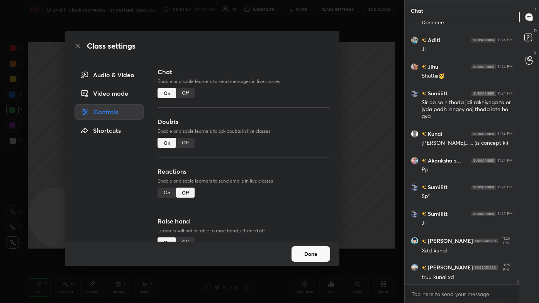
click at [183, 95] on div "Off" at bounding box center [185, 93] width 19 height 10
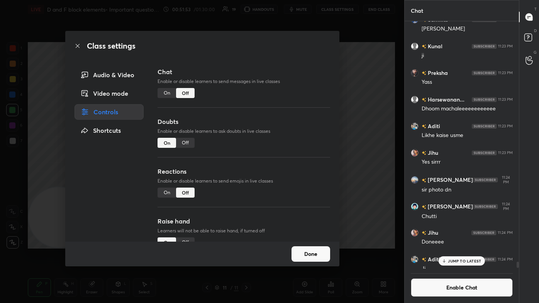
click at [277, 84] on div "Class settings Audio & Video Video mode Controls Shortcuts Chat Enable or disab…" at bounding box center [202, 151] width 405 height 303
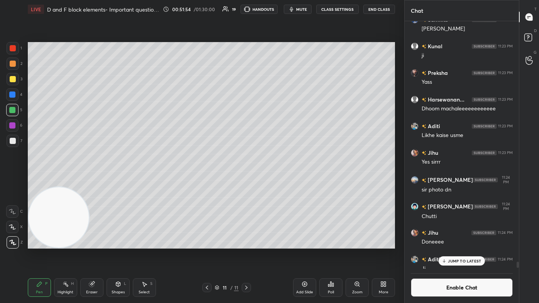
click at [15, 75] on div at bounding box center [13, 79] width 12 height 12
click at [12, 182] on icon at bounding box center [12, 227] width 7 height 5
click at [92, 182] on g at bounding box center [92, 285] width 6 height 6
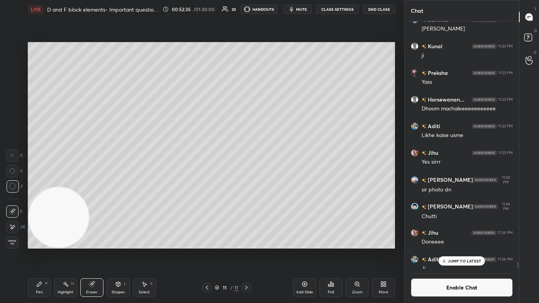
drag, startPoint x: 42, startPoint y: 293, endPoint x: 60, endPoint y: 278, distance: 23.6
click at [42, 182] on div "Pen P" at bounding box center [39, 288] width 23 height 19
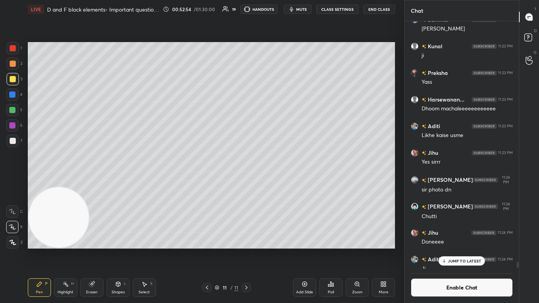
click at [20, 143] on div "7" at bounding box center [15, 141] width 16 height 12
click at [13, 111] on div at bounding box center [12, 110] width 6 height 6
click at [277, 182] on p "JUMP TO LATEST" at bounding box center [464, 261] width 33 height 5
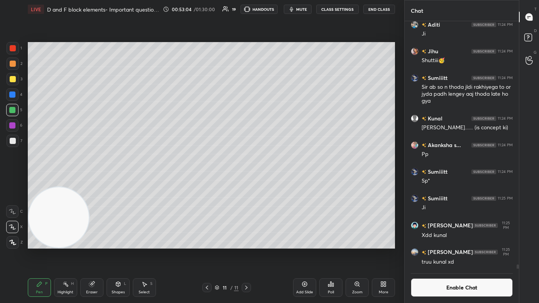
click at [277, 182] on button "Enable Chat" at bounding box center [462, 288] width 102 height 19
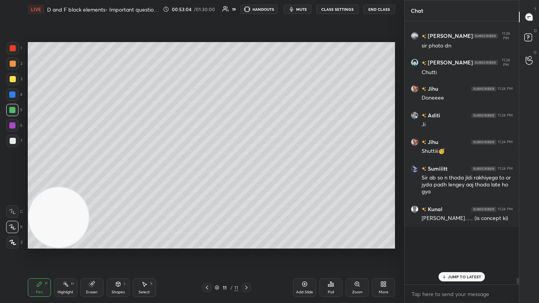
scroll to position [262, 112]
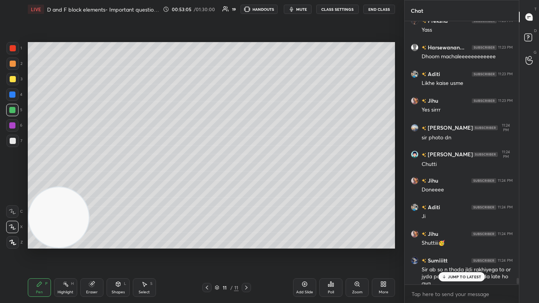
click at [277, 182] on p "JUMP TO LATEST" at bounding box center [464, 277] width 33 height 5
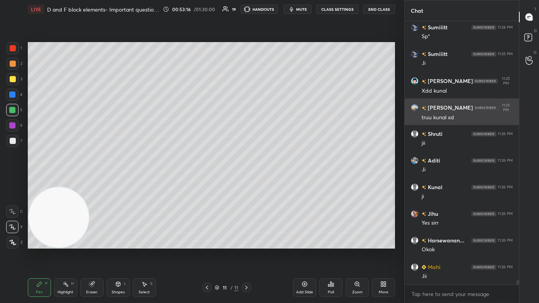
scroll to position [14349, 0]
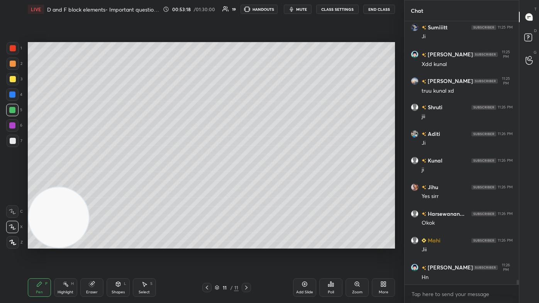
click at [13, 94] on div at bounding box center [12, 95] width 6 height 6
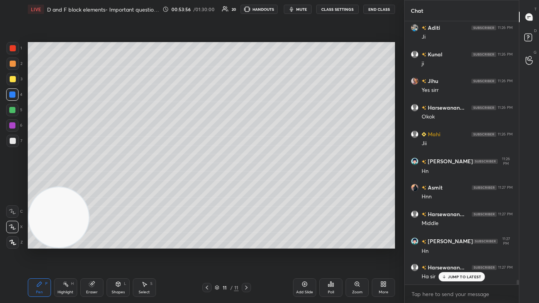
scroll to position [14481, 0]
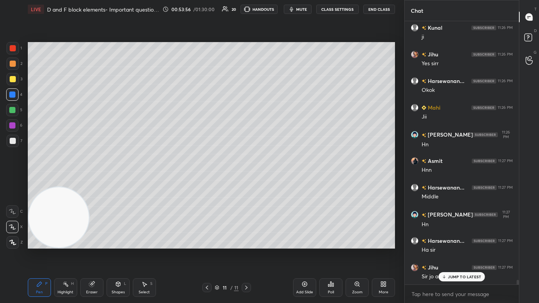
click at [13, 79] on div at bounding box center [13, 79] width 6 height 6
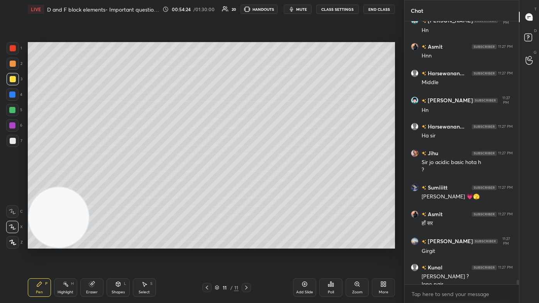
scroll to position [14604, 0]
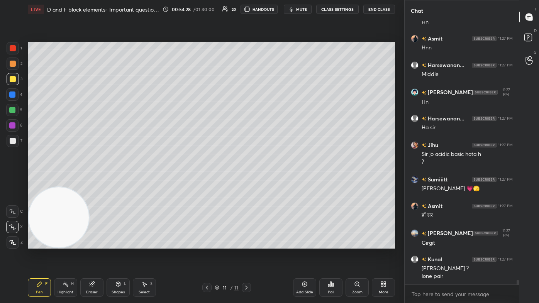
click at [11, 144] on div at bounding box center [13, 141] width 6 height 6
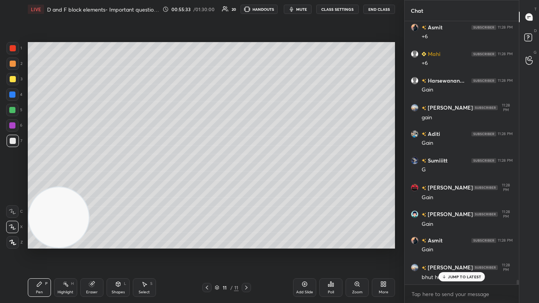
scroll to position [15084, 0]
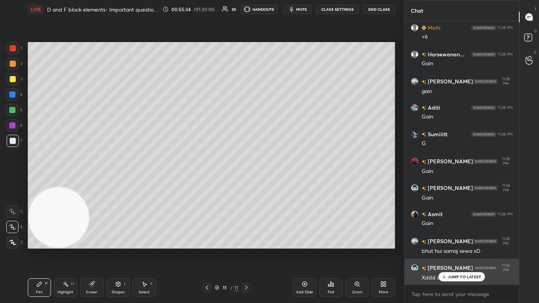
click at [277, 182] on div "JUMP TO LATEST" at bounding box center [462, 276] width 46 height 9
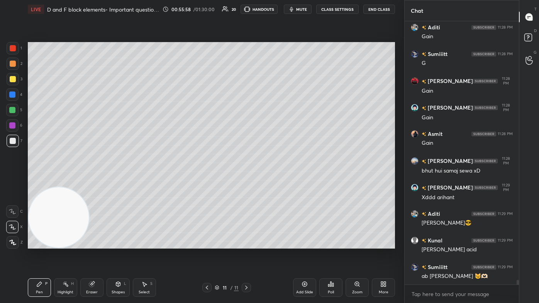
scroll to position [15191, 0]
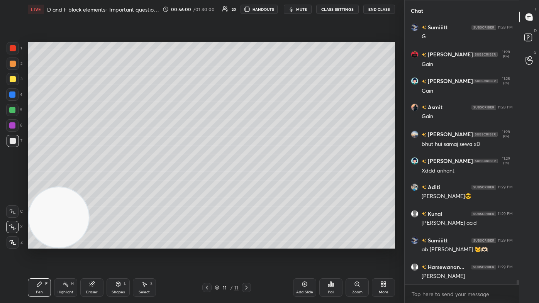
click at [13, 108] on div at bounding box center [12, 110] width 6 height 6
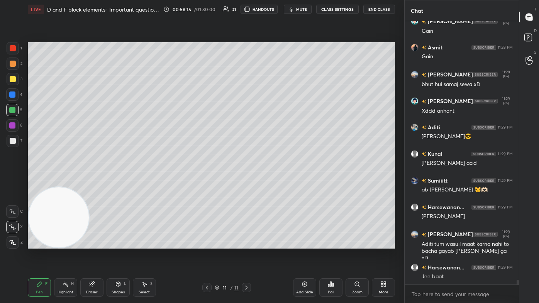
scroll to position [15277, 0]
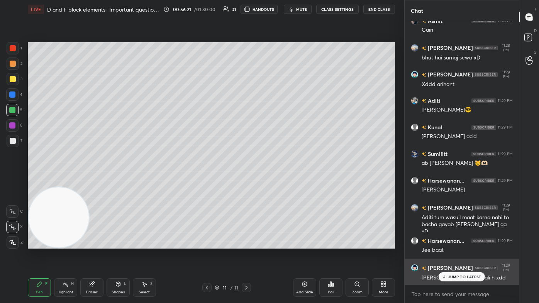
click at [277, 182] on div "[PERSON_NAME] 11:29 PM [PERSON_NAME] hone wali h xdd" at bounding box center [462, 273] width 114 height 28
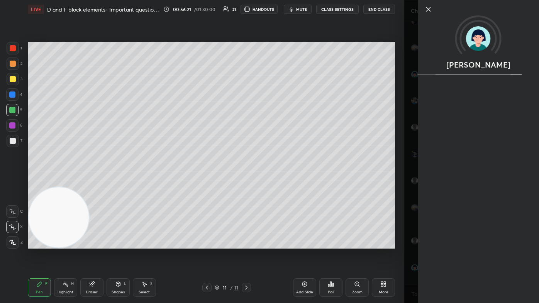
drag, startPoint x: 408, startPoint y: 276, endPoint x: 416, endPoint y: 277, distance: 8.2
click at [277, 182] on div "[PERSON_NAME]" at bounding box center [472, 151] width 135 height 303
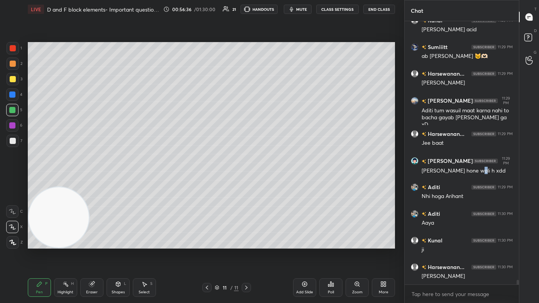
scroll to position [15411, 0]
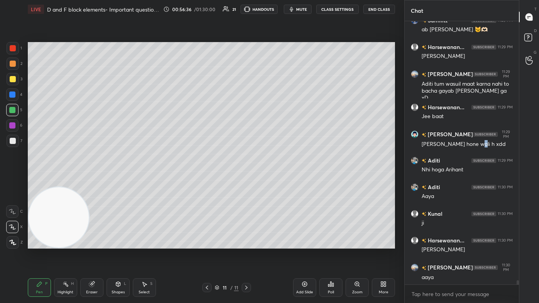
click at [12, 144] on div at bounding box center [13, 141] width 6 height 6
click at [10, 63] on div at bounding box center [13, 64] width 6 height 6
click at [15, 182] on div at bounding box center [13, 243] width 12 height 12
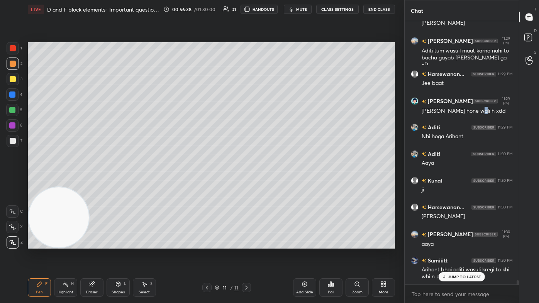
click at [12, 182] on div at bounding box center [12, 227] width 12 height 12
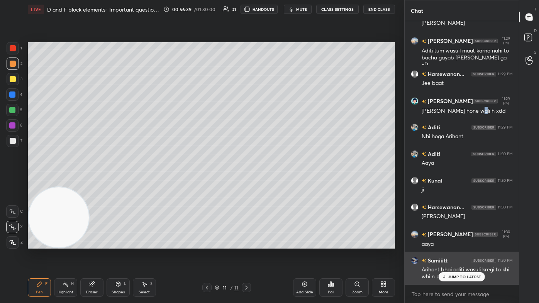
click at [277, 182] on p "JUMP TO LATEST" at bounding box center [464, 277] width 33 height 5
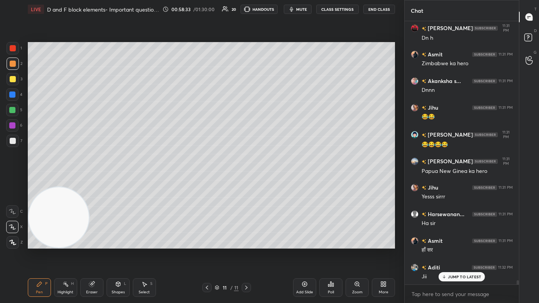
scroll to position [16324, 0]
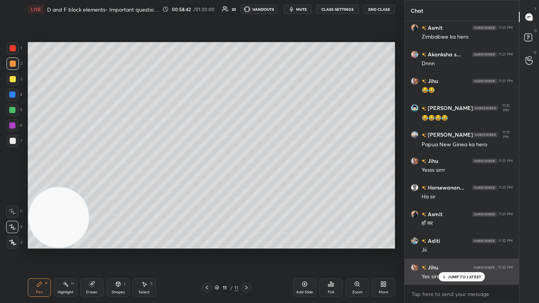
click at [277, 182] on p "JUMP TO LATEST" at bounding box center [464, 277] width 33 height 5
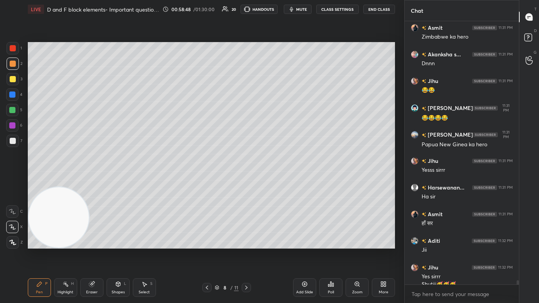
scroll to position [16332, 0]
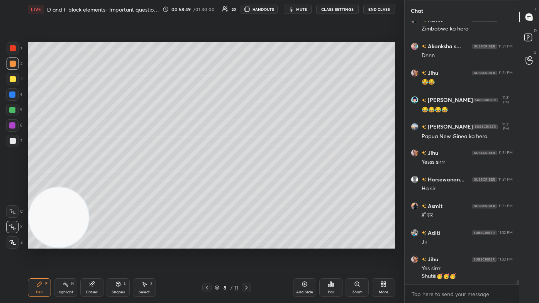
click at [11, 123] on div at bounding box center [12, 125] width 12 height 12
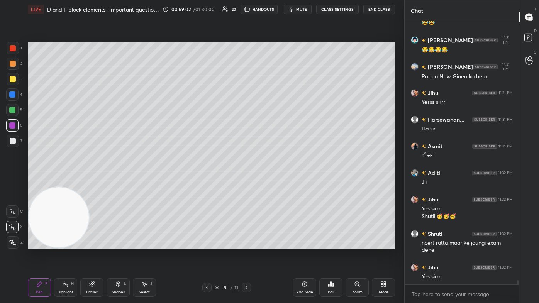
scroll to position [16419, 0]
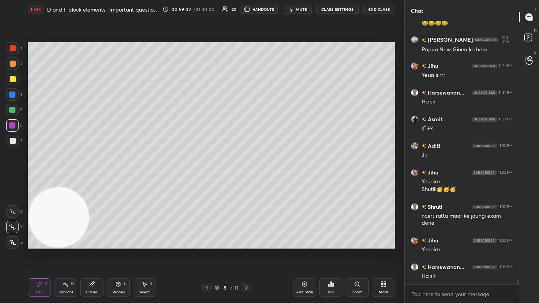
click at [7, 182] on div at bounding box center [13, 243] width 12 height 12
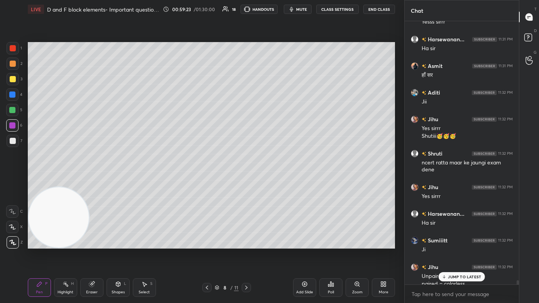
scroll to position [16480, 0]
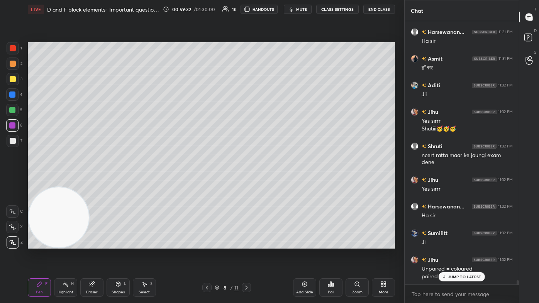
click at [277, 182] on p "JUMP TO LATEST" at bounding box center [464, 277] width 33 height 5
click at [277, 182] on div "Add Slide" at bounding box center [304, 288] width 23 height 19
click at [14, 107] on div at bounding box center [12, 110] width 6 height 6
click at [16, 182] on div at bounding box center [12, 227] width 12 height 12
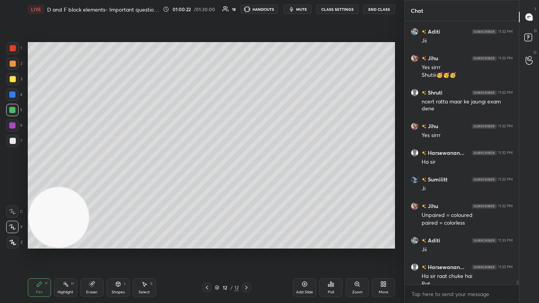
scroll to position [16541, 0]
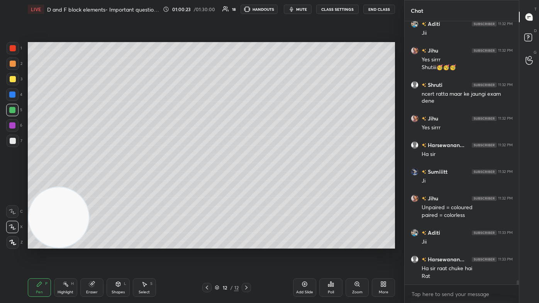
click at [11, 79] on div at bounding box center [13, 79] width 6 height 6
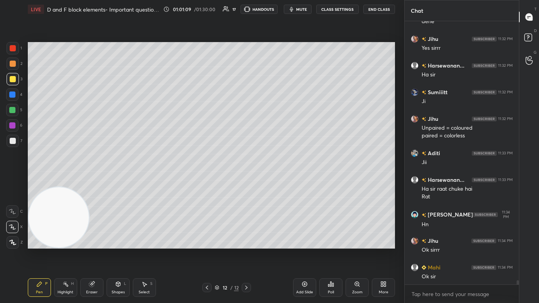
scroll to position [16648, 0]
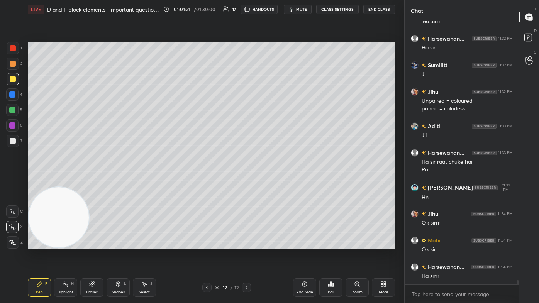
click at [14, 46] on div at bounding box center [13, 48] width 12 height 12
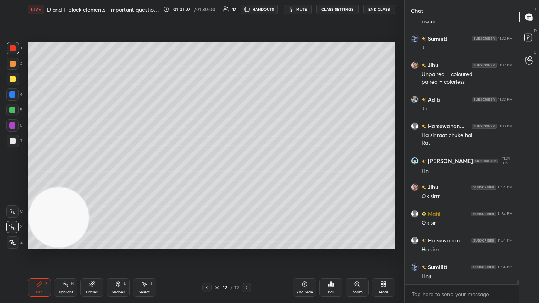
click at [277, 8] on span "mute" at bounding box center [301, 9] width 11 height 5
click at [277, 9] on span "unmute" at bounding box center [301, 9] width 17 height 5
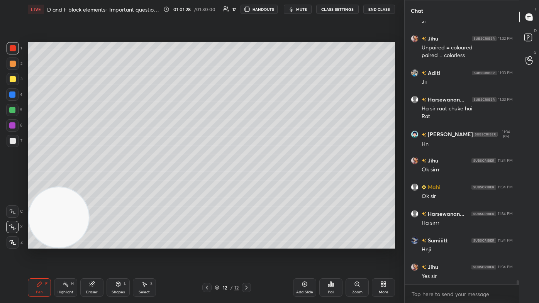
click at [277, 8] on span "mute" at bounding box center [301, 9] width 11 height 5
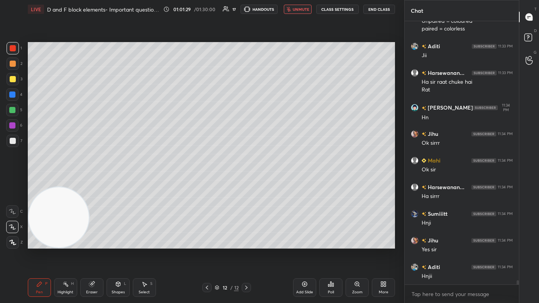
click at [277, 11] on span "unmute" at bounding box center [301, 9] width 17 height 5
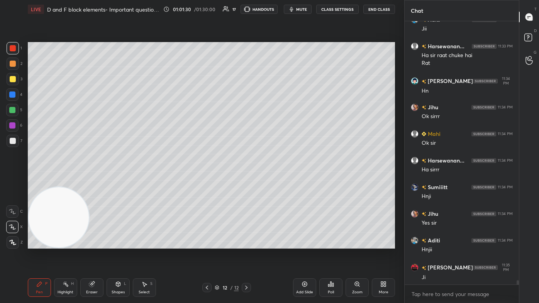
click at [277, 8] on span "mute" at bounding box center [301, 9] width 11 height 5
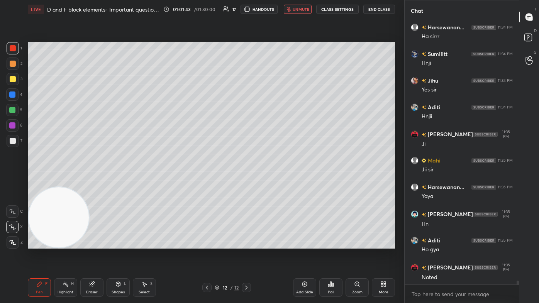
scroll to position [16914, 0]
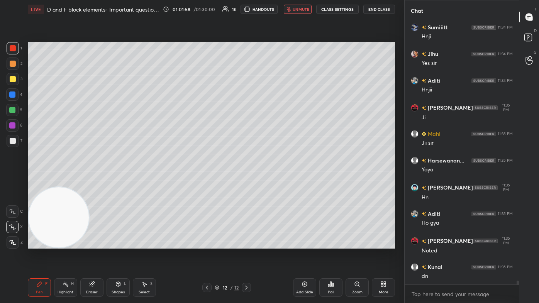
click at [277, 10] on span "unmute" at bounding box center [301, 9] width 17 height 5
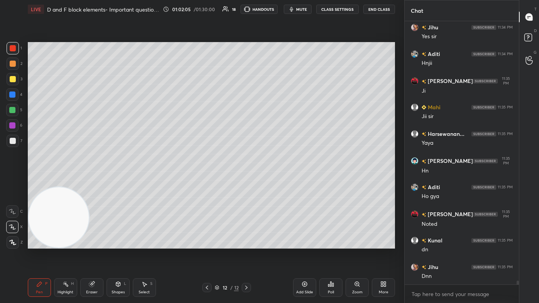
click at [12, 77] on div at bounding box center [13, 79] width 6 height 6
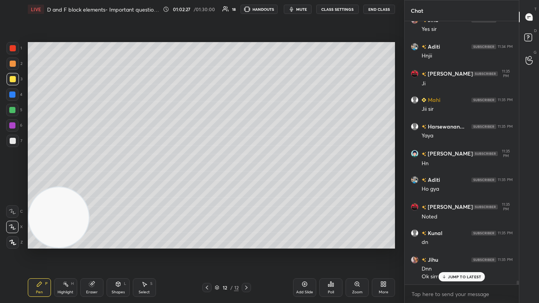
scroll to position [16976, 0]
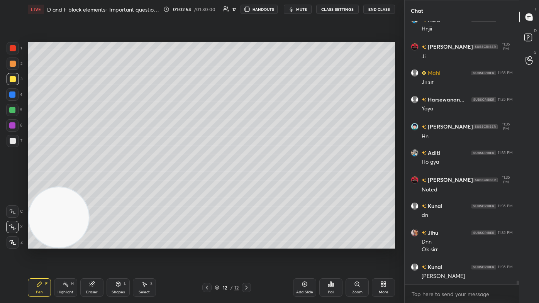
click at [16, 111] on div at bounding box center [12, 110] width 12 height 12
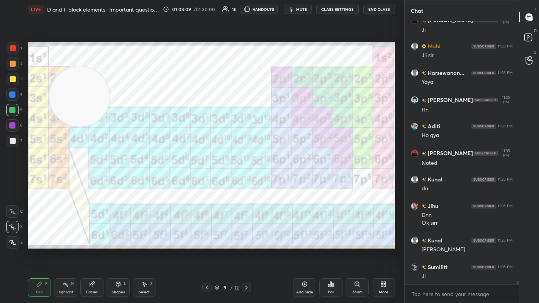
drag, startPoint x: 56, startPoint y: 217, endPoint x: 81, endPoint y: 97, distance: 123.0
click at [80, 82] on video at bounding box center [79, 96] width 61 height 61
click at [12, 51] on div at bounding box center [13, 48] width 6 height 6
click at [12, 182] on icon at bounding box center [13, 242] width 6 height 5
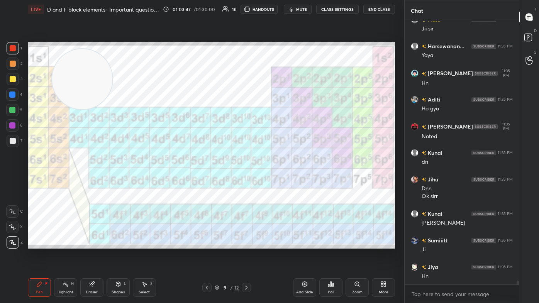
scroll to position [17056, 0]
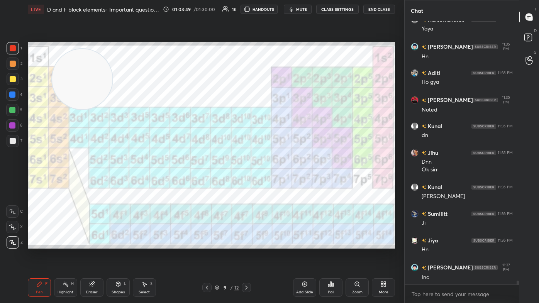
click at [14, 144] on div at bounding box center [13, 141] width 12 height 12
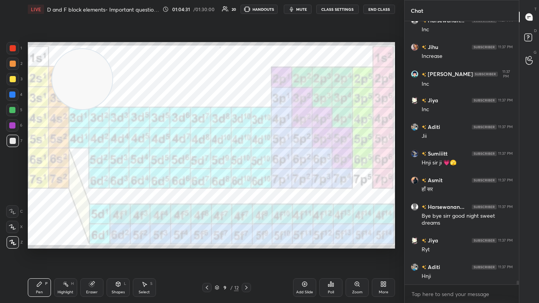
scroll to position [17382, 0]
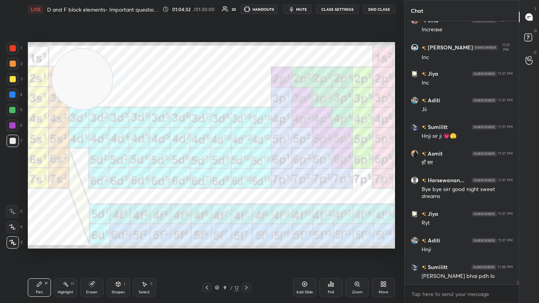
click at [11, 80] on div at bounding box center [13, 79] width 6 height 6
click at [11, 182] on icon at bounding box center [12, 242] width 7 height 5
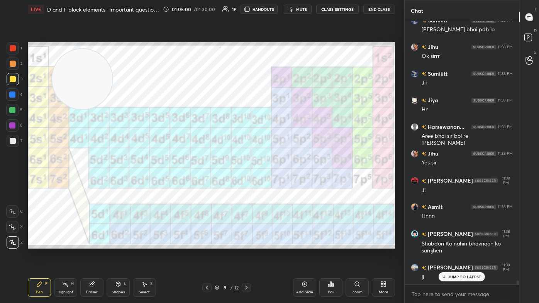
scroll to position [17656, 0]
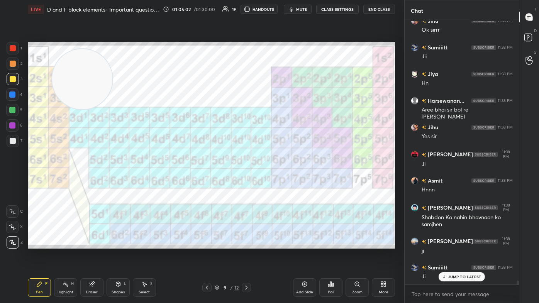
click at [12, 111] on div at bounding box center [12, 110] width 6 height 6
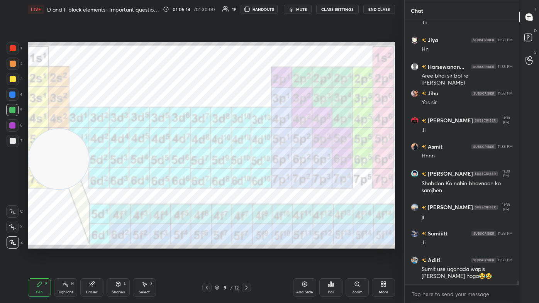
drag, startPoint x: 88, startPoint y: 94, endPoint x: 31, endPoint y: 256, distance: 171.9
click at [31, 182] on div "Setting up your live class Poll for secs No correct answer Start poll" at bounding box center [212, 146] width 374 height 254
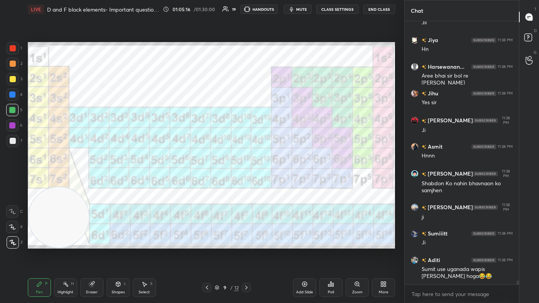
click at [14, 113] on div at bounding box center [12, 110] width 6 height 6
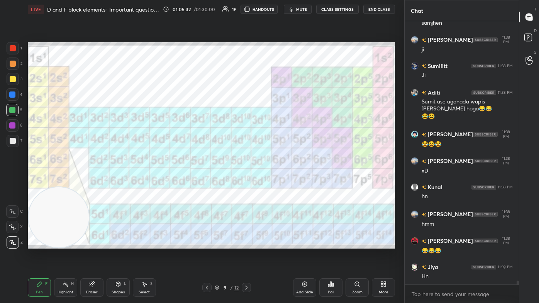
scroll to position [17891, 0]
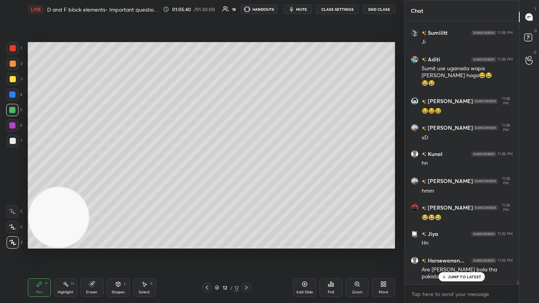
drag, startPoint x: 15, startPoint y: 81, endPoint x: 17, endPoint y: 90, distance: 8.9
click at [15, 81] on div at bounding box center [13, 79] width 6 height 6
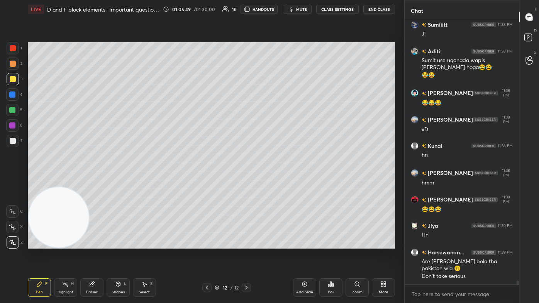
scroll to position [17925, 0]
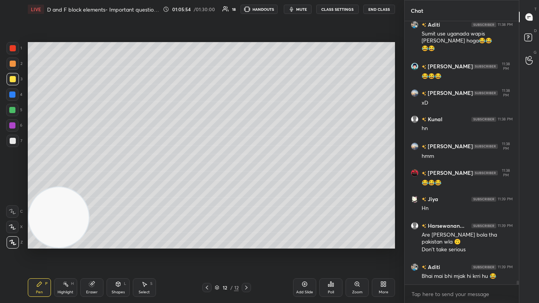
click at [97, 182] on div "Eraser" at bounding box center [91, 288] width 23 height 19
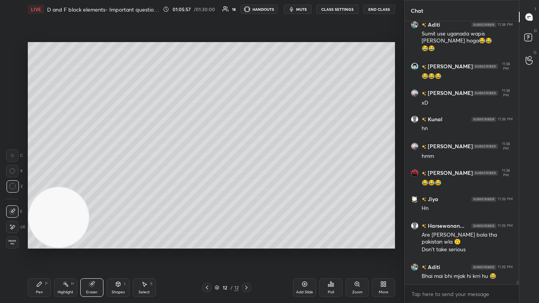
click at [37, 182] on div "Pen P" at bounding box center [39, 288] width 23 height 19
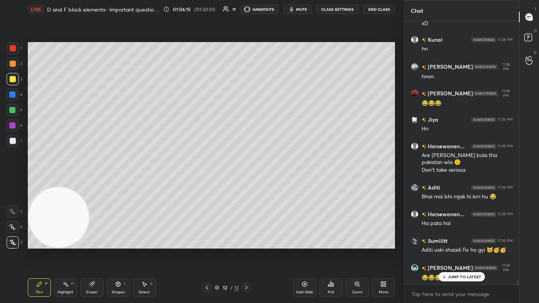
scroll to position [18032, 0]
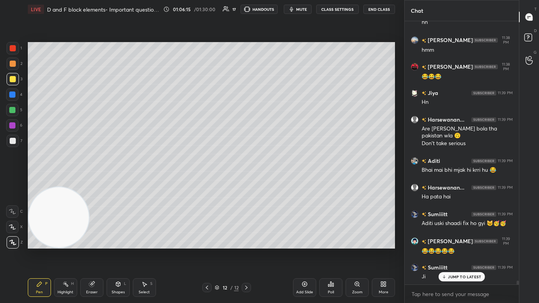
click at [12, 140] on div at bounding box center [13, 141] width 6 height 6
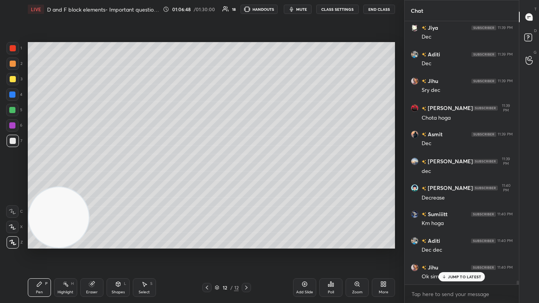
scroll to position [18485, 0]
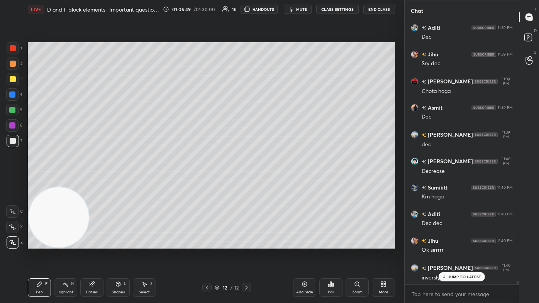
click at [93, 182] on icon at bounding box center [91, 284] width 5 height 5
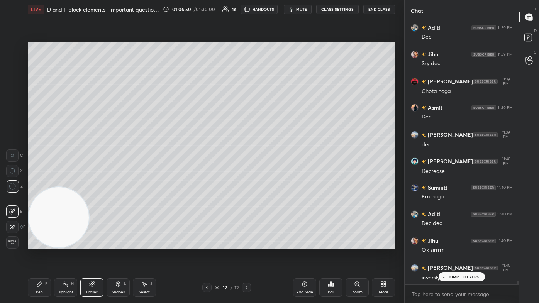
click at [43, 182] on div "Pen P" at bounding box center [39, 288] width 23 height 19
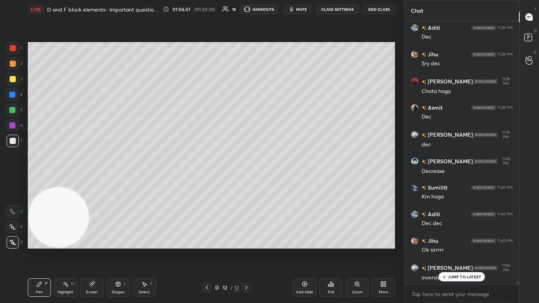
scroll to position [18512, 0]
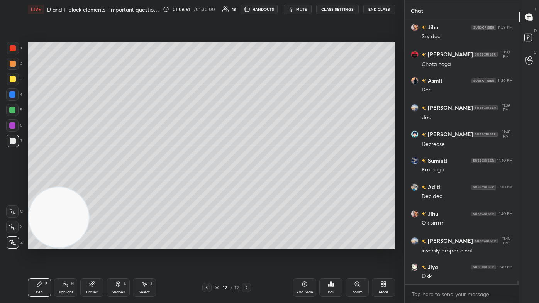
click at [15, 64] on div at bounding box center [13, 64] width 12 height 12
click at [15, 182] on div at bounding box center [12, 227] width 12 height 12
click at [90, 182] on div "Eraser" at bounding box center [92, 293] width 12 height 4
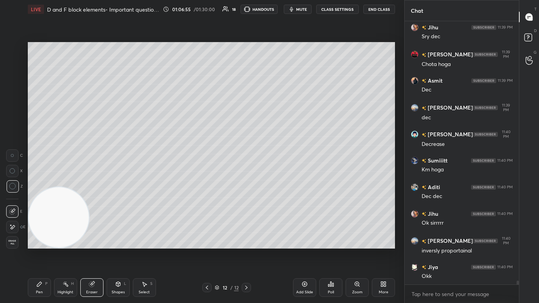
scroll to position [18539, 0]
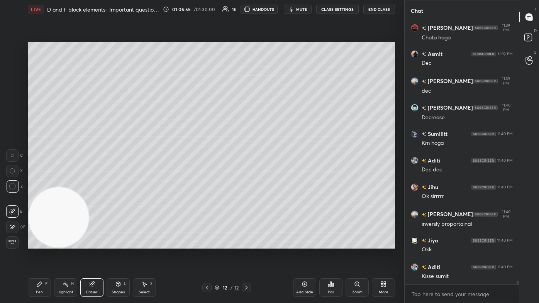
click at [43, 182] on div "Pen P" at bounding box center [39, 288] width 23 height 19
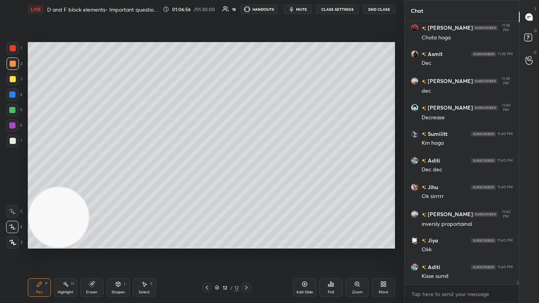
scroll to position [18565, 0]
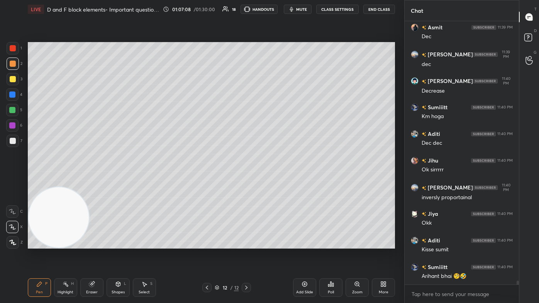
click at [277, 9] on icon "button" at bounding box center [292, 9] width 6 height 6
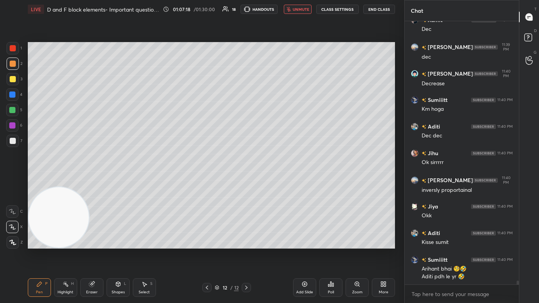
scroll to position [18599, 0]
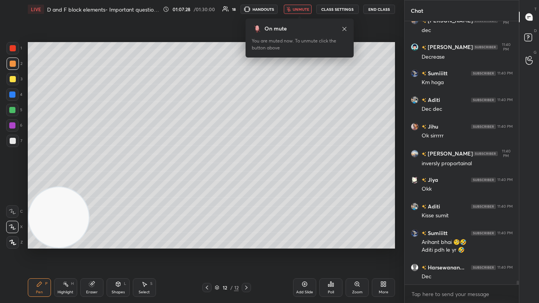
click at [277, 10] on span "unmute" at bounding box center [301, 9] width 17 height 5
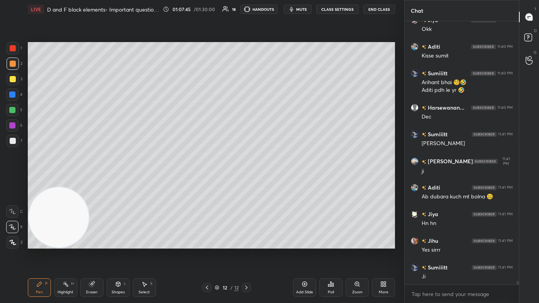
scroll to position [18786, 0]
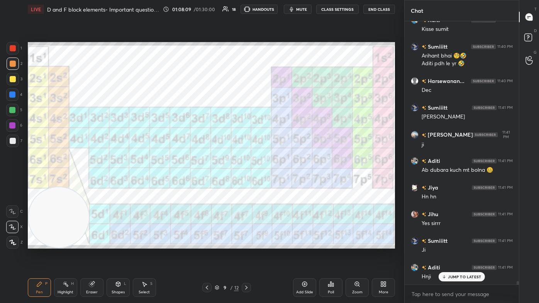
click at [9, 68] on div at bounding box center [13, 64] width 12 height 12
drag, startPoint x: 11, startPoint y: 80, endPoint x: 19, endPoint y: 100, distance: 21.7
click at [11, 80] on div at bounding box center [13, 79] width 6 height 6
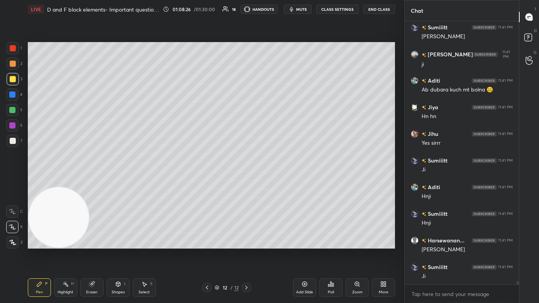
scroll to position [18893, 0]
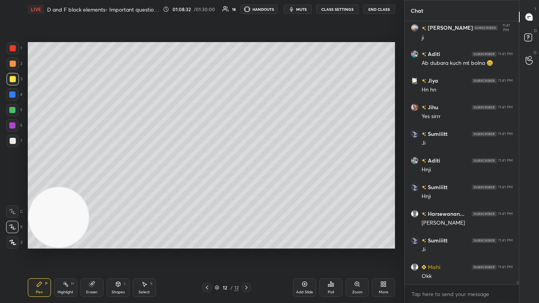
click at [12, 112] on div at bounding box center [12, 110] width 6 height 6
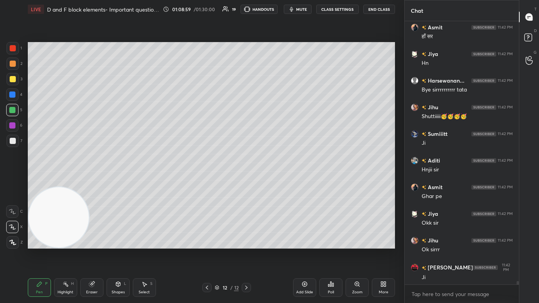
scroll to position [19186, 0]
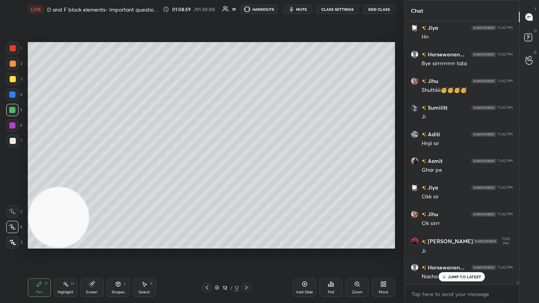
click at [277, 182] on div "Add Slide" at bounding box center [304, 293] width 17 height 4
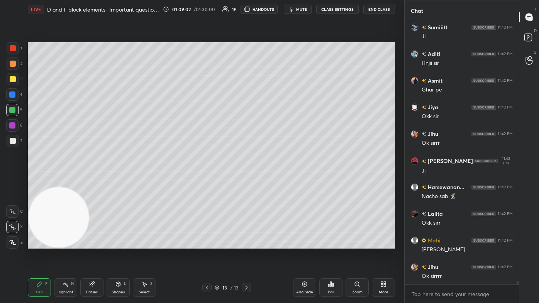
scroll to position [19293, 0]
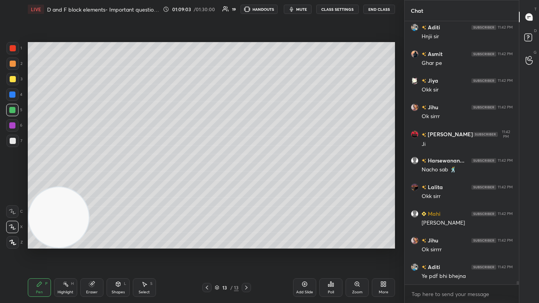
click at [11, 182] on icon at bounding box center [12, 242] width 7 height 5
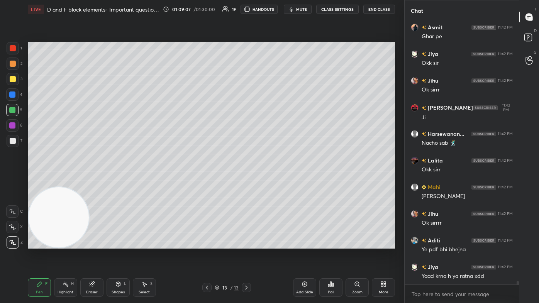
scroll to position [19346, 0]
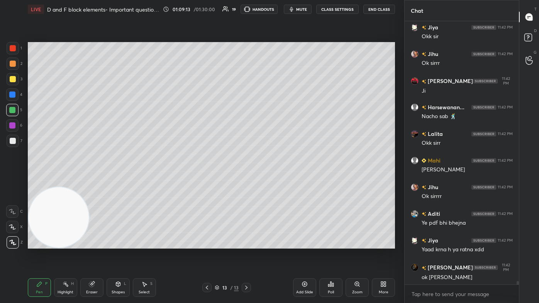
drag, startPoint x: 145, startPoint y: 289, endPoint x: 148, endPoint y: 282, distance: 8.6
click at [144, 182] on div "Select S" at bounding box center [144, 288] width 23 height 19
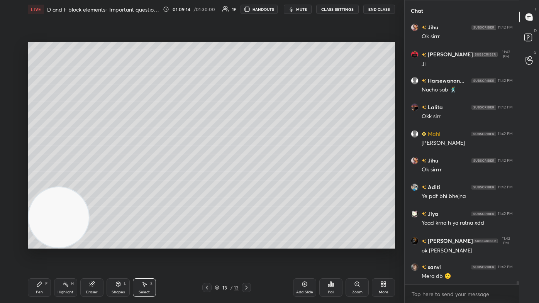
scroll to position [19399, 0]
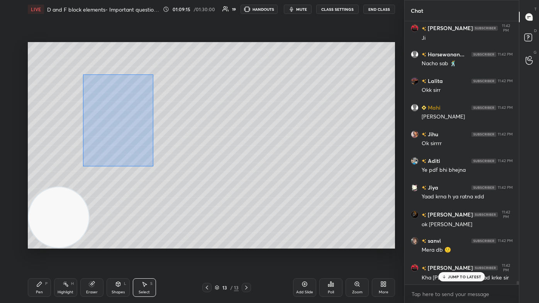
drag, startPoint x: 82, startPoint y: 90, endPoint x: 237, endPoint y: 176, distance: 177.5
click at [243, 179] on div "0 ° Undo Copy Duplicate Duplicate to new slide Delete" at bounding box center [212, 145] width 368 height 207
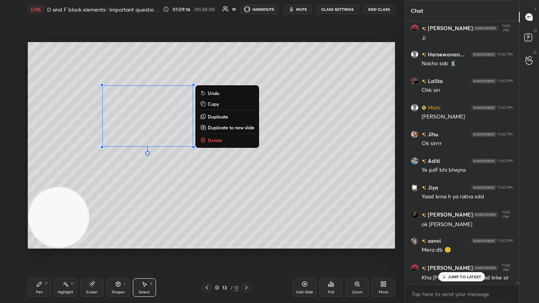
click at [211, 140] on p "Delete" at bounding box center [215, 140] width 14 height 6
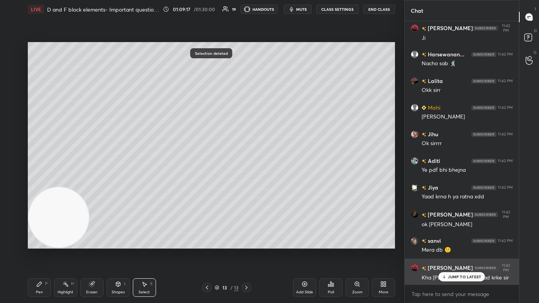
click at [277, 182] on div "[PERSON_NAME] 11:42 PM [PERSON_NAME]" at bounding box center [462, 273] width 114 height 28
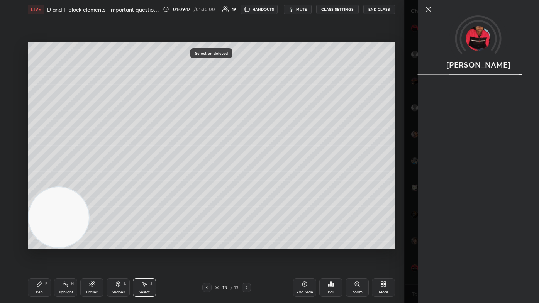
click at [277, 182] on div "1 2 3 4 5 6 7 C X Z C X Z E E Erase all H H LIVE D and F block elements- Import…" at bounding box center [202, 151] width 405 height 303
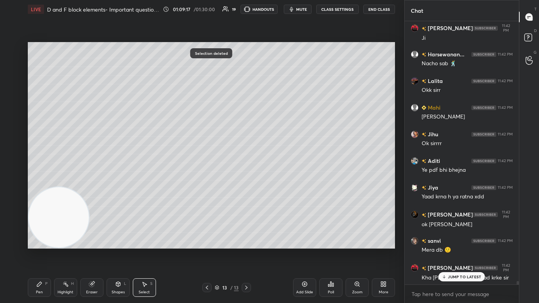
scroll to position [19426, 0]
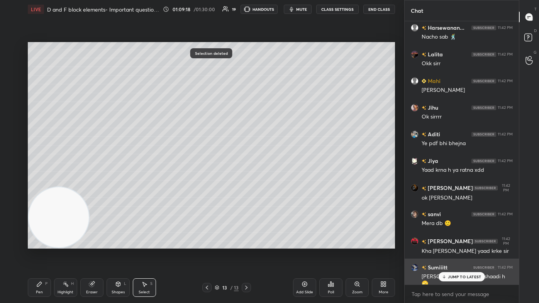
click at [277, 182] on p "JUMP TO LATEST" at bounding box center [464, 277] width 33 height 5
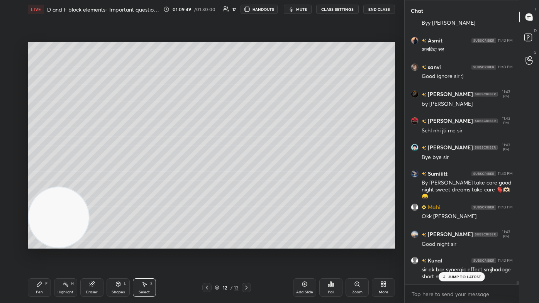
scroll to position [20186, 0]
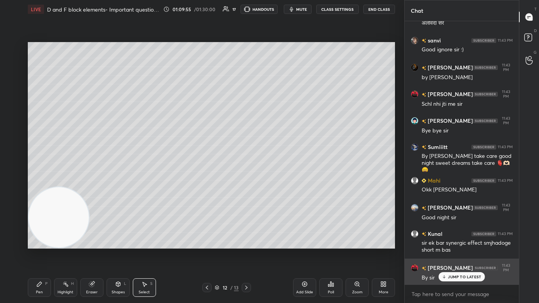
drag, startPoint x: 463, startPoint y: 277, endPoint x: 466, endPoint y: 281, distance: 5.2
click at [277, 182] on p "JUMP TO LATEST" at bounding box center [464, 277] width 33 height 5
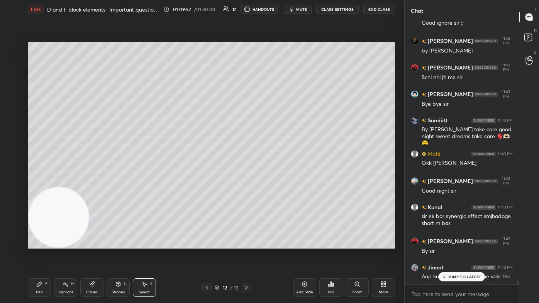
scroll to position [20267, 0]
click at [277, 182] on div "[PERSON_NAME].. 11:43 PM Good night [PERSON_NAME] 11:43 PM By [PERSON_NAME]... …" at bounding box center [462, 153] width 114 height 264
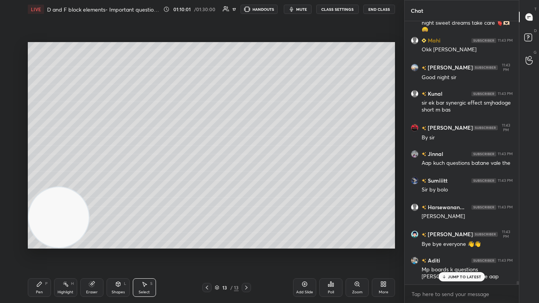
scroll to position [20380, 0]
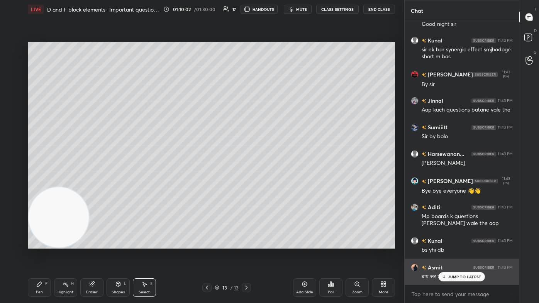
click at [277, 182] on div "JUMP TO LATEST" at bounding box center [462, 276] width 46 height 9
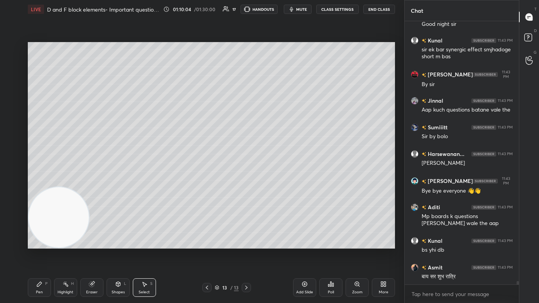
click at [37, 182] on div "Pen" at bounding box center [39, 293] width 7 height 4
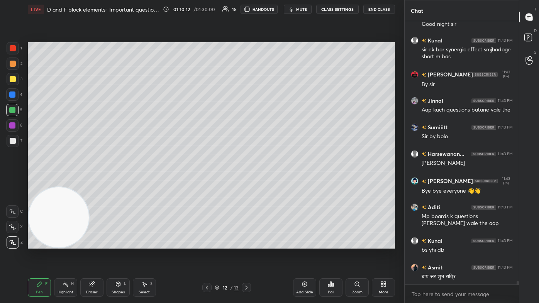
click at [277, 8] on span "mute" at bounding box center [301, 9] width 11 height 5
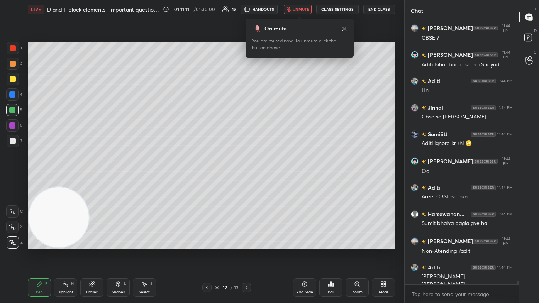
scroll to position [20815, 0]
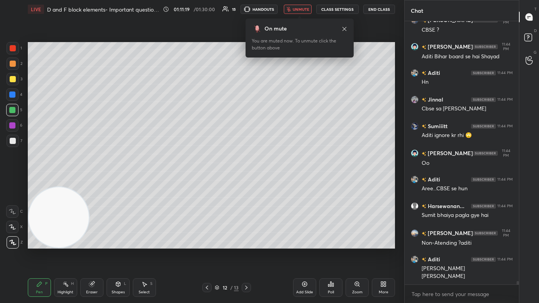
click at [277, 9] on span "unmute" at bounding box center [301, 9] width 17 height 5
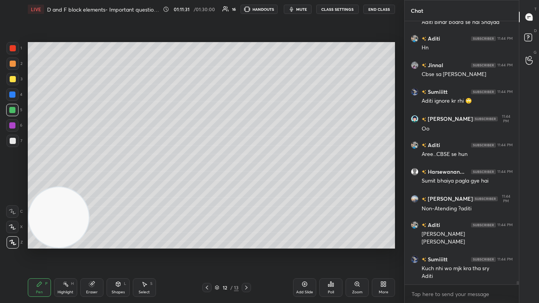
scroll to position [20876, 0]
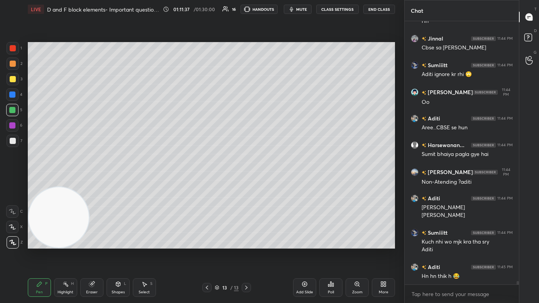
click at [15, 82] on div at bounding box center [13, 79] width 12 height 12
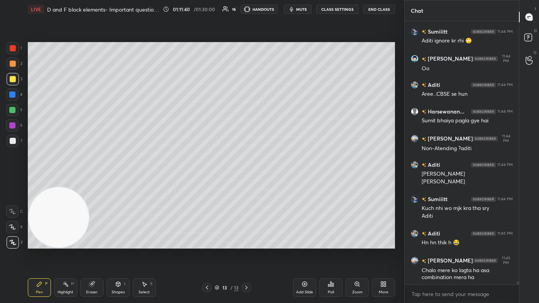
click at [13, 182] on icon at bounding box center [12, 227] width 7 height 5
click at [93, 182] on div "Eraser" at bounding box center [92, 293] width 12 height 4
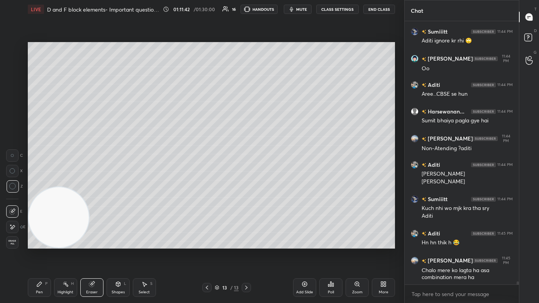
click at [41, 182] on div "Pen" at bounding box center [39, 293] width 7 height 4
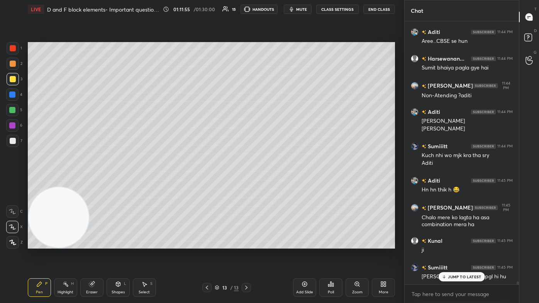
scroll to position [20989, 0]
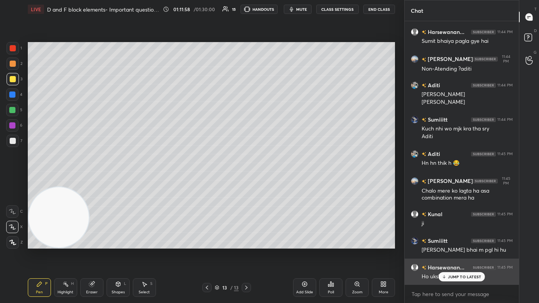
click at [277, 182] on p "JUMP TO LATEST" at bounding box center [464, 277] width 33 height 5
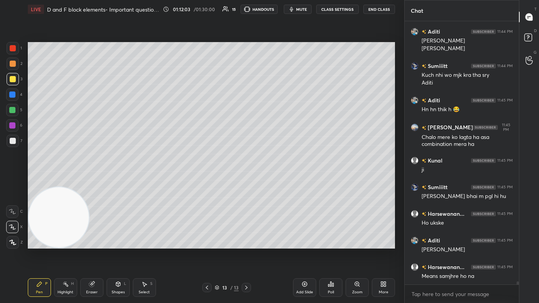
scroll to position [21069, 0]
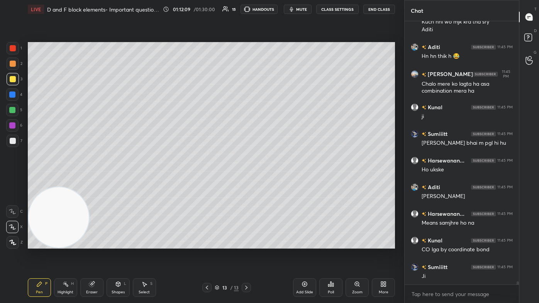
click at [277, 9] on button "CLASS SETTINGS" at bounding box center [337, 9] width 43 height 9
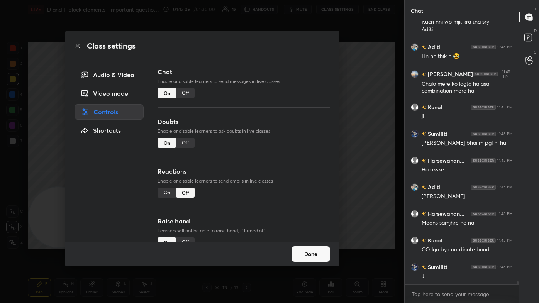
click at [179, 92] on div "Off" at bounding box center [185, 93] width 19 height 10
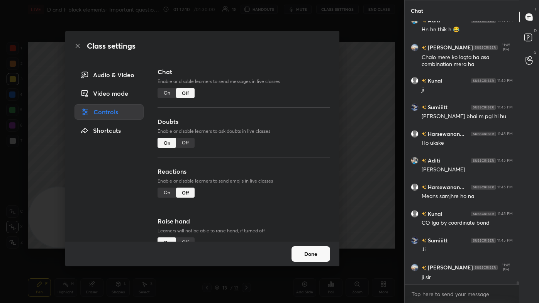
scroll to position [246, 112]
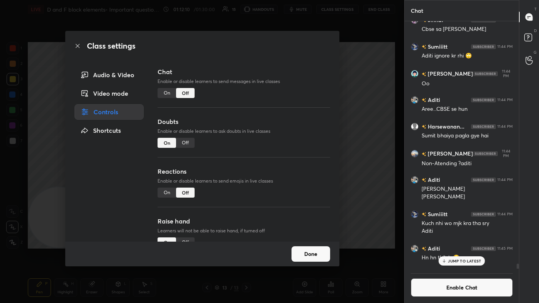
click at [277, 82] on div "Class settings Audio & Video Video mode Controls Shortcuts Chat Enable or disab…" at bounding box center [202, 151] width 405 height 303
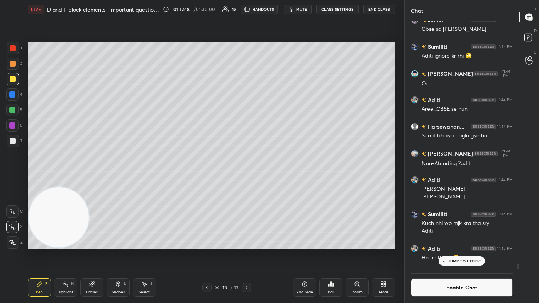
click at [277, 182] on button "Enable Chat" at bounding box center [462, 288] width 102 height 19
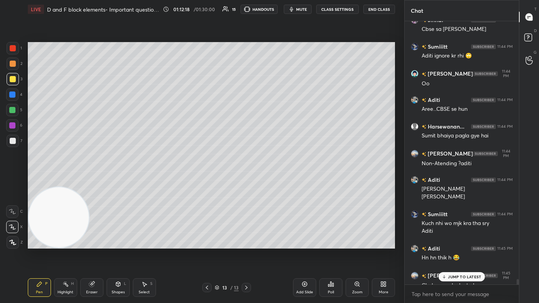
click at [277, 182] on p "JUMP TO LATEST" at bounding box center [464, 277] width 33 height 5
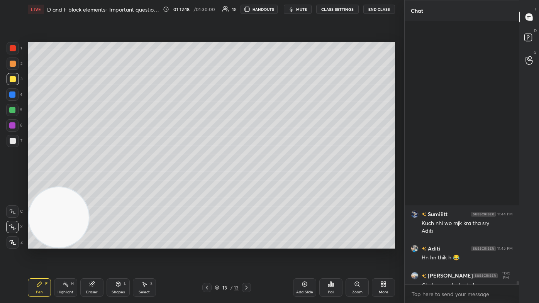
scroll to position [19112, 0]
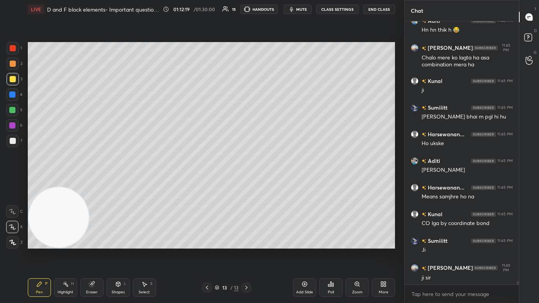
click at [146, 182] on icon at bounding box center [144, 284] width 6 height 6
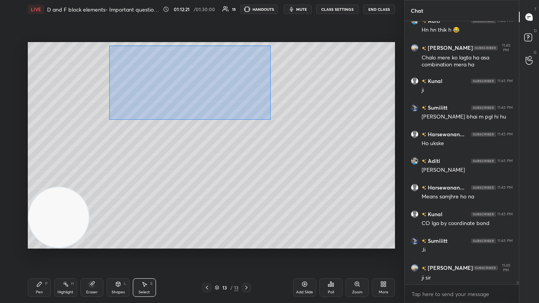
drag, startPoint x: 109, startPoint y: 61, endPoint x: 270, endPoint y: 112, distance: 168.8
click at [277, 119] on div "0 ° Undo Copy Duplicate Duplicate to new slide Delete" at bounding box center [212, 145] width 368 height 207
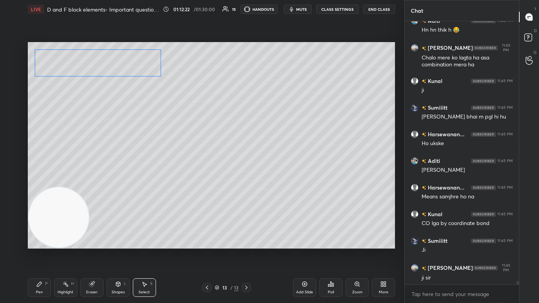
drag, startPoint x: 190, startPoint y: 74, endPoint x: 140, endPoint y: 101, distance: 56.7
click at [135, 70] on div "0 ° Undo Copy Duplicate Duplicate to new slide Delete" at bounding box center [212, 145] width 368 height 207
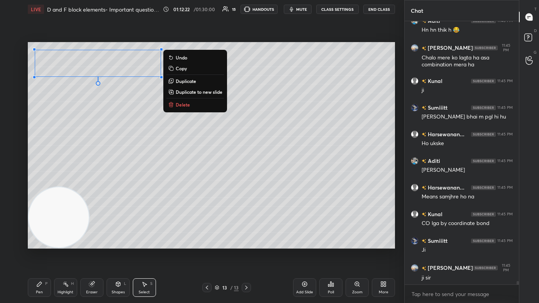
click at [141, 116] on div "0 ° Undo Copy Duplicate Duplicate to new slide Delete" at bounding box center [212, 145] width 368 height 207
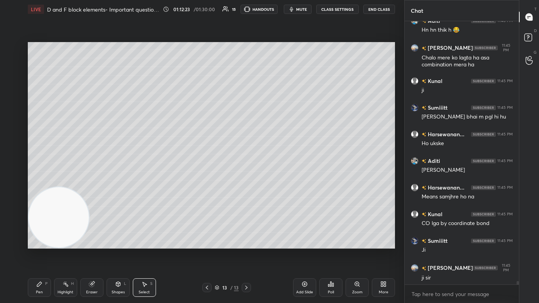
click at [39, 182] on div "Pen" at bounding box center [39, 293] width 7 height 4
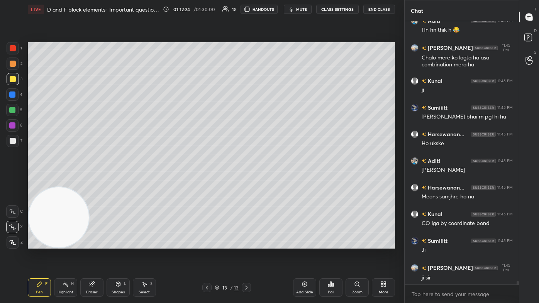
drag, startPoint x: 53, startPoint y: 237, endPoint x: 41, endPoint y: 241, distance: 12.6
click at [48, 182] on video at bounding box center [59, 217] width 61 height 61
click at [12, 137] on div at bounding box center [13, 141] width 12 height 12
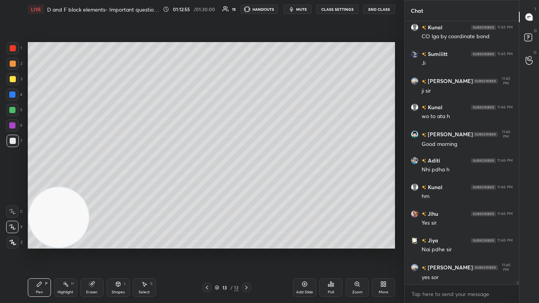
scroll to position [19325, 0]
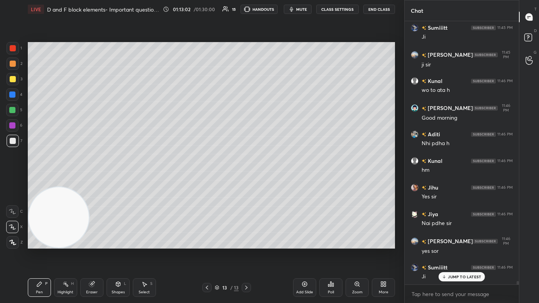
click at [150, 182] on div "Select" at bounding box center [144, 293] width 11 height 4
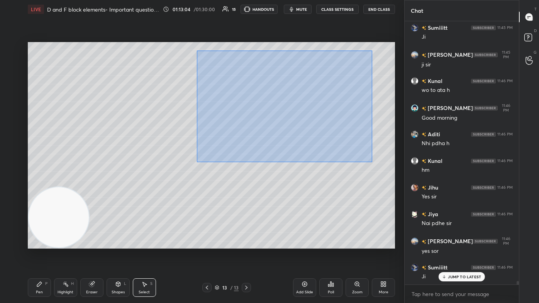
drag, startPoint x: 196, startPoint y: 52, endPoint x: 358, endPoint y: 150, distance: 190.0
click at [277, 162] on div "0 ° Undo Copy Duplicate Duplicate to new slide Delete" at bounding box center [212, 145] width 368 height 207
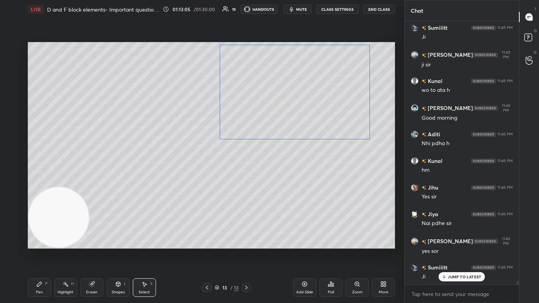
drag, startPoint x: 333, startPoint y: 127, endPoint x: 345, endPoint y: 117, distance: 15.9
click at [277, 117] on div "0 ° Undo Copy Duplicate Duplicate to new slide Delete" at bounding box center [212, 145] width 368 height 207
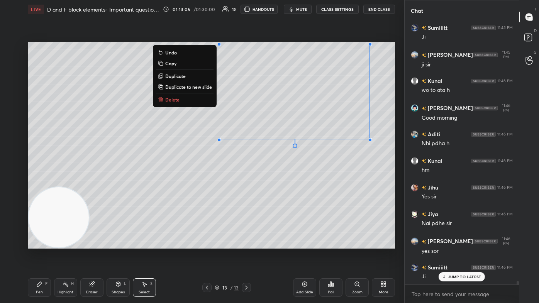
click at [277, 182] on div "0 ° Undo Copy Duplicate Duplicate to new slide Delete" at bounding box center [212, 145] width 368 height 207
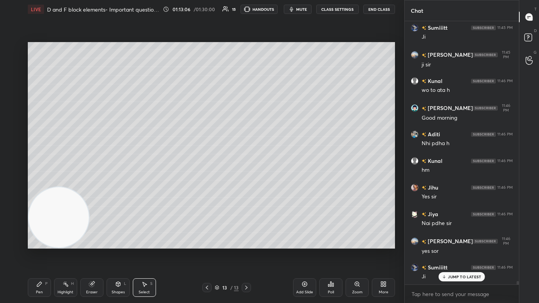
click at [44, 182] on div "Pen P" at bounding box center [39, 288] width 23 height 19
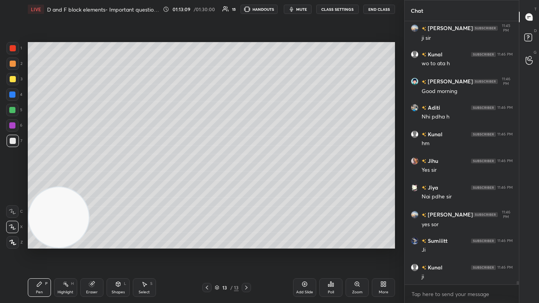
scroll to position [19386, 0]
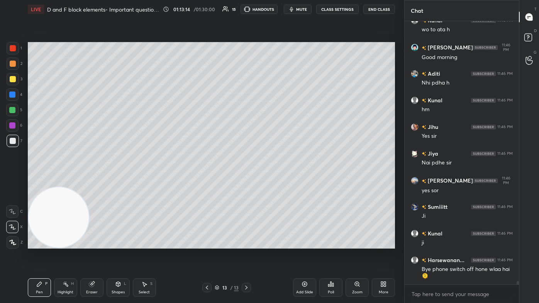
click at [15, 143] on div at bounding box center [13, 141] width 6 height 6
click at [13, 182] on icon at bounding box center [12, 242] width 7 height 5
click at [10, 80] on div at bounding box center [13, 79] width 6 height 6
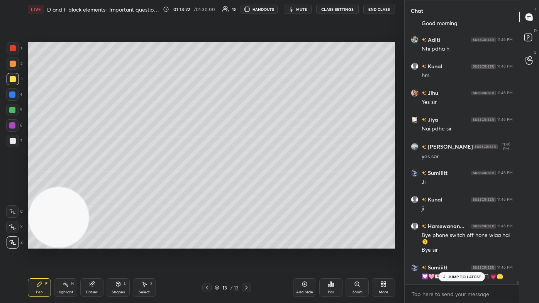
scroll to position [19446, 0]
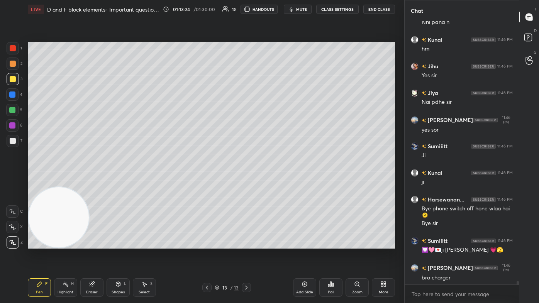
click at [12, 112] on div at bounding box center [12, 110] width 6 height 6
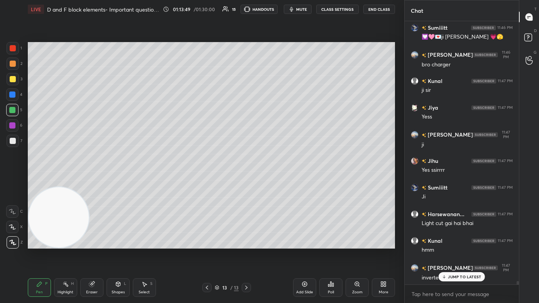
scroll to position [19687, 0]
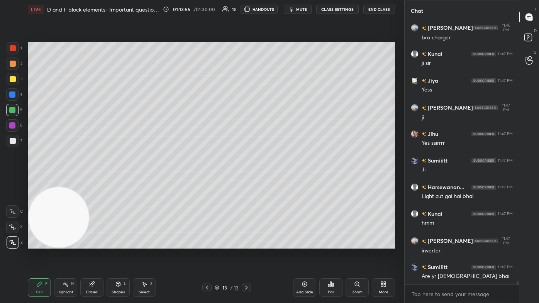
click at [13, 50] on div at bounding box center [13, 48] width 6 height 6
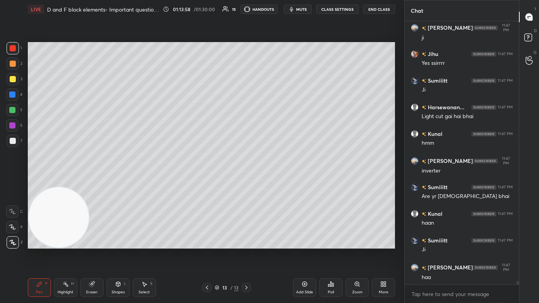
scroll to position [19793, 0]
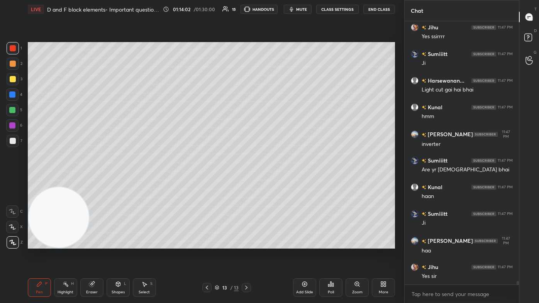
click at [15, 143] on div at bounding box center [13, 141] width 12 height 12
click at [89, 182] on div "Eraser" at bounding box center [92, 293] width 12 height 4
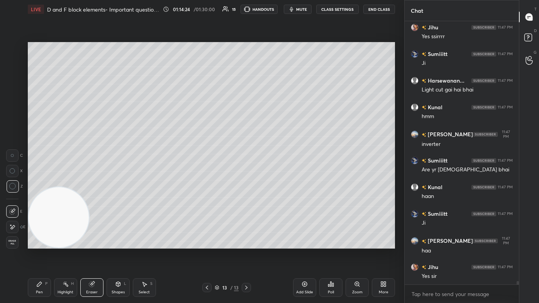
click at [43, 182] on div "Pen P" at bounding box center [39, 288] width 23 height 19
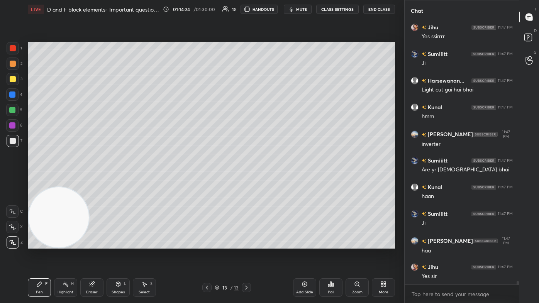
click at [14, 182] on icon at bounding box center [12, 227] width 7 height 5
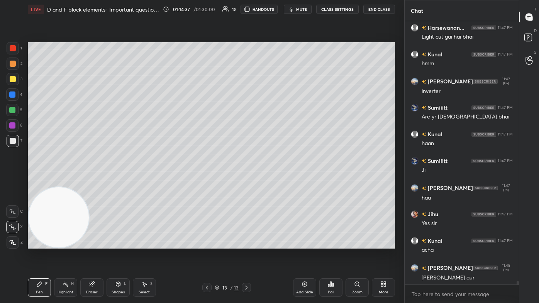
scroll to position [19873, 0]
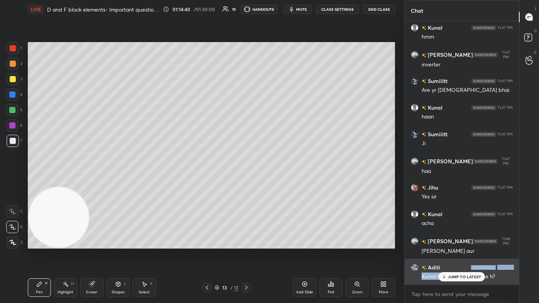
click at [277, 182] on div "Aditi 11:48 PM Kunal tumhare exams kbse h?" at bounding box center [462, 272] width 114 height 27
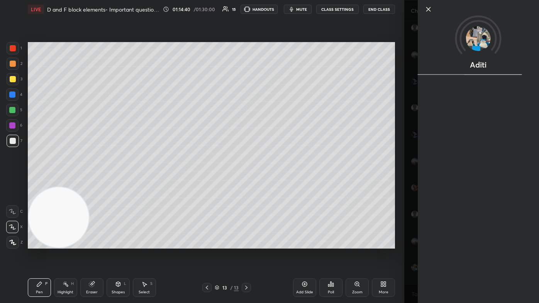
click at [277, 182] on div "Aditi" at bounding box center [472, 151] width 135 height 303
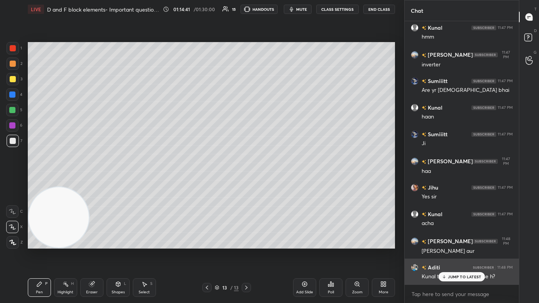
click at [277, 182] on p "JUMP TO LATEST" at bounding box center [464, 277] width 33 height 5
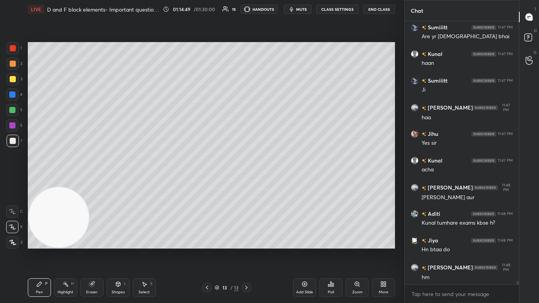
scroll to position [19953, 0]
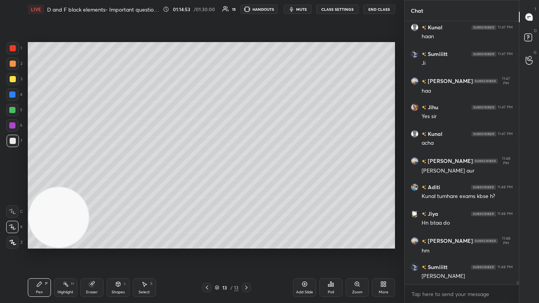
click at [277, 182] on div "Add Slide" at bounding box center [304, 293] width 17 height 4
click at [15, 82] on div at bounding box center [13, 79] width 12 height 12
click at [14, 182] on icon at bounding box center [12, 227] width 7 height 5
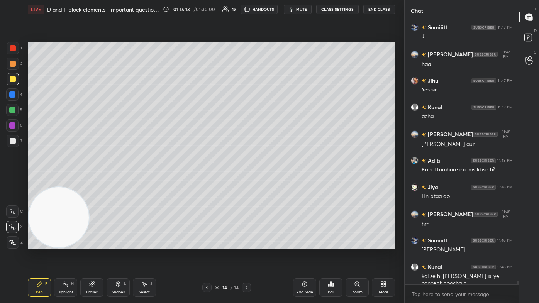
click at [15, 146] on div at bounding box center [13, 141] width 12 height 12
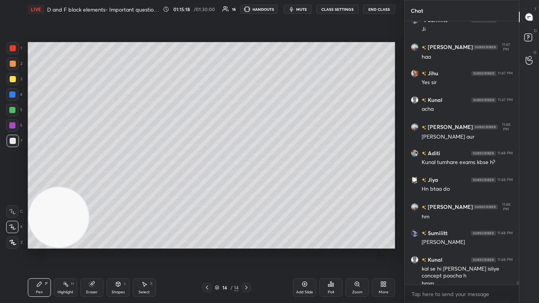
scroll to position [20015, 0]
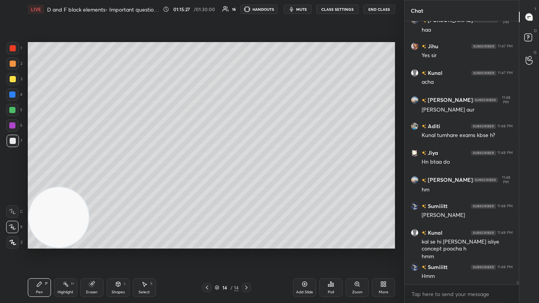
click at [9, 83] on div at bounding box center [13, 79] width 12 height 12
click at [9, 182] on icon at bounding box center [12, 227] width 7 height 5
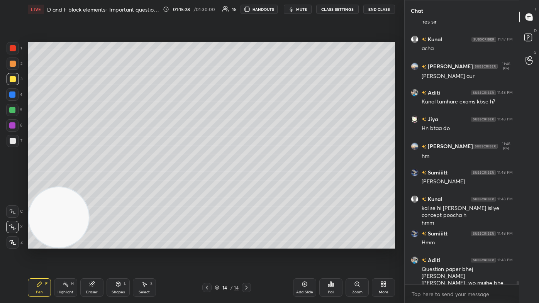
click at [10, 110] on div at bounding box center [12, 110] width 6 height 6
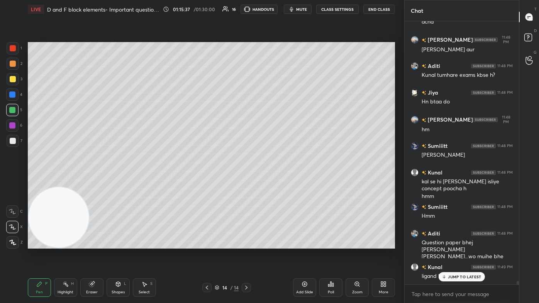
scroll to position [20101, 0]
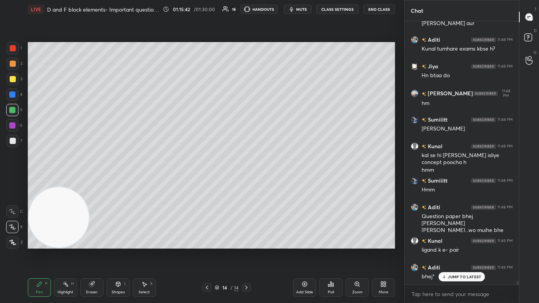
drag, startPoint x: 13, startPoint y: 78, endPoint x: 14, endPoint y: 100, distance: 21.3
click at [12, 78] on div at bounding box center [13, 79] width 6 height 6
click at [14, 147] on div at bounding box center [13, 141] width 12 height 12
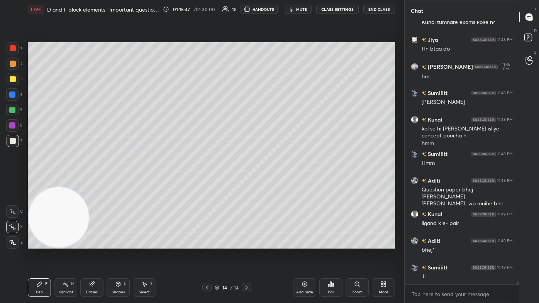
drag, startPoint x: 13, startPoint y: 109, endPoint x: 27, endPoint y: 124, distance: 20.2
click at [13, 109] on div at bounding box center [12, 110] width 6 height 6
click at [12, 61] on div at bounding box center [13, 64] width 6 height 6
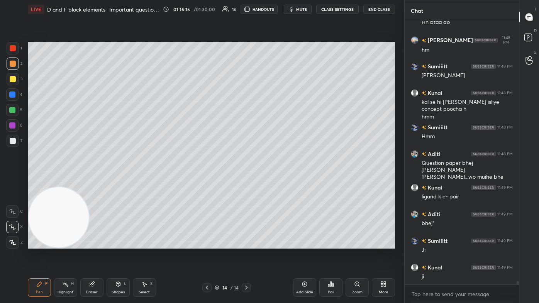
click at [8, 84] on div at bounding box center [13, 79] width 12 height 12
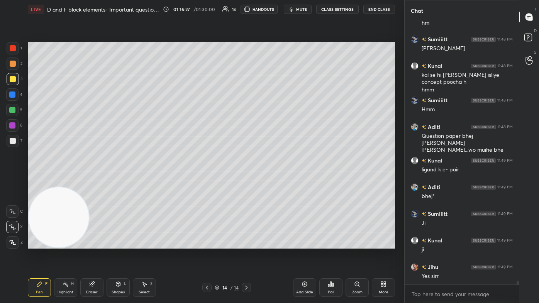
scroll to position [20208, 0]
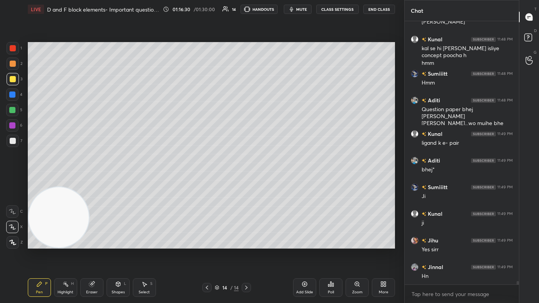
click at [4, 137] on div "1 2 3 4 5 6 7 C X Z C X Z E E Erase all H H" at bounding box center [12, 145] width 25 height 207
click at [9, 143] on div at bounding box center [13, 141] width 12 height 12
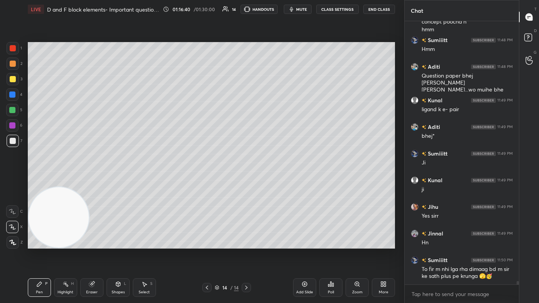
scroll to position [20268, 0]
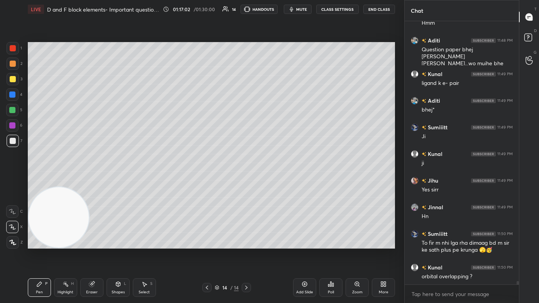
drag, startPoint x: 12, startPoint y: 124, endPoint x: 22, endPoint y: 126, distance: 9.5
click at [13, 124] on div at bounding box center [12, 126] width 6 height 6
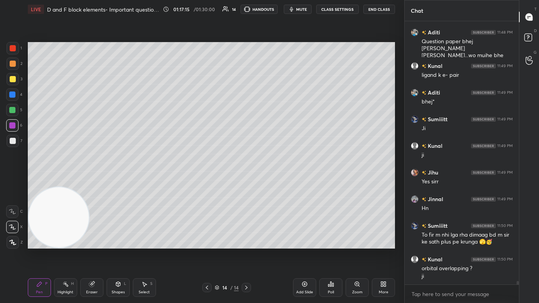
click at [10, 78] on div at bounding box center [13, 79] width 6 height 6
click at [9, 60] on div at bounding box center [13, 64] width 12 height 12
click at [10, 78] on div at bounding box center [13, 79] width 6 height 6
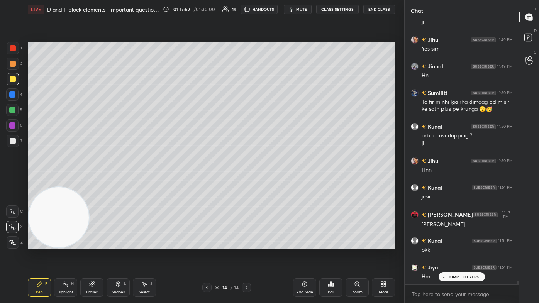
scroll to position [20436, 0]
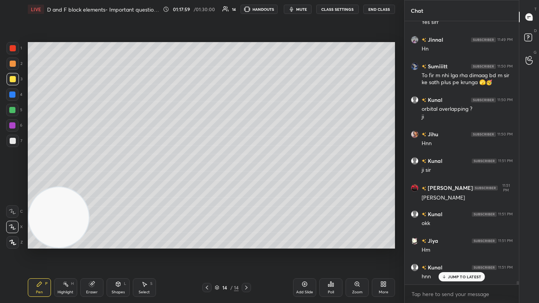
drag, startPoint x: 93, startPoint y: 291, endPoint x: 112, endPoint y: 275, distance: 24.7
click at [93, 182] on div "Eraser" at bounding box center [92, 293] width 12 height 4
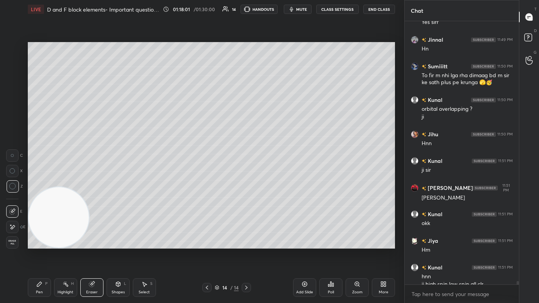
scroll to position [20444, 0]
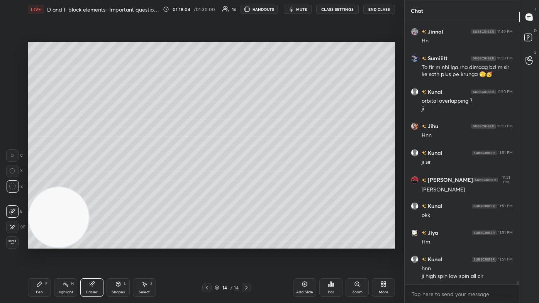
click at [32, 182] on div "Pen P" at bounding box center [39, 288] width 23 height 19
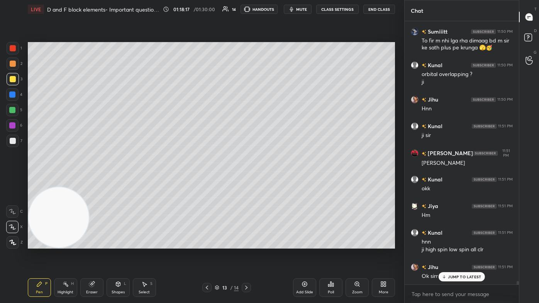
scroll to position [20497, 0]
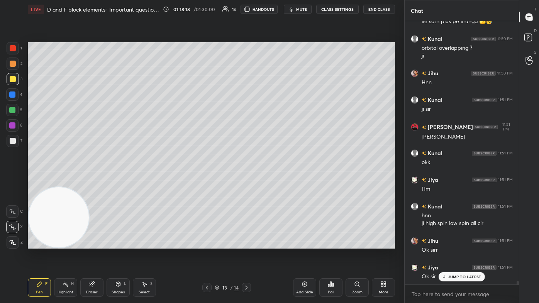
click at [15, 48] on div at bounding box center [13, 48] width 6 height 6
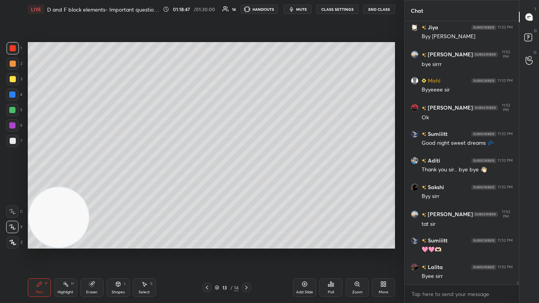
scroll to position [21037, 0]
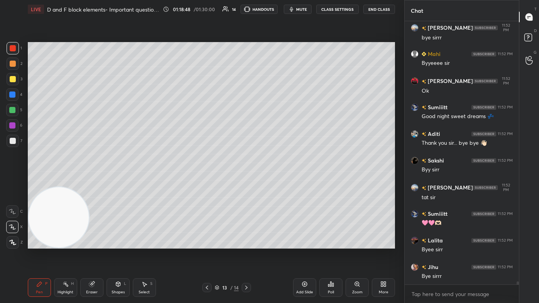
click at [277, 9] on button "End Class" at bounding box center [380, 9] width 32 height 9
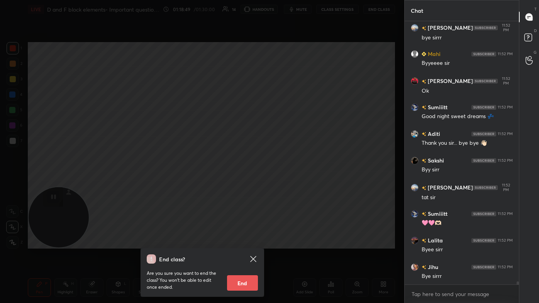
click at [242, 182] on button "End" at bounding box center [242, 283] width 31 height 15
type textarea "x"
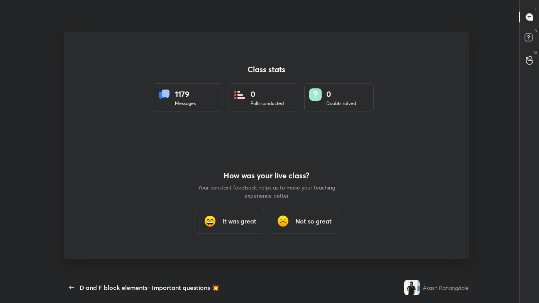
scroll to position [0, 0]
